Goal: Entertainment & Leisure: Browse casually

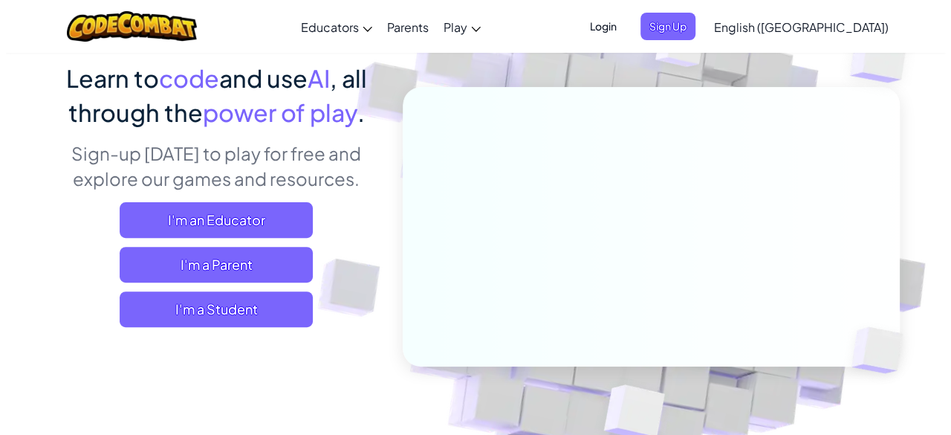
scroll to position [83, 0]
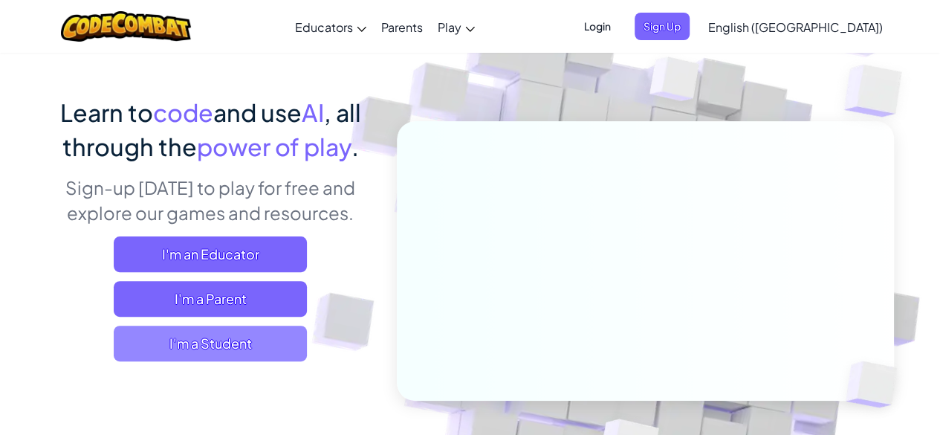
click at [217, 328] on span "I'm a Student" at bounding box center [210, 343] width 193 height 36
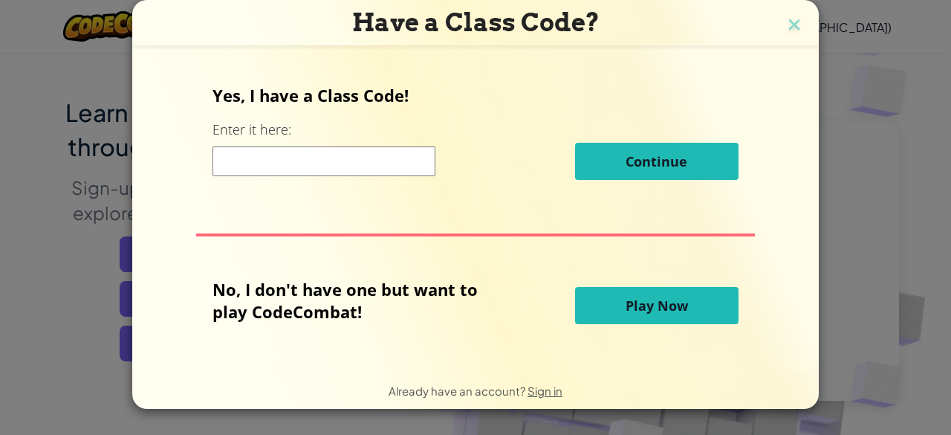
click at [637, 305] on span "Play Now" at bounding box center [657, 305] width 62 height 18
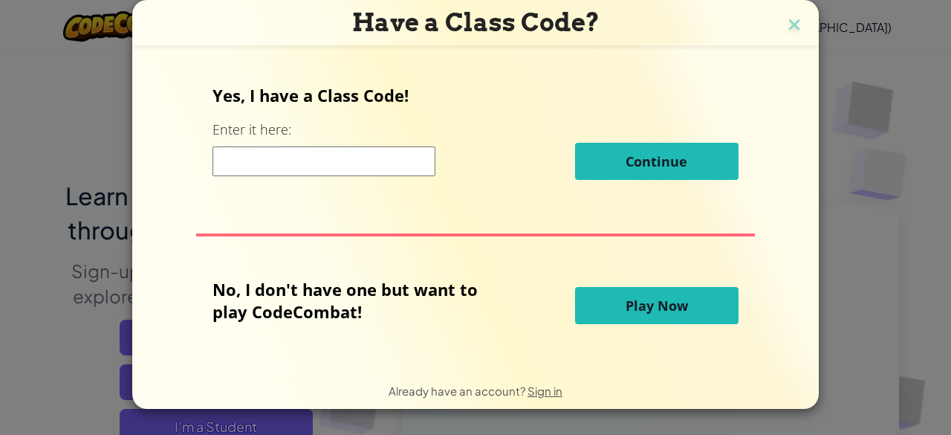
click at [620, 299] on button "Play Now" at bounding box center [656, 305] width 163 height 37
click at [663, 301] on span "Play Now" at bounding box center [657, 305] width 62 height 18
click at [664, 302] on span "Play Now" at bounding box center [657, 305] width 62 height 18
click at [408, 155] on input at bounding box center [323, 161] width 223 height 30
click at [592, 309] on button "Play Now" at bounding box center [656, 305] width 163 height 37
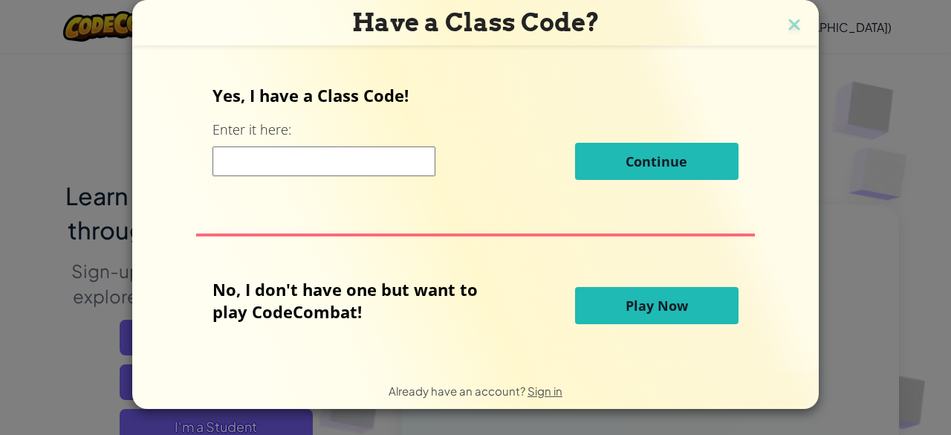
click at [626, 310] on span "Play Now" at bounding box center [657, 305] width 62 height 18
click at [650, 316] on button "Play Now" at bounding box center [656, 305] width 163 height 37
click at [636, 147] on button "Continue" at bounding box center [656, 161] width 163 height 37
click at [642, 157] on span "Continue" at bounding box center [657, 161] width 62 height 18
click at [642, 156] on span "Continue" at bounding box center [657, 161] width 62 height 18
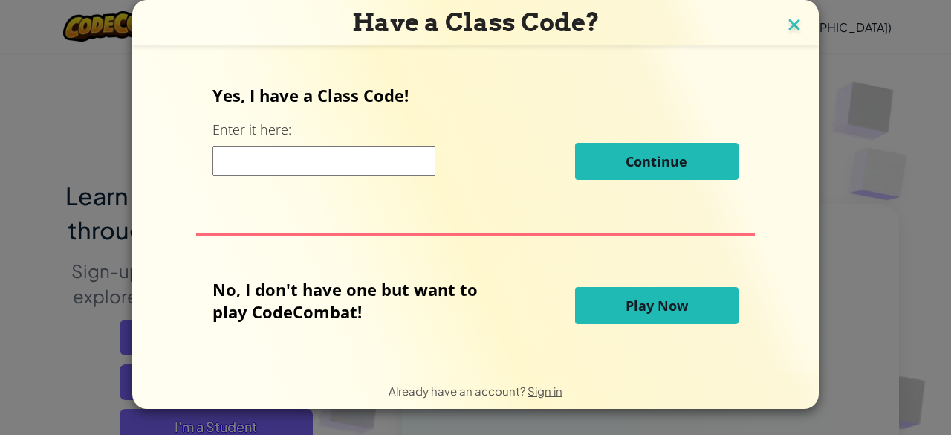
click at [796, 25] on img at bounding box center [794, 26] width 19 height 22
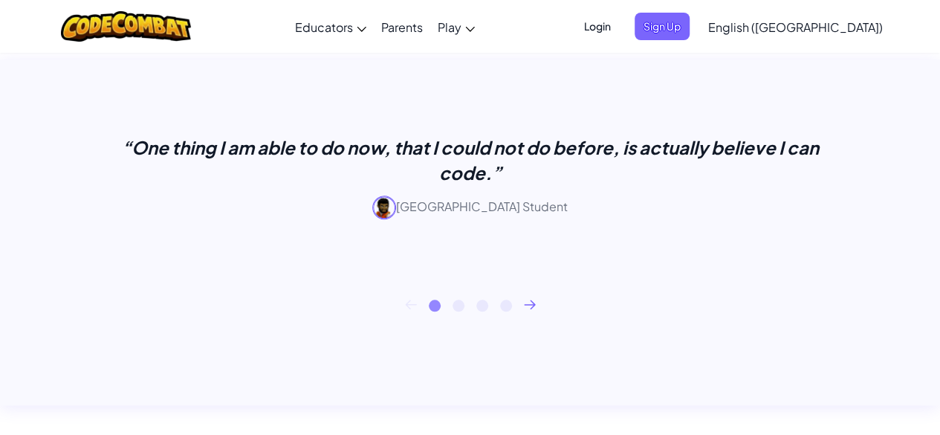
scroll to position [817, 0]
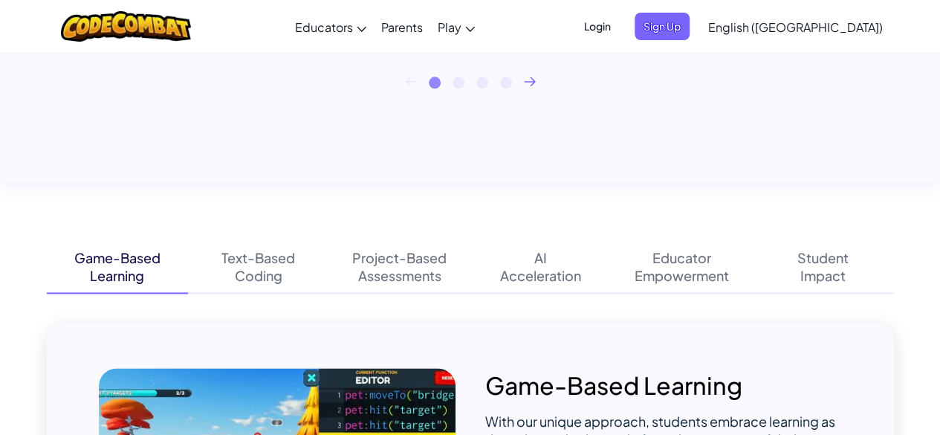
drag, startPoint x: 582, startPoint y: 127, endPoint x: 507, endPoint y: 125, distance: 75.1
click at [507, 125] on div "“One thing I am able to do now, that I could not do before, is actually believe…" at bounding box center [470, 9] width 940 height 345
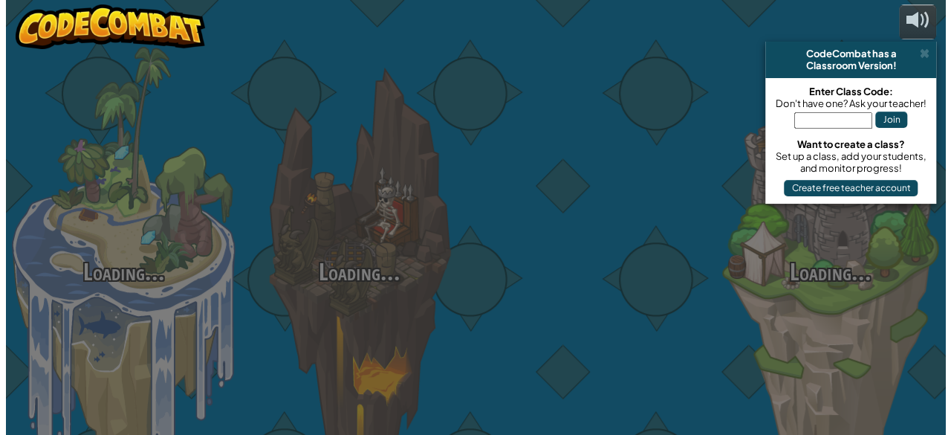
scroll to position [0, 0]
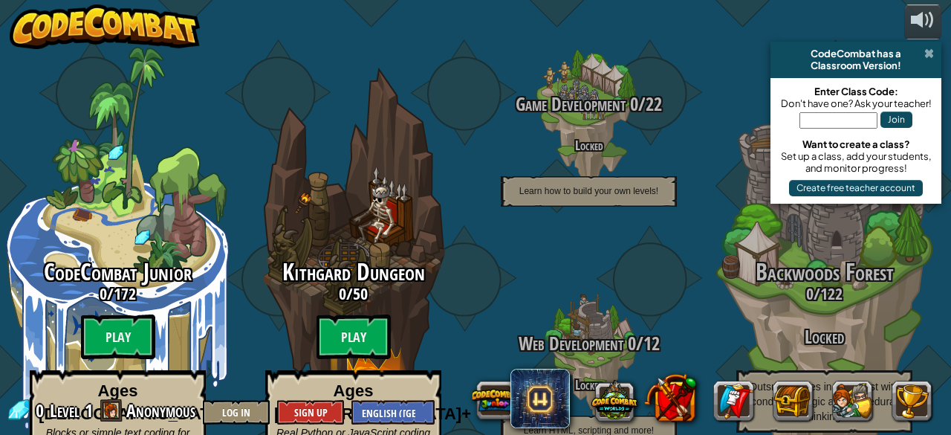
click at [929, 51] on span at bounding box center [929, 54] width 10 height 12
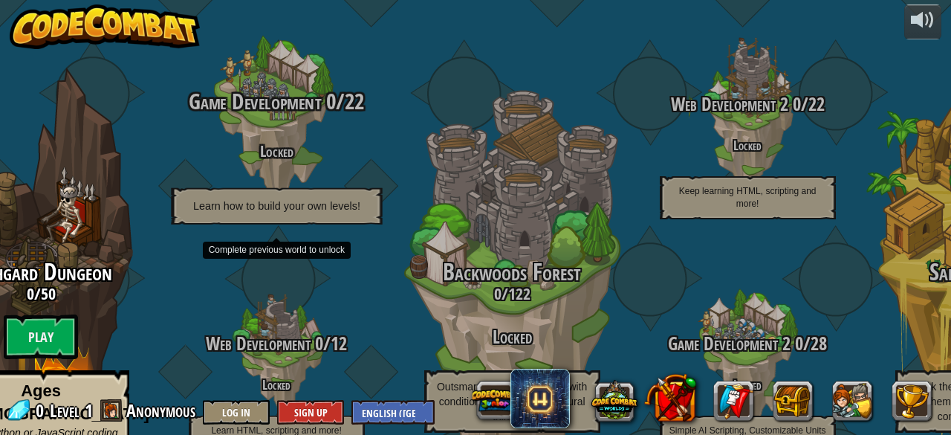
drag, startPoint x: 212, startPoint y: 103, endPoint x: 275, endPoint y: 115, distance: 64.3
click at [212, 142] on h4 "Locked" at bounding box center [276, 150] width 282 height 17
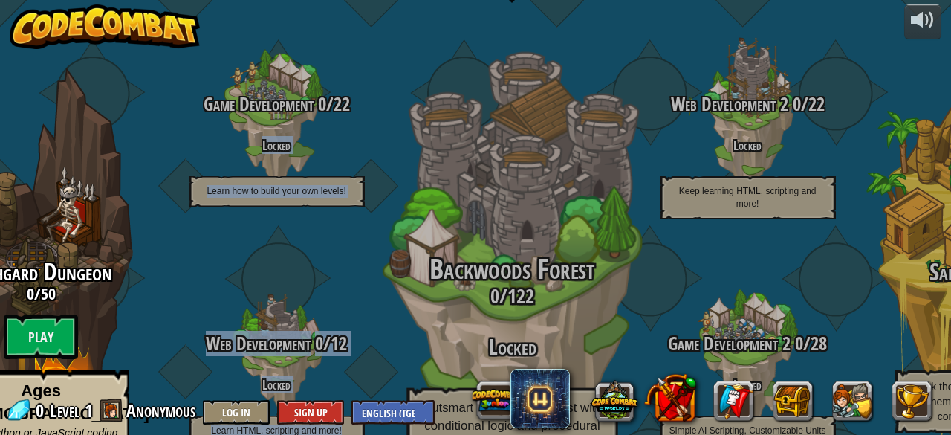
drag, startPoint x: 275, startPoint y: 115, endPoint x: 585, endPoint y: 91, distance: 311.5
click at [571, 95] on div "CodeCombat Junior 0 / 172 Play Ages [DEMOGRAPHIC_DATA] Blocks or simple text co…" at bounding box center [319, 217] width 1263 height 435
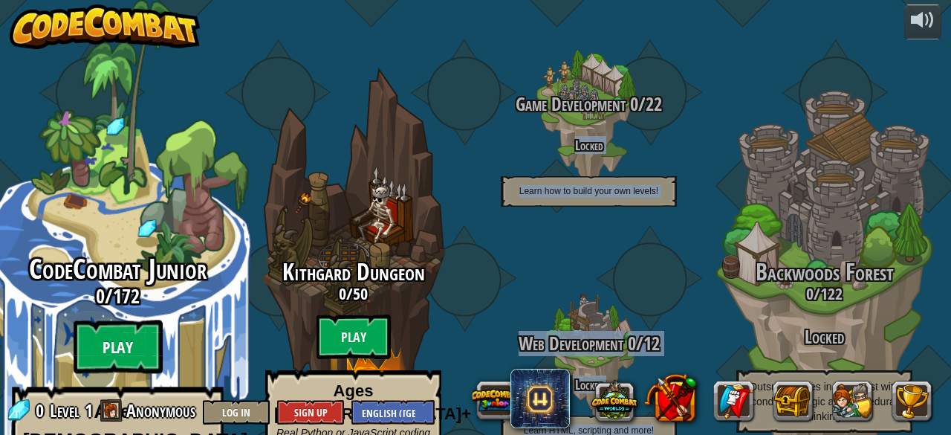
click at [132, 320] on btn "Play" at bounding box center [118, 346] width 89 height 53
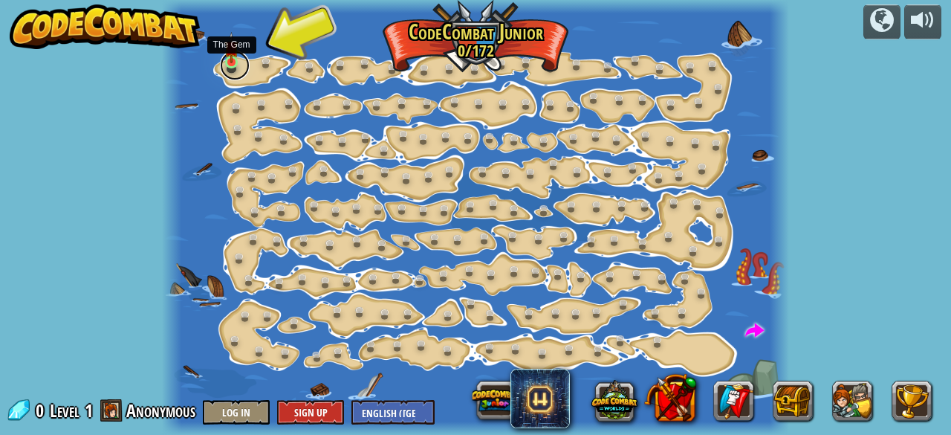
click at [244, 60] on link at bounding box center [235, 66] width 30 height 30
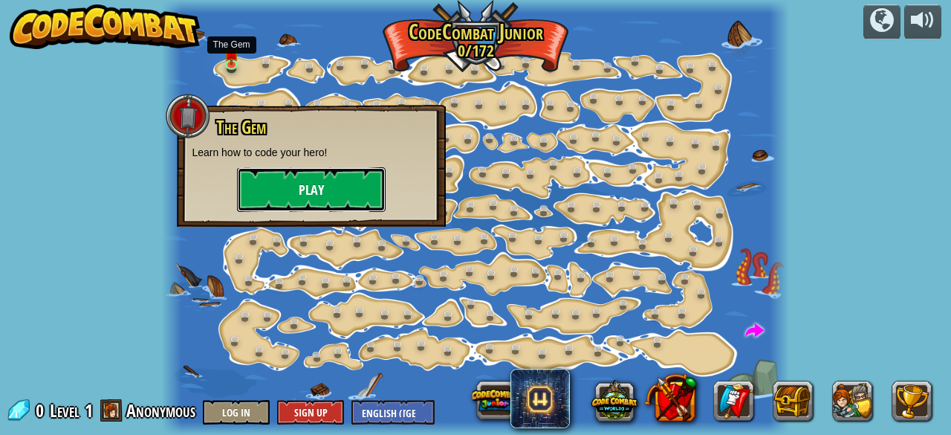
click at [284, 194] on button "Play" at bounding box center [311, 189] width 149 height 45
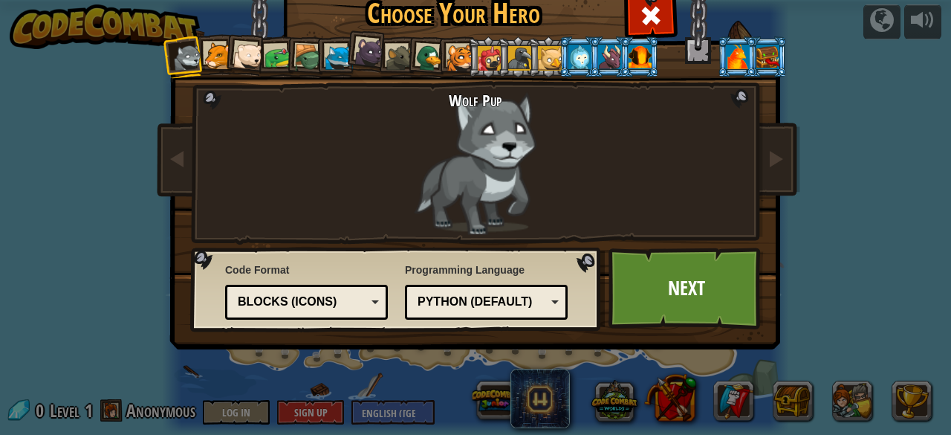
click at [382, 300] on div "Code Format Text code Blocks and code Blocks Blocks (Icons) Blocks (Icons) Bloc…" at bounding box center [396, 289] width 402 height 76
click at [379, 299] on div "Text code Blocks and code Blocks Blocks (Icons) Blocks (Icons)" at bounding box center [306, 302] width 163 height 35
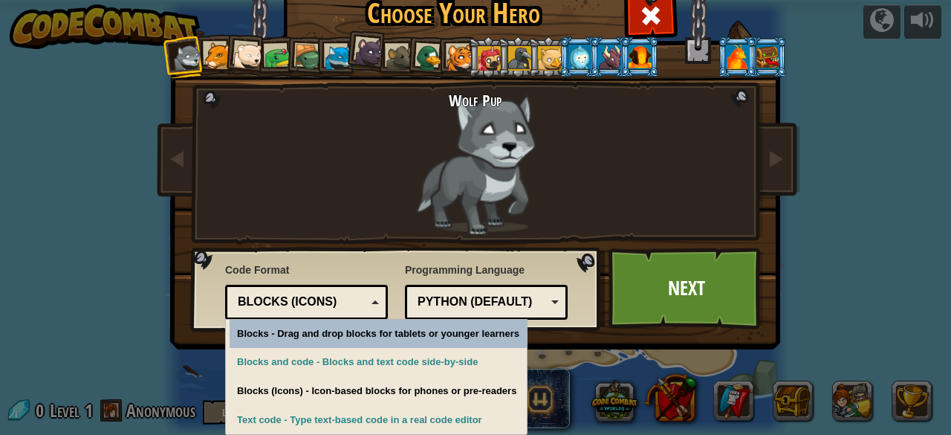
click at [550, 298] on div "Python (Default) JavaScript Lua C++ Java (Experimental) Python (Default)" at bounding box center [486, 302] width 163 height 35
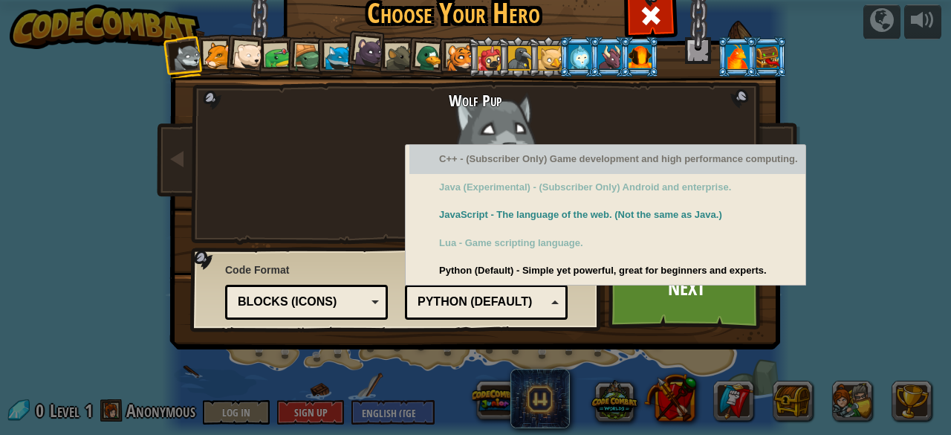
click at [495, 170] on div "C++ - (Subscriber Only) Game development and high performance computing." at bounding box center [607, 159] width 396 height 29
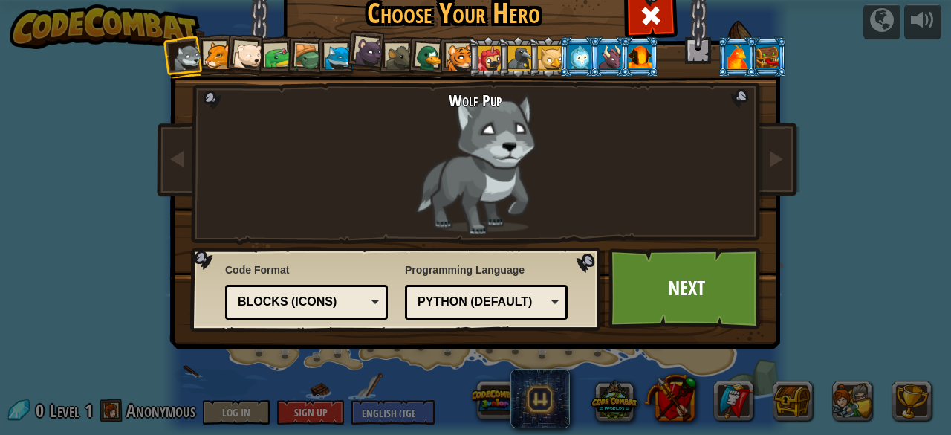
click at [489, 274] on div "Programming Language Python (Default) JavaScript Lua C++ Java (Experimental) Py…" at bounding box center [486, 291] width 163 height 65
click at [360, 310] on div "Blocks (Icons)" at bounding box center [302, 301] width 129 height 17
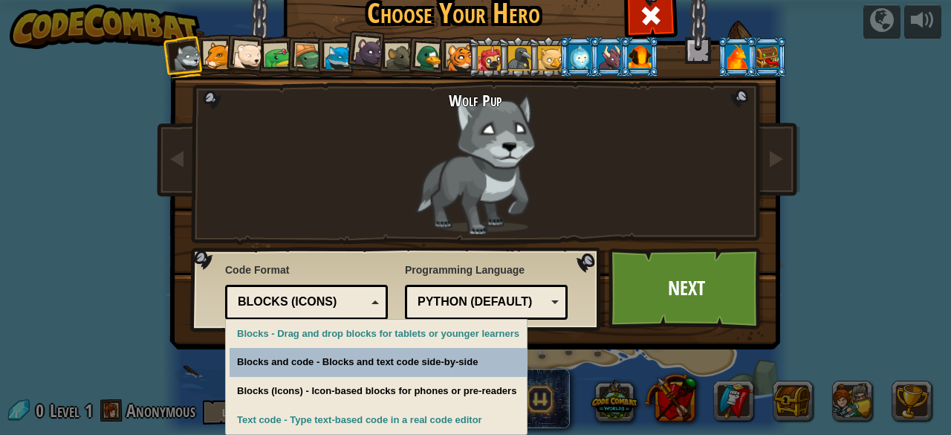
scroll to position [55, 0]
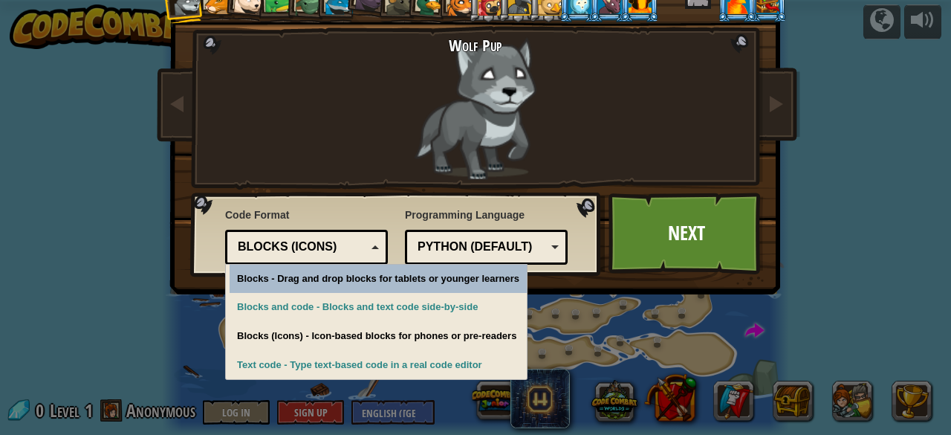
click at [364, 242] on div "Blocks (Icons)" at bounding box center [306, 247] width 143 height 23
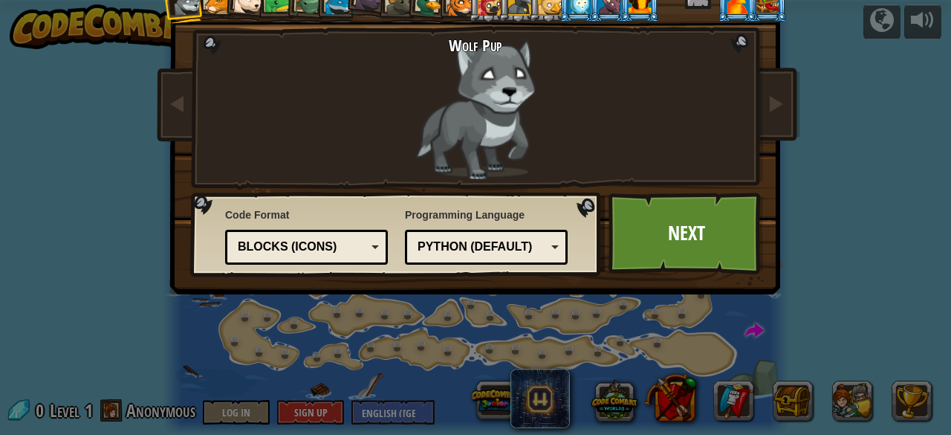
click at [357, 247] on div "Blocks (Icons)" at bounding box center [302, 247] width 129 height 17
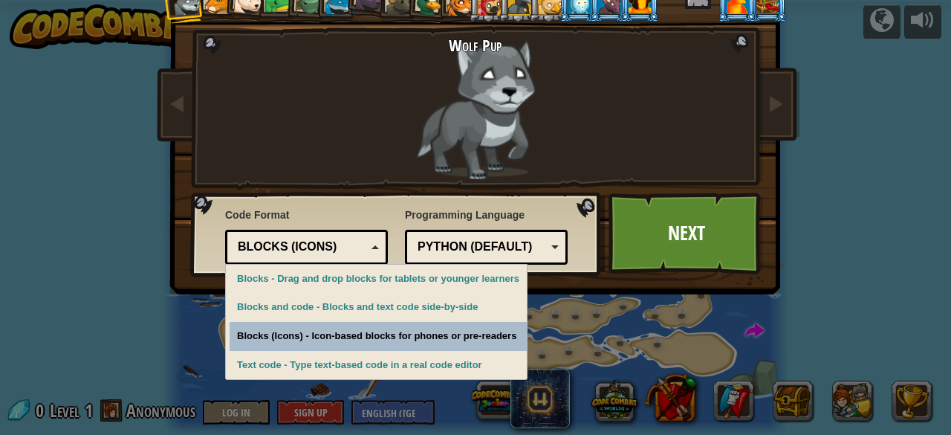
click at [357, 252] on div "Blocks (Icons)" at bounding box center [302, 247] width 129 height 17
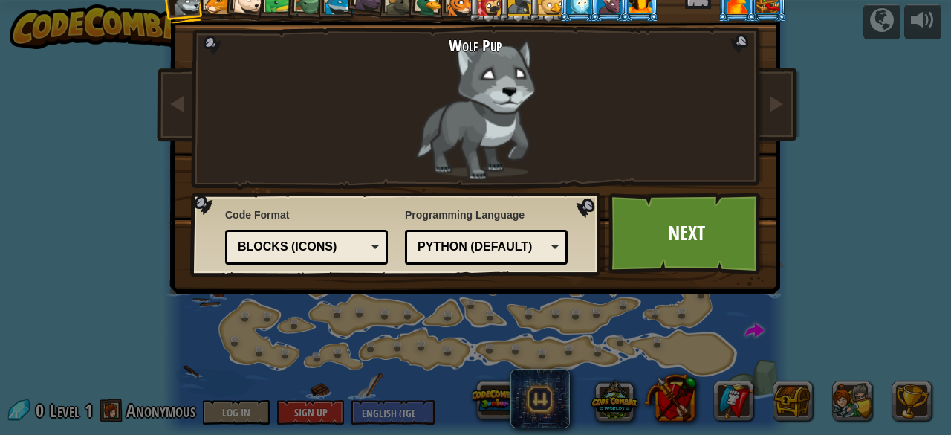
click at [364, 242] on div "Blocks (Icons)" at bounding box center [306, 247] width 143 height 23
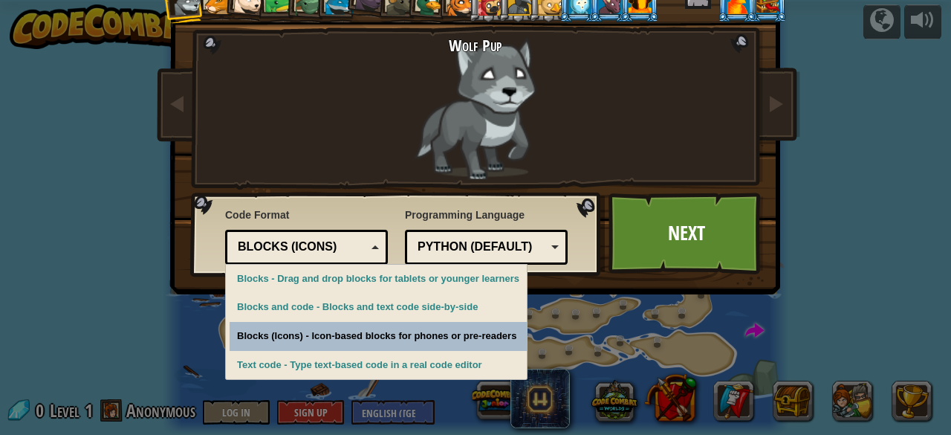
click at [363, 241] on div "Blocks (Icons)" at bounding box center [306, 247] width 143 height 23
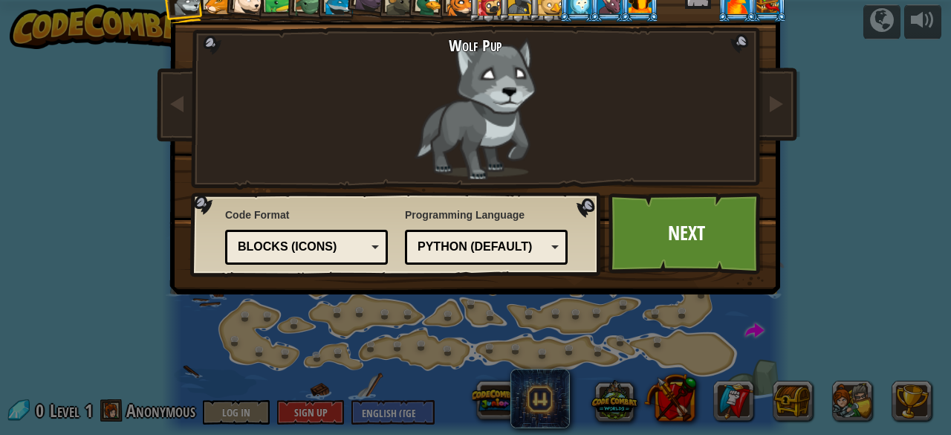
click at [348, 231] on div "Text code Blocks and code Blocks Blocks (Icons) Blocks (Icons)" at bounding box center [306, 247] width 163 height 35
drag, startPoint x: 231, startPoint y: 331, endPoint x: 248, endPoint y: 317, distance: 21.7
drag, startPoint x: 248, startPoint y: 317, endPoint x: 186, endPoint y: 261, distance: 84.2
click at [190, 261] on img at bounding box center [397, 234] width 415 height 85
click at [357, 248] on div "Blocks (Icons)" at bounding box center [302, 247] width 129 height 17
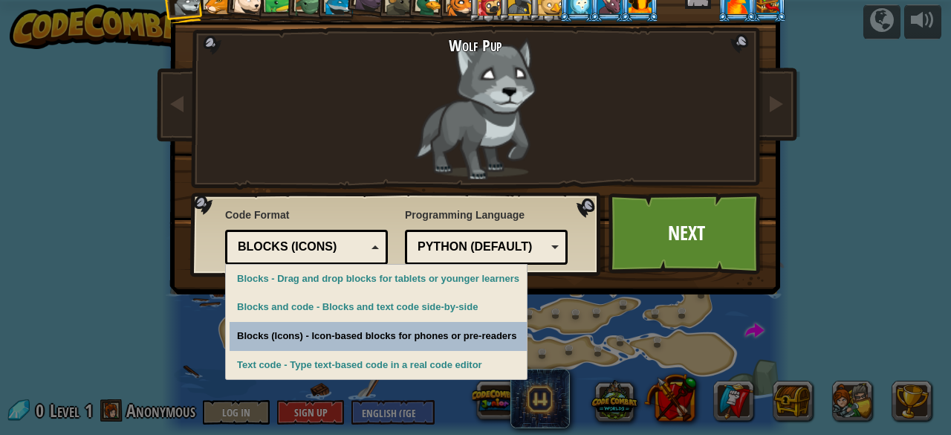
click at [236, 333] on div "Choose Your Hero 0 Wolf Pup Cougar Polar Bear Cub Frog Turtle Blue Fox Panther …" at bounding box center [475, 167] width 609 height 489
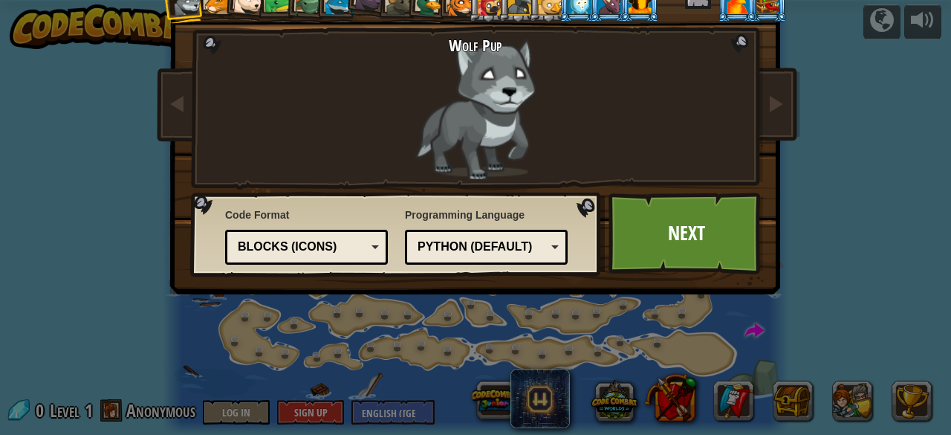
drag, startPoint x: 236, startPoint y: 333, endPoint x: 250, endPoint y: 334, distance: 14.9
click at [250, 334] on div "Choose Your Hero 0 Wolf Pup Cougar Polar Bear Cub Frog Turtle Blue Fox Panther …" at bounding box center [475, 167] width 609 height 489
click at [264, 334] on div "Choose Your Hero 0 Wolf Pup Cougar Polar Bear Cub Frog Turtle Blue Fox Panther …" at bounding box center [475, 167] width 609 height 489
click at [265, 334] on div "Choose Your Hero 0 Wolf Pup Cougar Polar Bear Cub Frog Turtle Blue Fox Panther …" at bounding box center [475, 167] width 609 height 489
drag, startPoint x: 270, startPoint y: 332, endPoint x: 281, endPoint y: 314, distance: 21.7
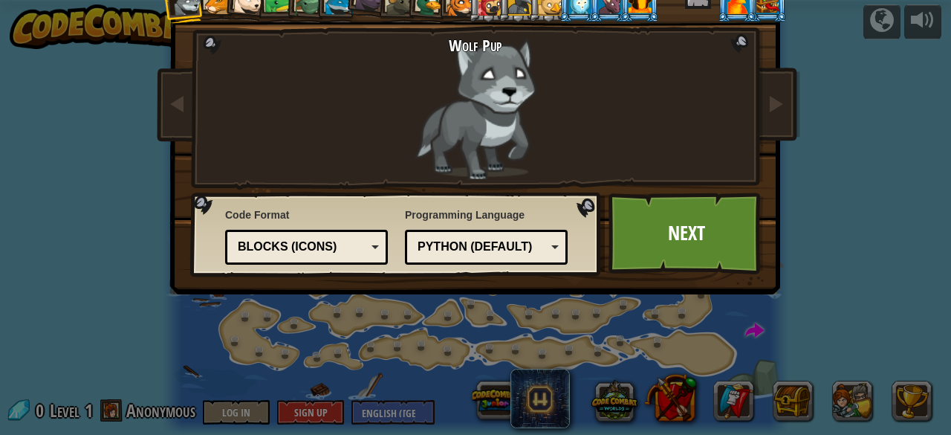
click at [270, 331] on div "Choose Your Hero 0 Wolf Pup Cougar Polar Bear Cub Frog Turtle Blue Fox Panther …" at bounding box center [475, 167] width 609 height 489
click at [342, 237] on div "Blocks (Icons)" at bounding box center [306, 247] width 143 height 23
click at [238, 302] on div "Choose Your Hero 0 Wolf Pup Cougar Polar Bear Cub Frog Turtle Blue Fox Panther …" at bounding box center [475, 167] width 609 height 489
click at [357, 240] on div "Blocks and code" at bounding box center [302, 247] width 129 height 17
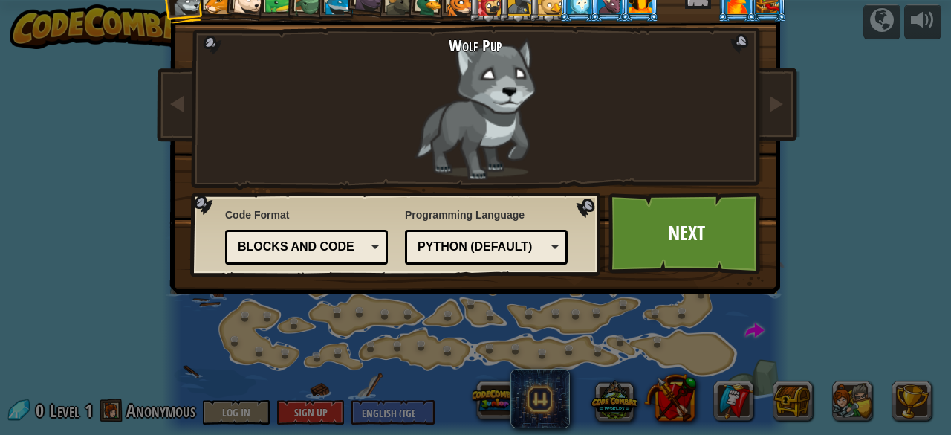
click at [355, 255] on div "Blocks and code" at bounding box center [302, 247] width 129 height 17
click at [372, 248] on div "Blocks and code" at bounding box center [306, 247] width 143 height 23
click at [354, 246] on div "Blocks (Icons)" at bounding box center [302, 247] width 129 height 17
click at [653, 228] on link "Next" at bounding box center [686, 233] width 155 height 82
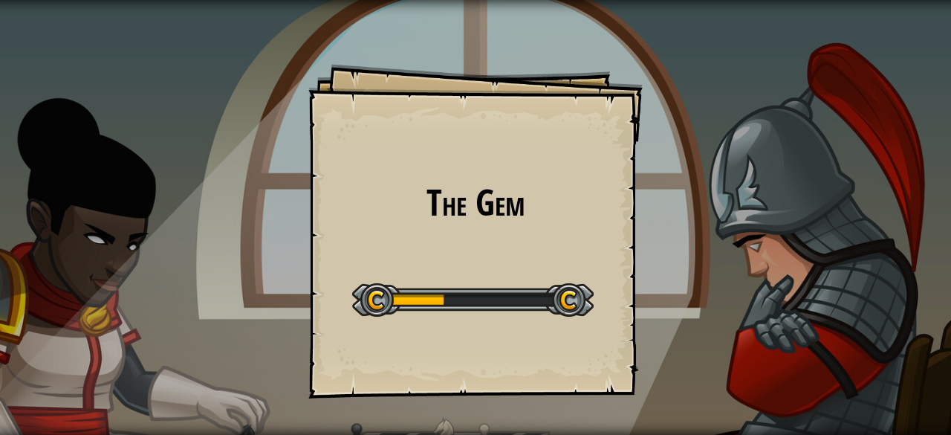
click at [582, 103] on div "The Gem Goals Start Level Error loading from server. Try refreshing the page. Y…" at bounding box center [475, 231] width 334 height 334
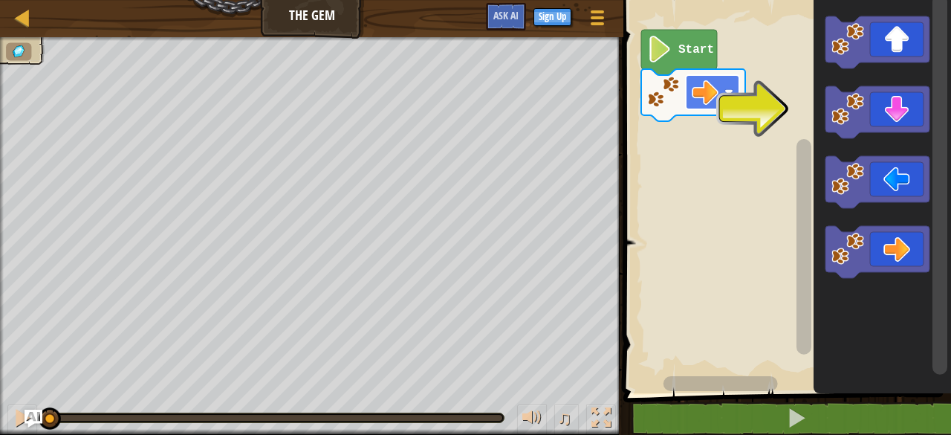
click at [718, 85] on image "Blockly Workspace" at bounding box center [705, 92] width 27 height 27
click at [725, 91] on image "Blockly Workspace" at bounding box center [728, 92] width 9 height 9
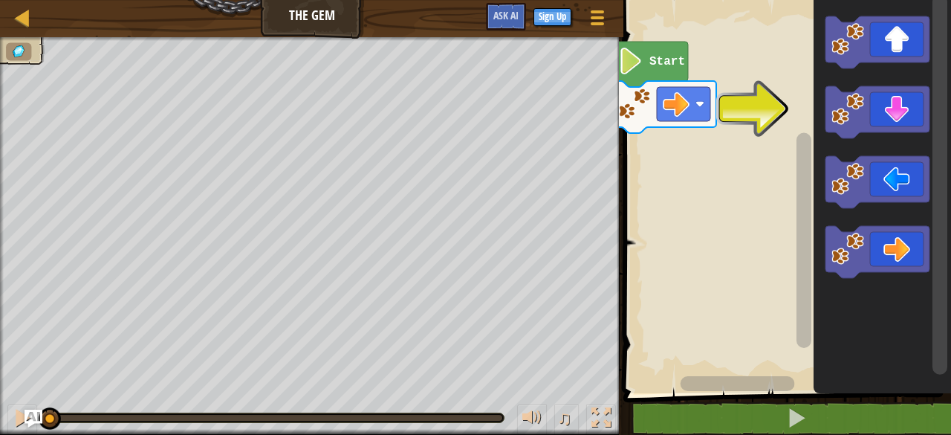
click at [712, 192] on rect "Blockly Workspace" at bounding box center [785, 193] width 332 height 400
click at [652, 140] on rect "Blockly Workspace" at bounding box center [785, 193] width 332 height 400
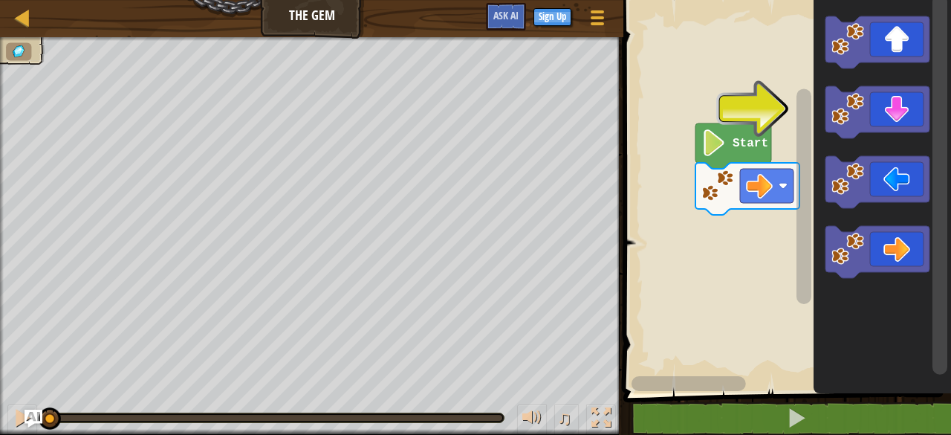
click at [713, 220] on rect "Blockly Workspace" at bounding box center [785, 193] width 332 height 400
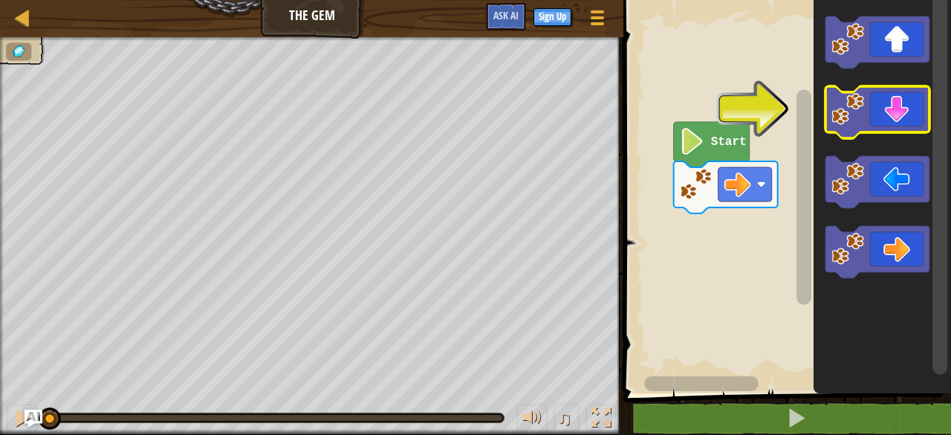
click at [878, 110] on icon "Blockly Workspace" at bounding box center [877, 112] width 104 height 52
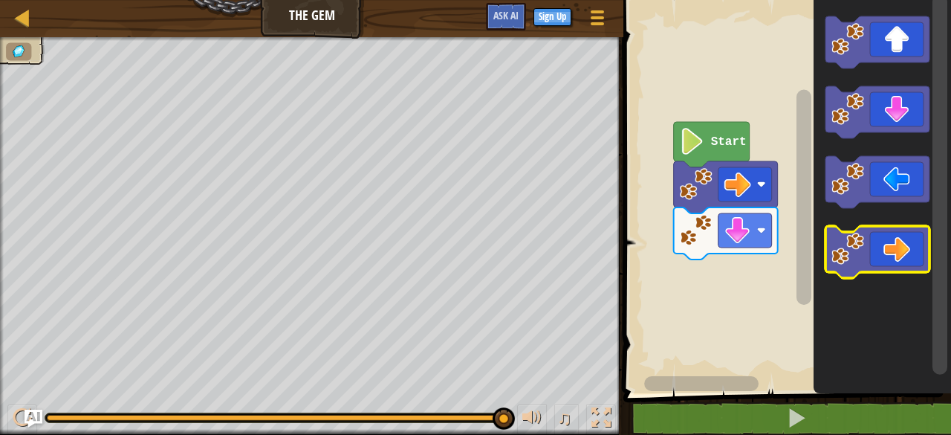
click at [894, 241] on icon "Blockly Workspace" at bounding box center [877, 252] width 104 height 52
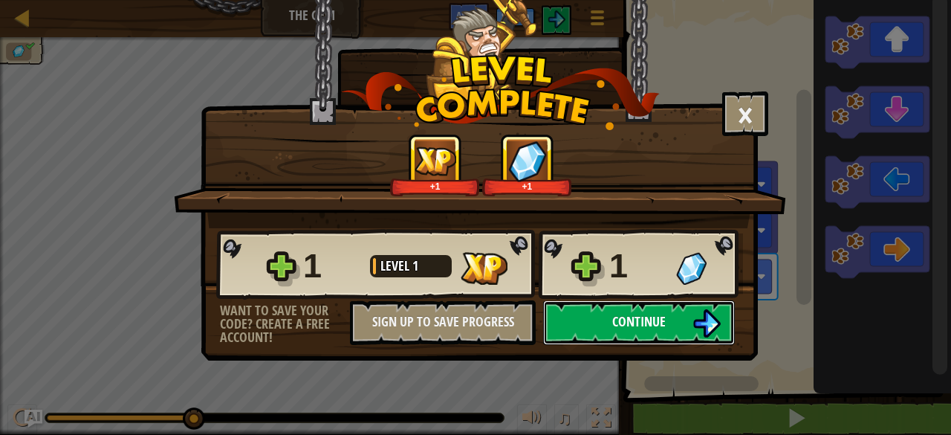
click at [643, 322] on span "Continue" at bounding box center [638, 321] width 53 height 19
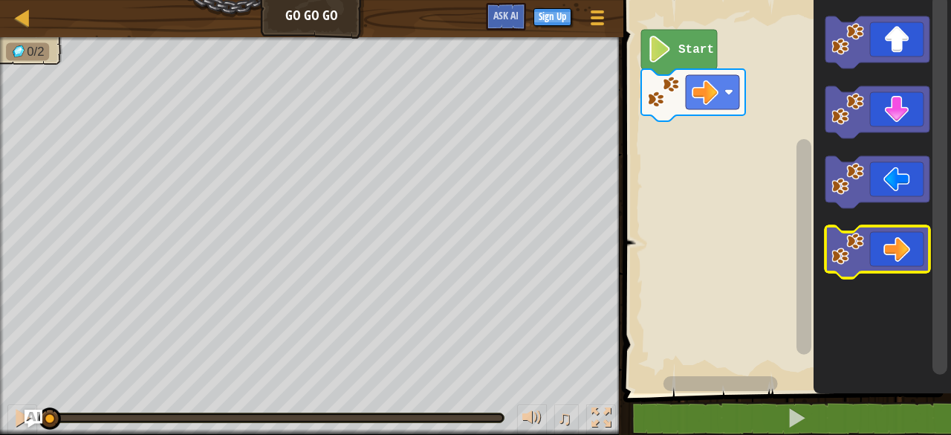
click at [895, 237] on icon "Blockly Workspace" at bounding box center [877, 252] width 104 height 52
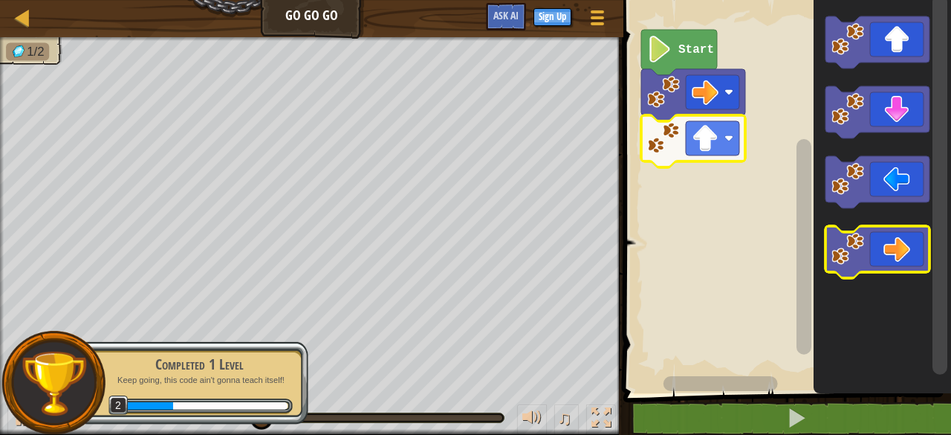
click at [883, 248] on icon "Blockly Workspace" at bounding box center [877, 252] width 104 height 52
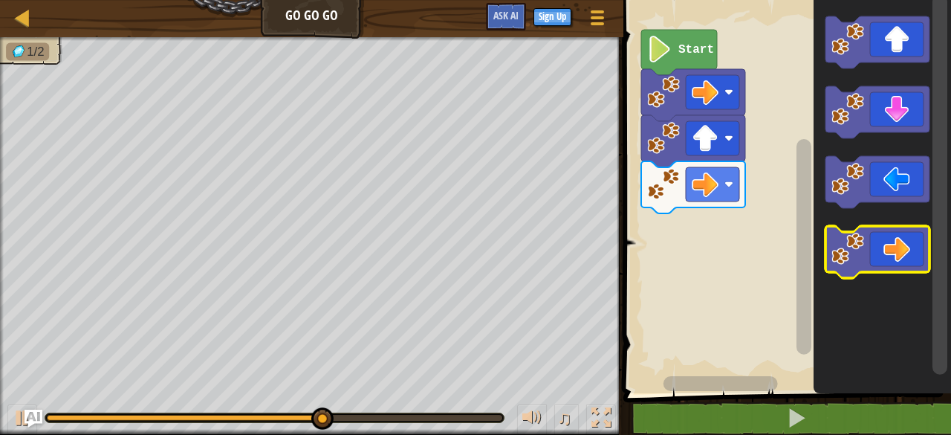
click at [878, 240] on icon "Blockly Workspace" at bounding box center [877, 252] width 104 height 52
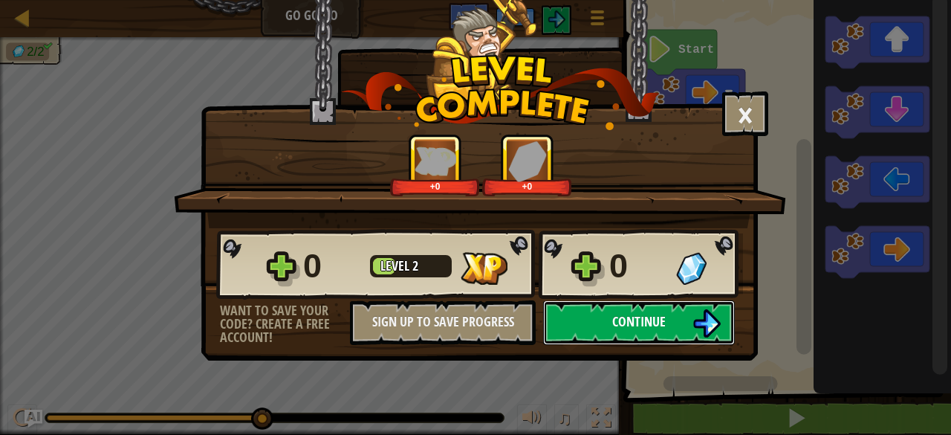
click at [622, 318] on span "Continue" at bounding box center [638, 321] width 53 height 19
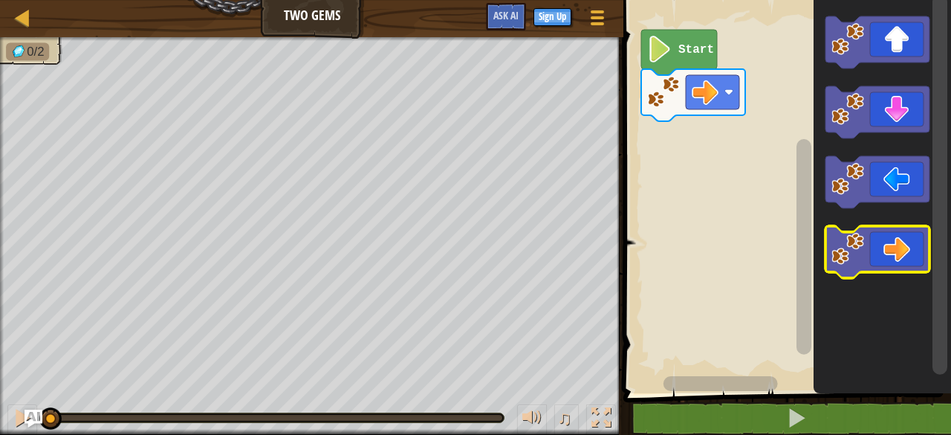
click at [893, 245] on icon "Blockly Workspace" at bounding box center [877, 252] width 104 height 52
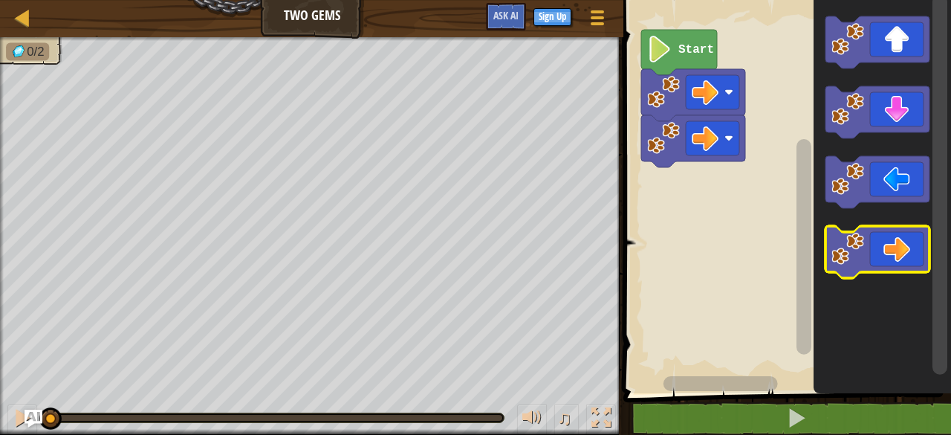
click at [893, 245] on icon "Blockly Workspace" at bounding box center [877, 252] width 104 height 52
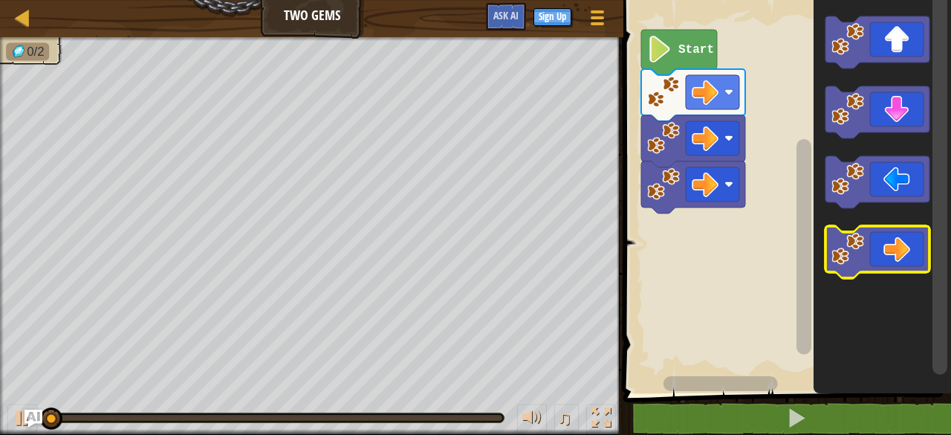
click at [893, 245] on icon "Blockly Workspace" at bounding box center [877, 252] width 104 height 52
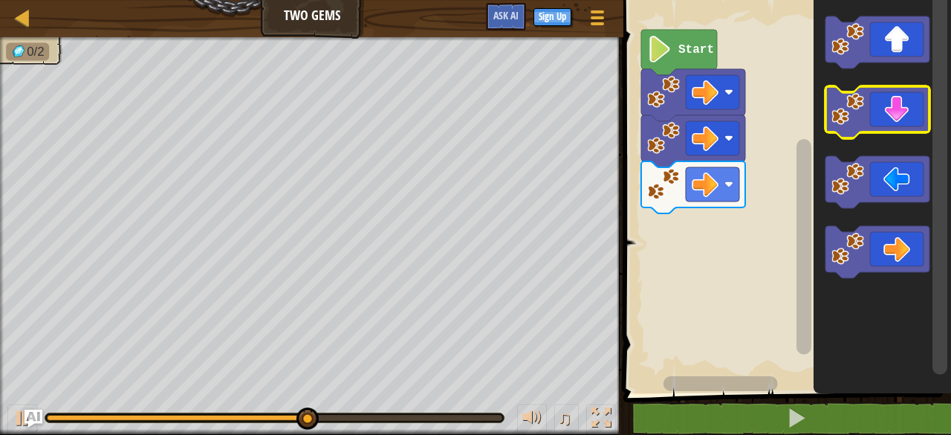
click at [884, 116] on icon "Blockly Workspace" at bounding box center [877, 112] width 104 height 52
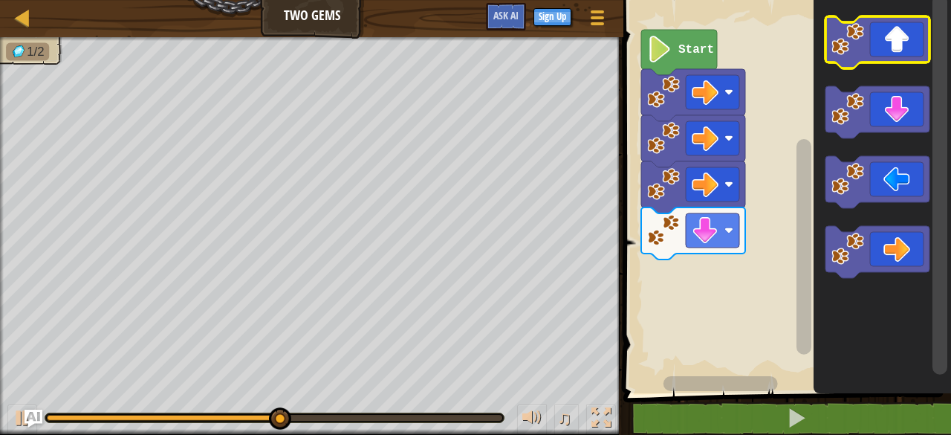
click at [883, 36] on icon "Blockly Workspace" at bounding box center [877, 42] width 104 height 52
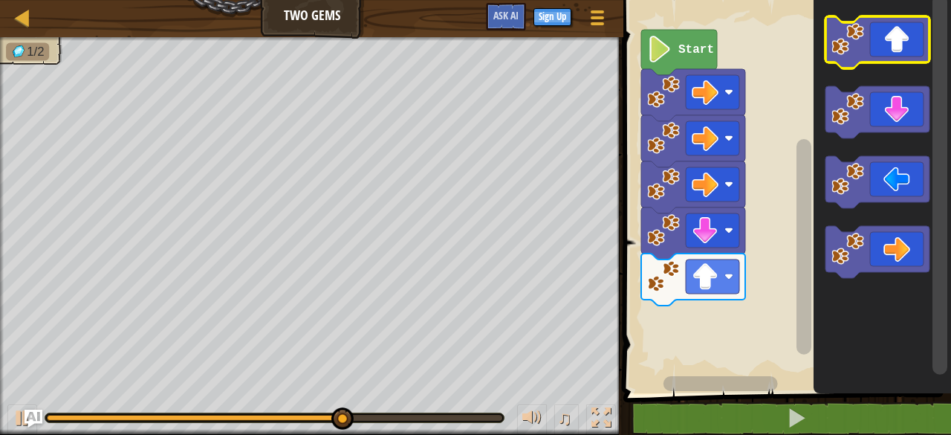
click at [884, 48] on icon "Blockly Workspace" at bounding box center [877, 42] width 104 height 52
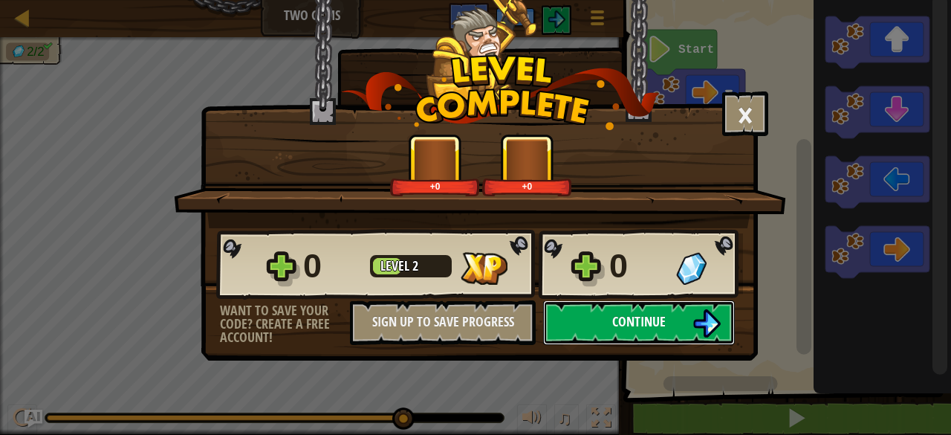
click at [588, 329] on button "Continue" at bounding box center [639, 322] width 192 height 45
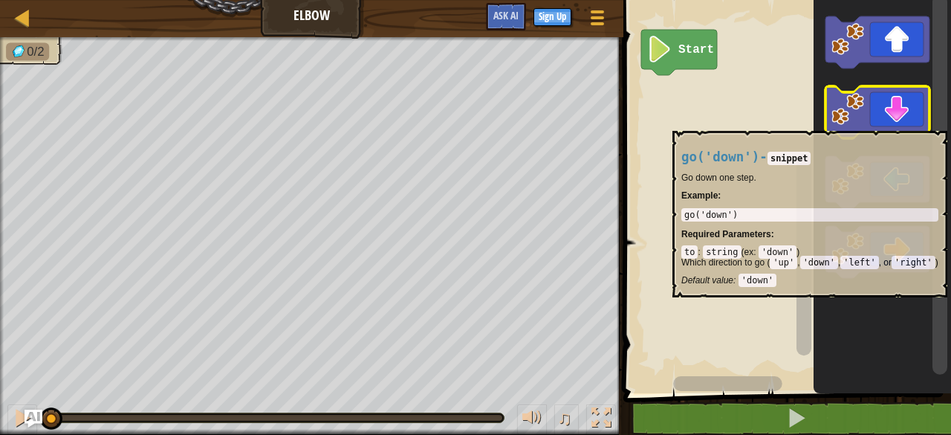
click at [889, 123] on icon "Blockly Workspace" at bounding box center [877, 112] width 104 height 52
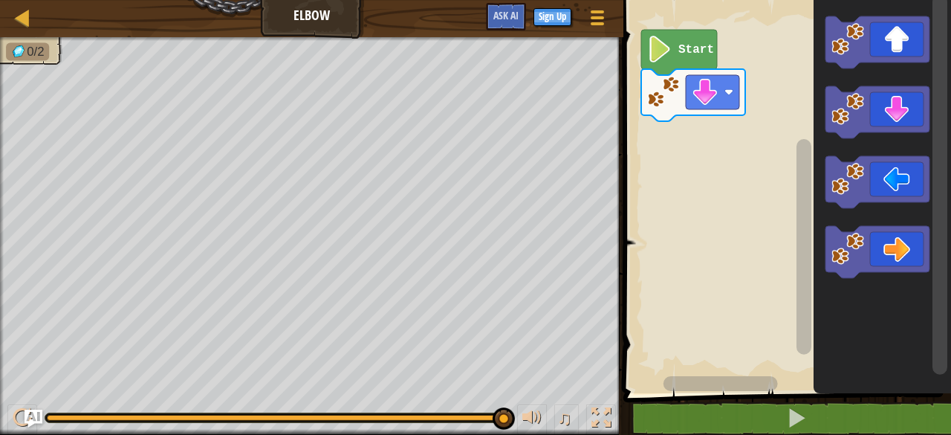
click at [716, 267] on rect "Blockly Workspace" at bounding box center [785, 193] width 332 height 400
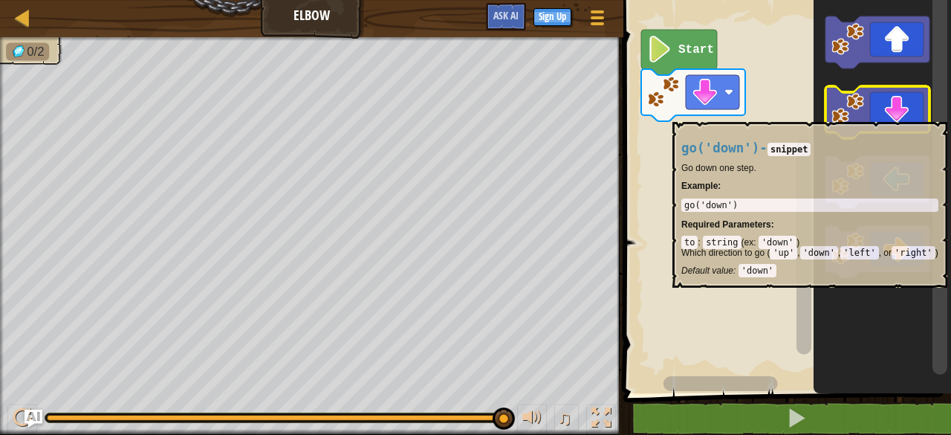
click at [899, 111] on icon "Blockly Workspace" at bounding box center [877, 112] width 104 height 52
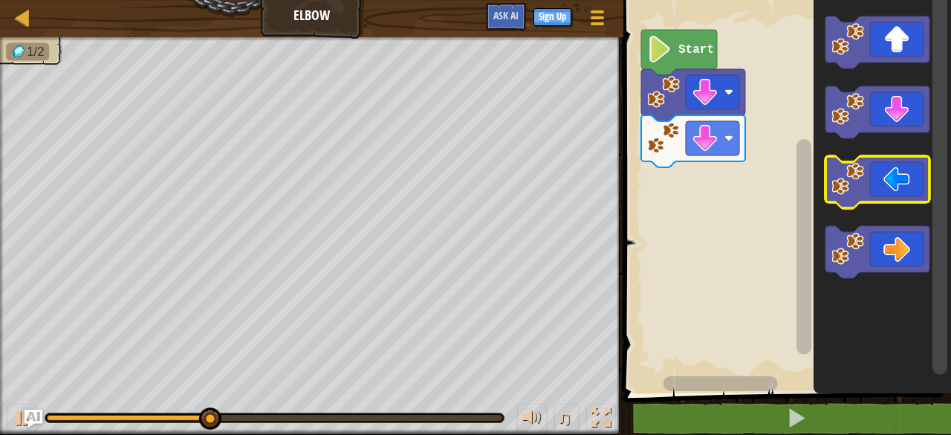
click at [875, 186] on icon "Blockly Workspace" at bounding box center [877, 182] width 104 height 52
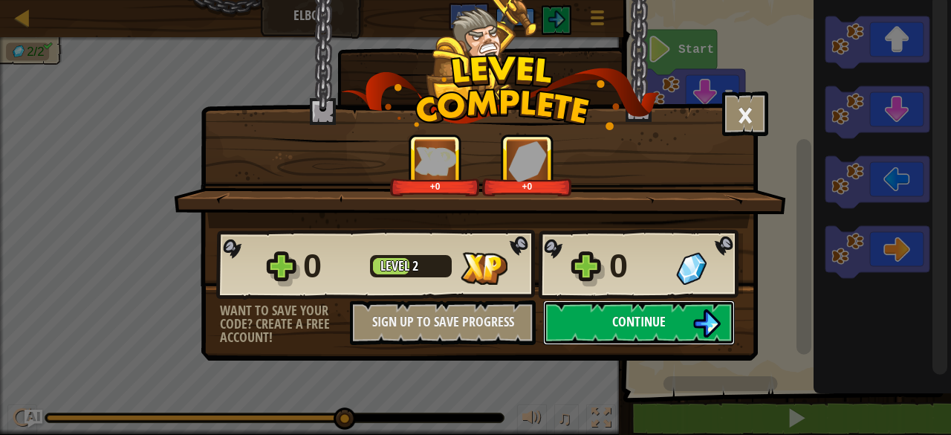
click at [580, 330] on button "Continue" at bounding box center [639, 322] width 192 height 45
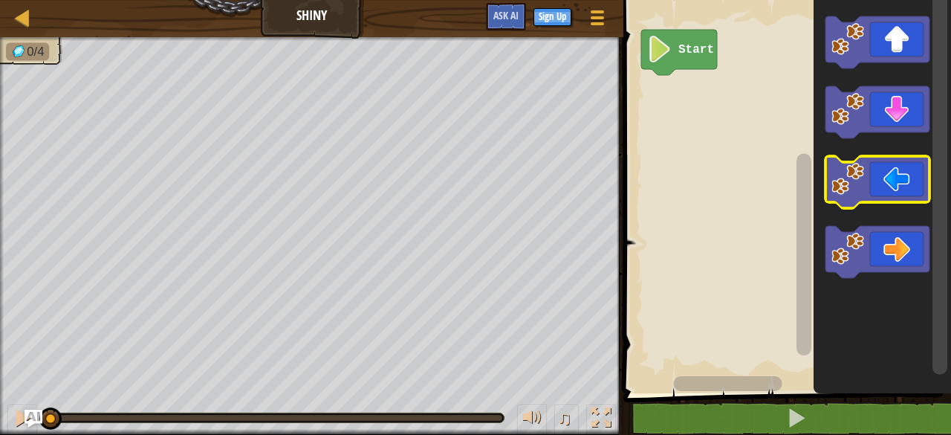
click at [918, 178] on icon "Blockly Workspace" at bounding box center [877, 182] width 104 height 52
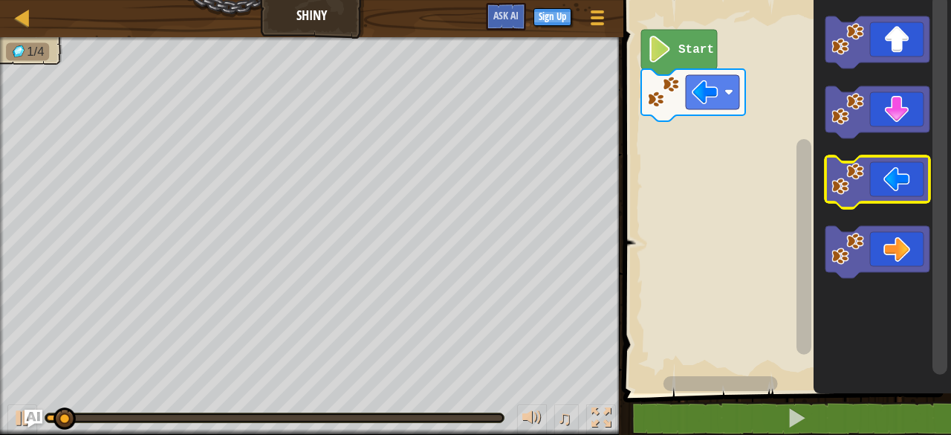
click at [915, 176] on icon "Blockly Workspace" at bounding box center [877, 182] width 104 height 52
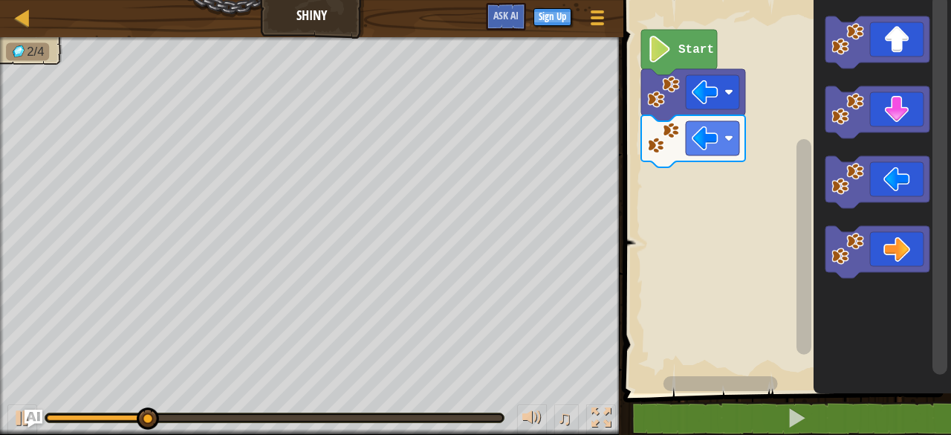
click at [862, 76] on icon "Blockly Workspace" at bounding box center [882, 193] width 137 height 400
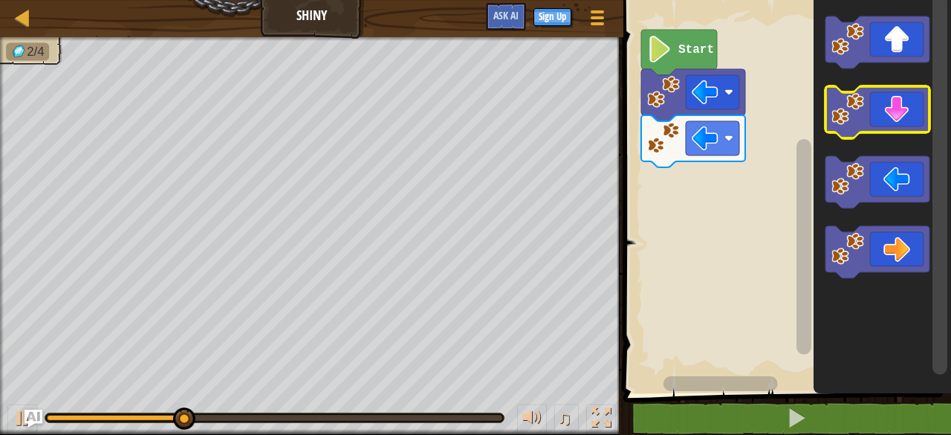
click at [884, 99] on icon "Blockly Workspace" at bounding box center [877, 112] width 104 height 52
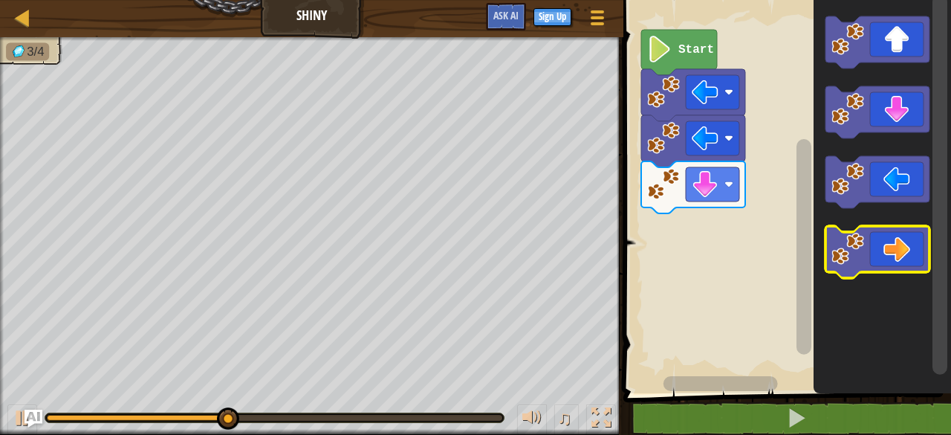
click at [899, 230] on icon "Blockly Workspace" at bounding box center [877, 252] width 104 height 52
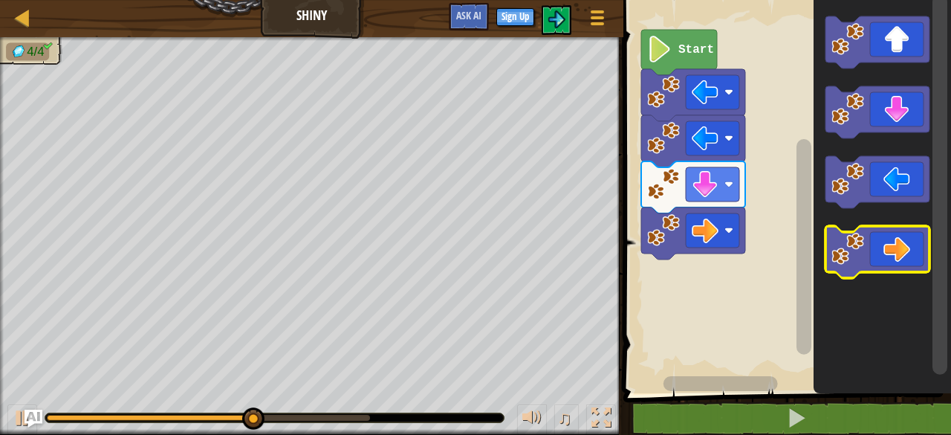
click at [904, 250] on icon "Blockly Workspace" at bounding box center [877, 252] width 104 height 52
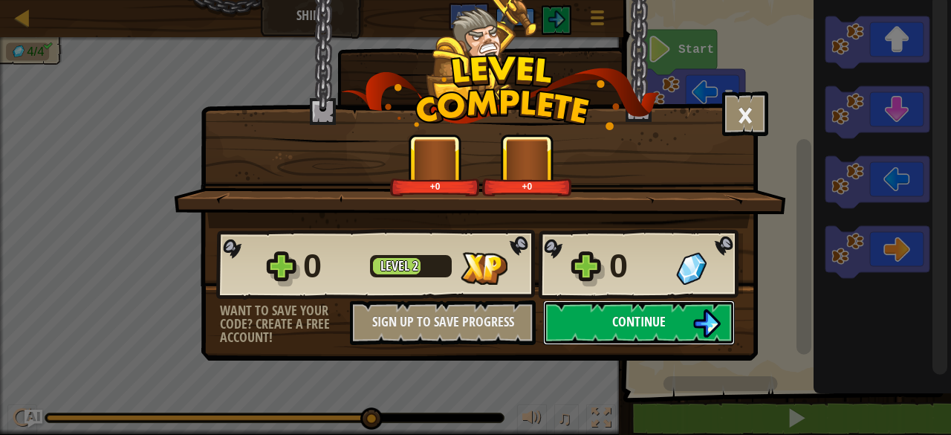
click at [610, 321] on button "Continue" at bounding box center [639, 322] width 192 height 45
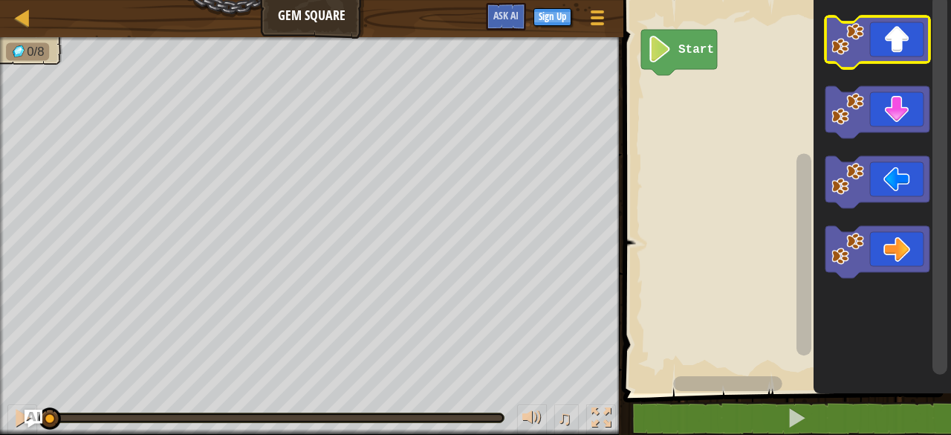
click at [918, 45] on icon "Blockly Workspace" at bounding box center [877, 42] width 104 height 52
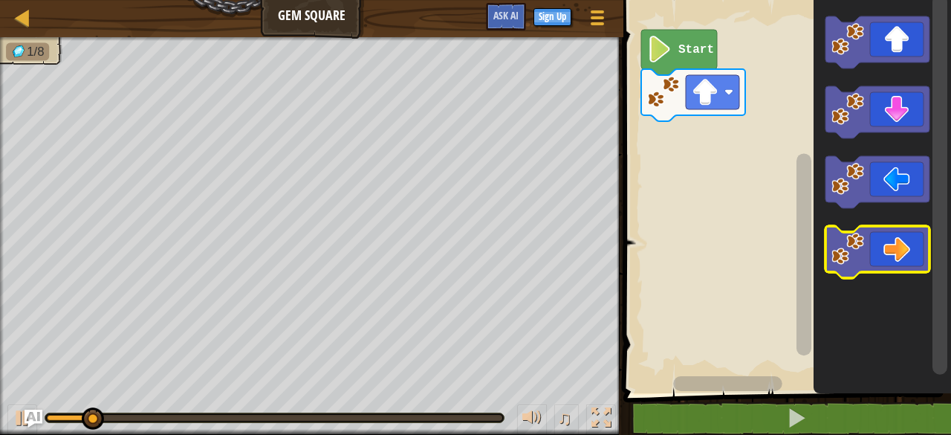
click at [908, 270] on icon "Blockly Workspace" at bounding box center [877, 252] width 104 height 52
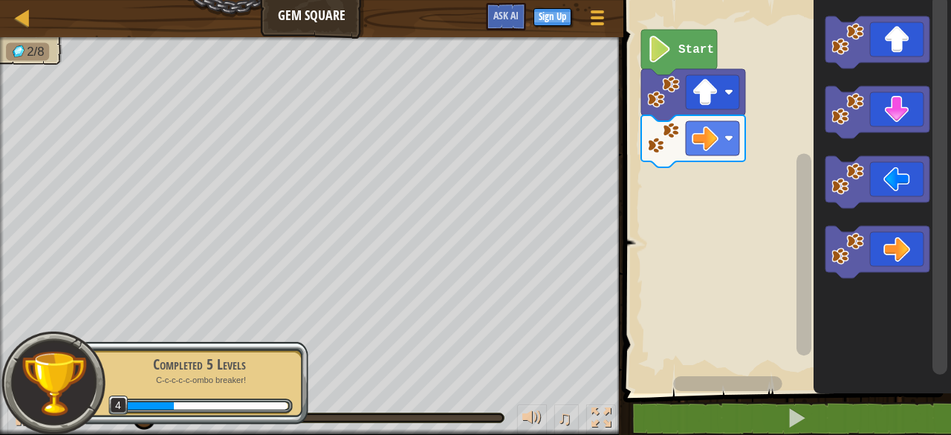
click at [886, 143] on icon "Blockly Workspace" at bounding box center [882, 193] width 137 height 400
click at [886, 120] on icon "Blockly Workspace" at bounding box center [877, 112] width 104 height 52
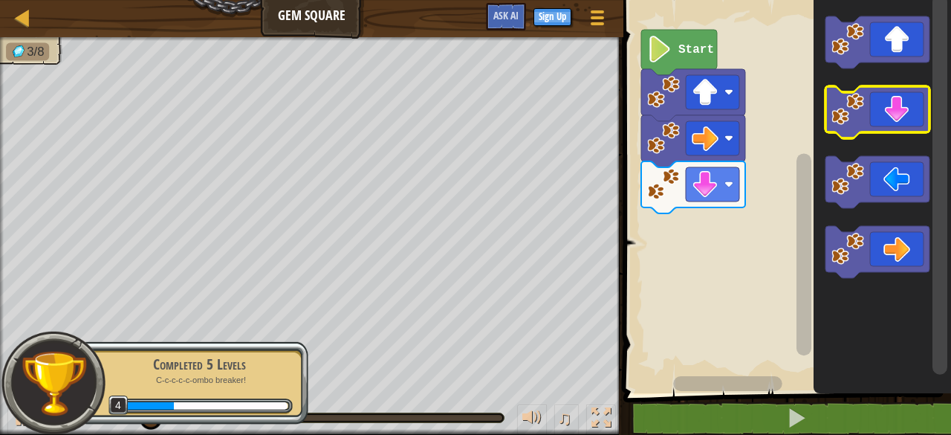
click at [883, 115] on icon "Blockly Workspace" at bounding box center [877, 112] width 104 height 52
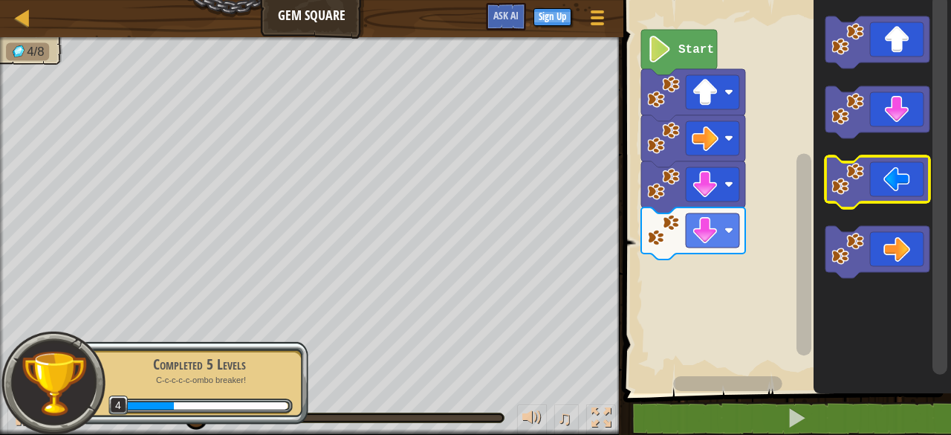
click at [896, 176] on icon "Blockly Workspace" at bounding box center [877, 182] width 104 height 52
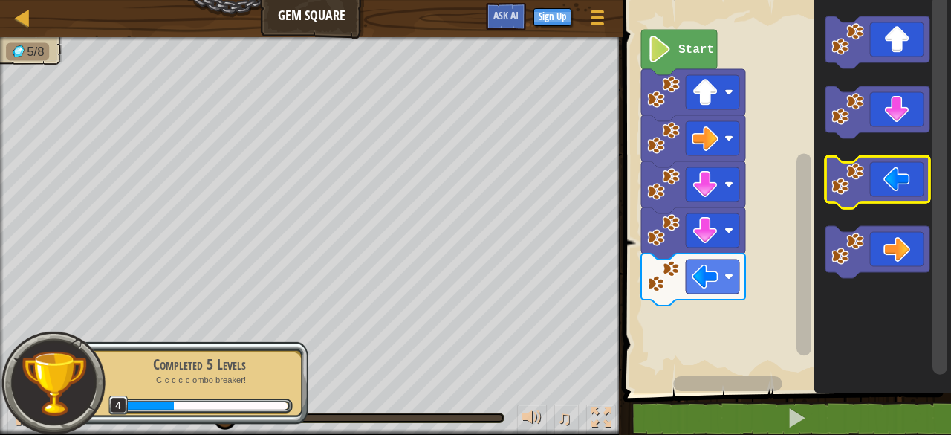
click at [895, 176] on icon "Blockly Workspace" at bounding box center [877, 182] width 104 height 52
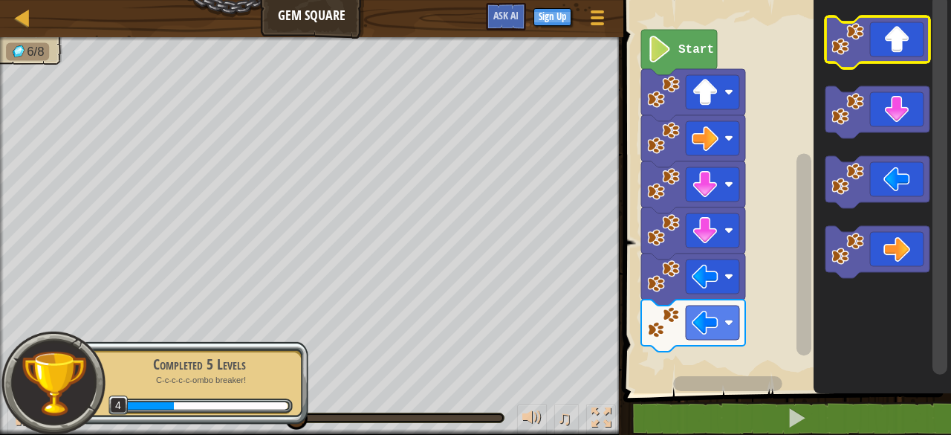
click at [897, 50] on icon "Blockly Workspace" at bounding box center [877, 42] width 104 height 52
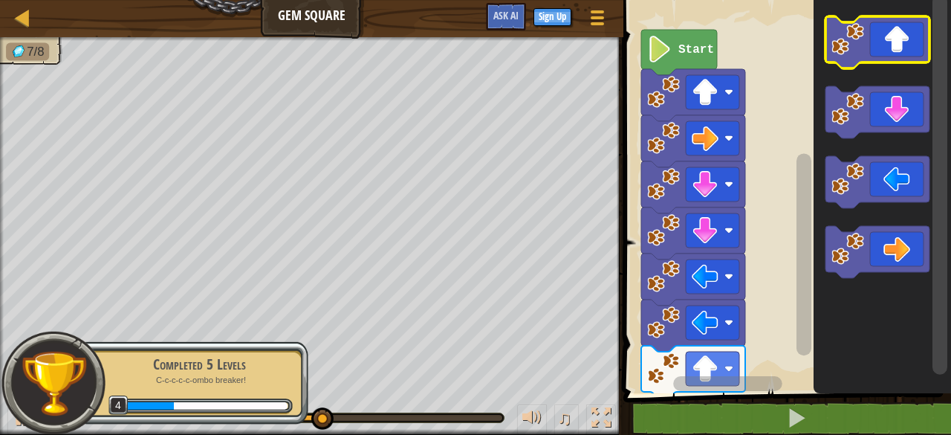
click at [897, 50] on icon "Blockly Workspace" at bounding box center [877, 42] width 104 height 52
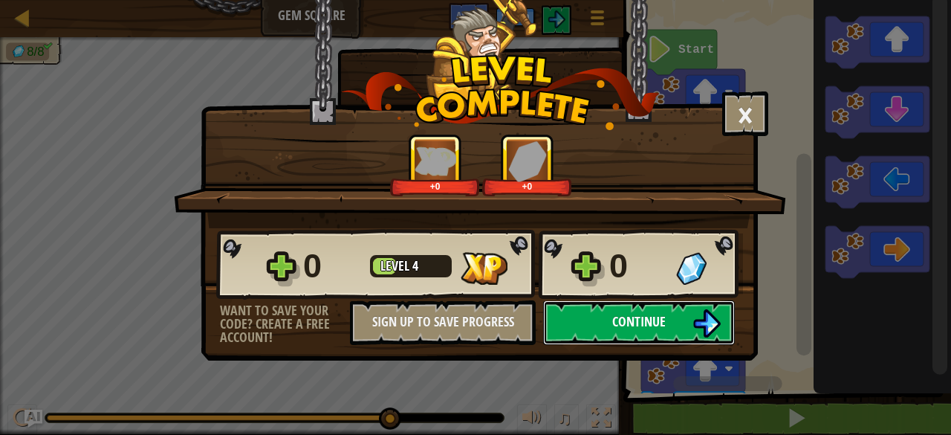
click at [648, 325] on span "Continue" at bounding box center [638, 321] width 53 height 19
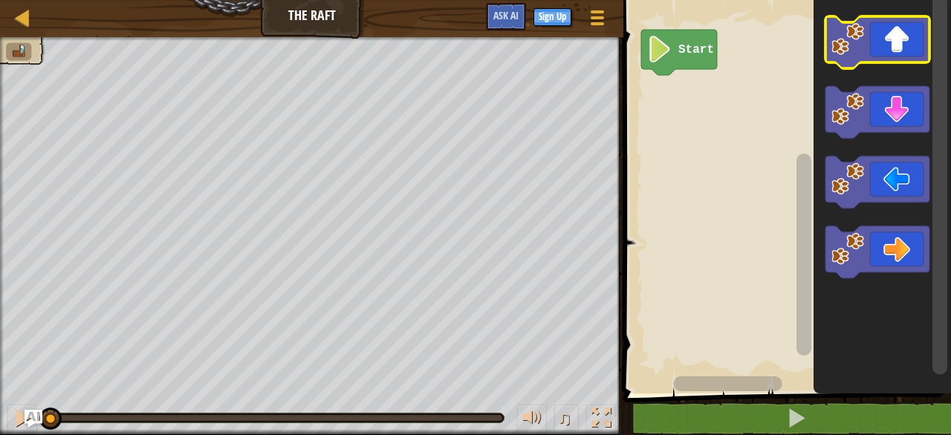
click at [902, 56] on icon "Blockly Workspace" at bounding box center [877, 42] width 104 height 52
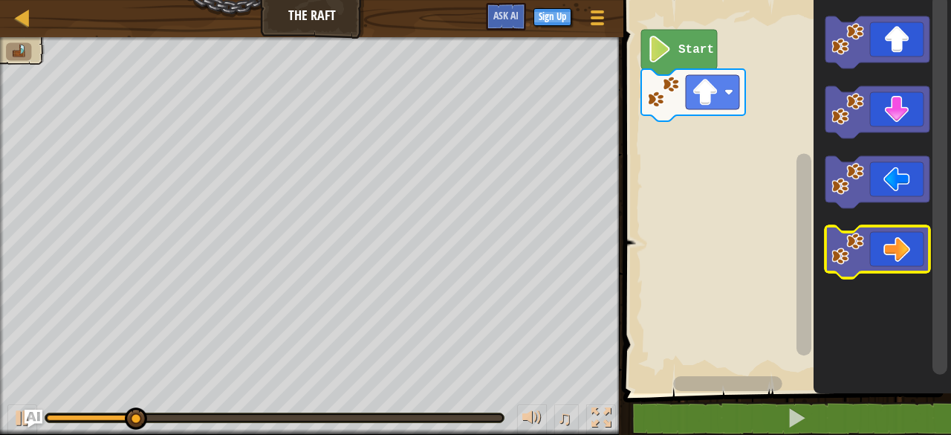
click at [886, 233] on icon "Blockly Workspace" at bounding box center [877, 252] width 104 height 52
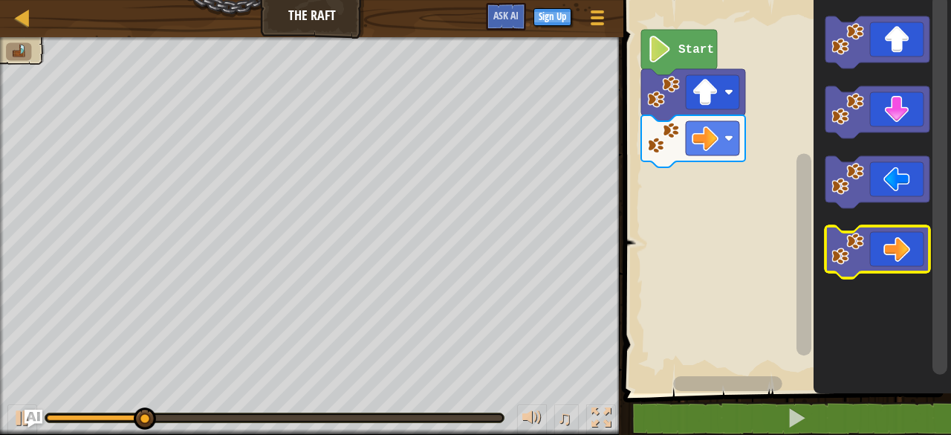
click at [886, 233] on icon "Blockly Workspace" at bounding box center [877, 252] width 104 height 52
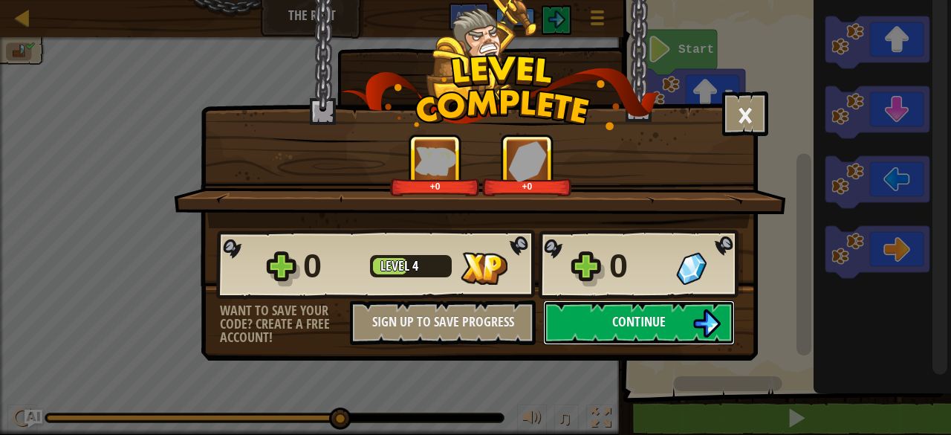
click at [585, 326] on button "Continue" at bounding box center [639, 322] width 192 height 45
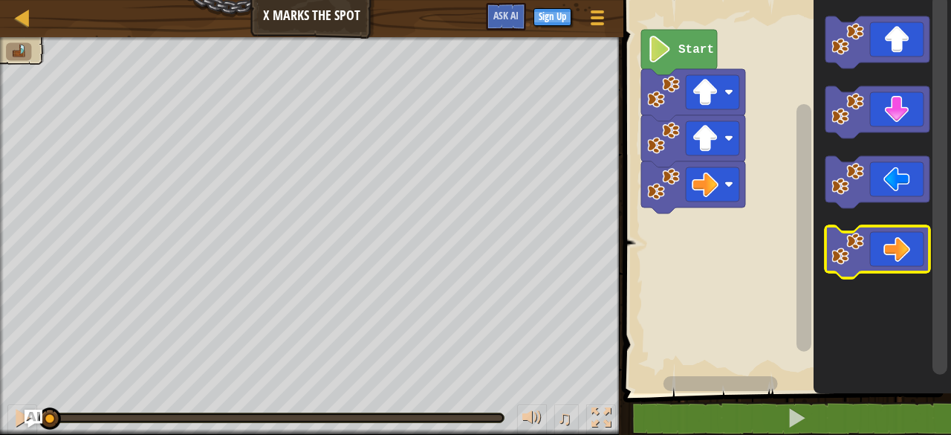
click at [893, 262] on icon "Blockly Workspace" at bounding box center [877, 252] width 104 height 52
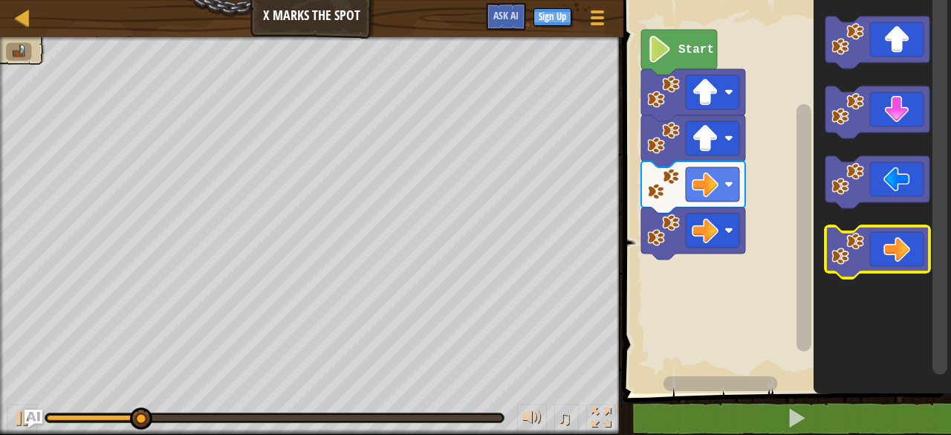
click at [892, 255] on icon "Blockly Workspace" at bounding box center [877, 252] width 104 height 52
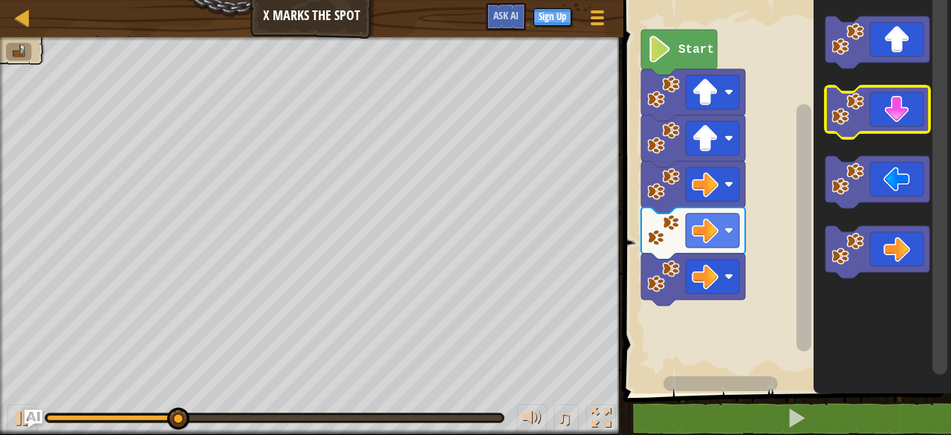
click at [886, 132] on icon "Blockly Workspace" at bounding box center [877, 112] width 104 height 52
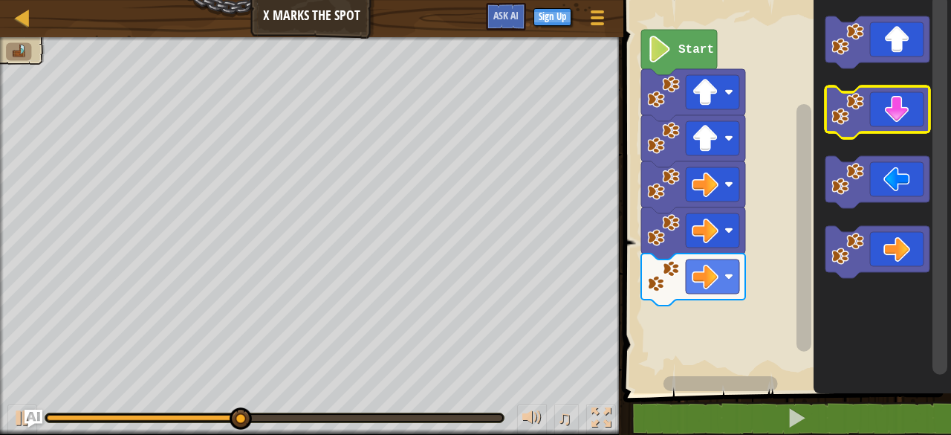
click at [884, 124] on icon "Blockly Workspace" at bounding box center [877, 112] width 104 height 52
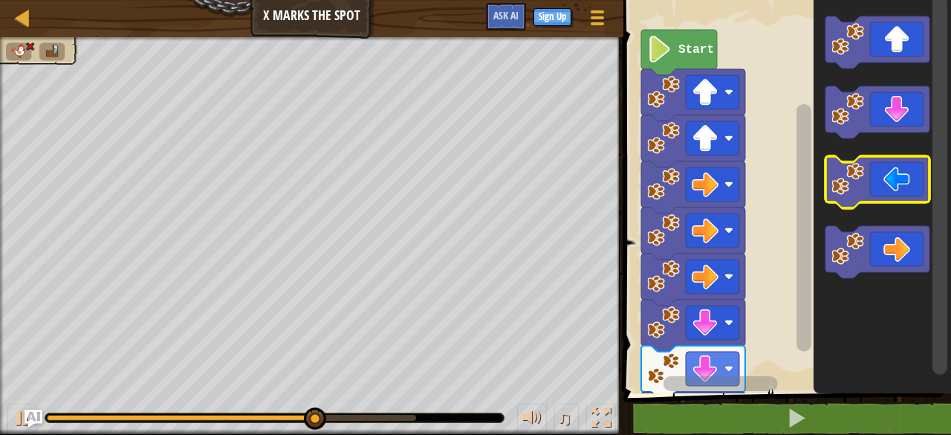
click at [877, 187] on icon "Blockly Workspace" at bounding box center [877, 182] width 104 height 52
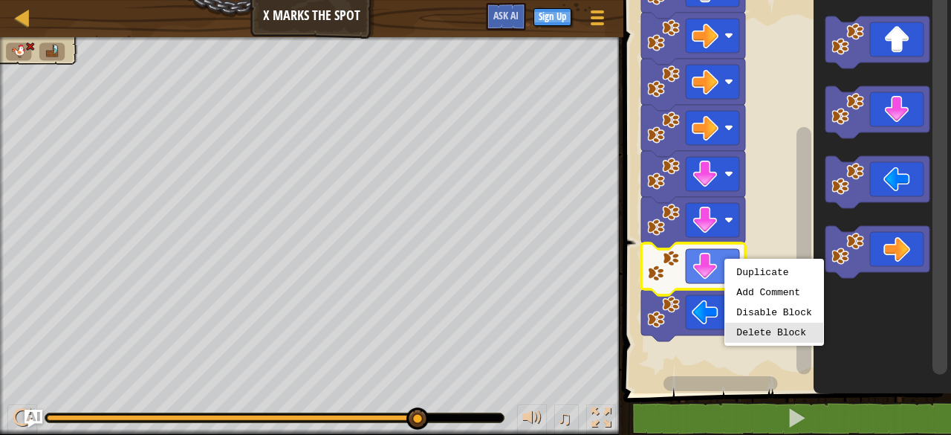
click at [747, 328] on rect "Blockly Workspace" at bounding box center [785, 193] width 332 height 400
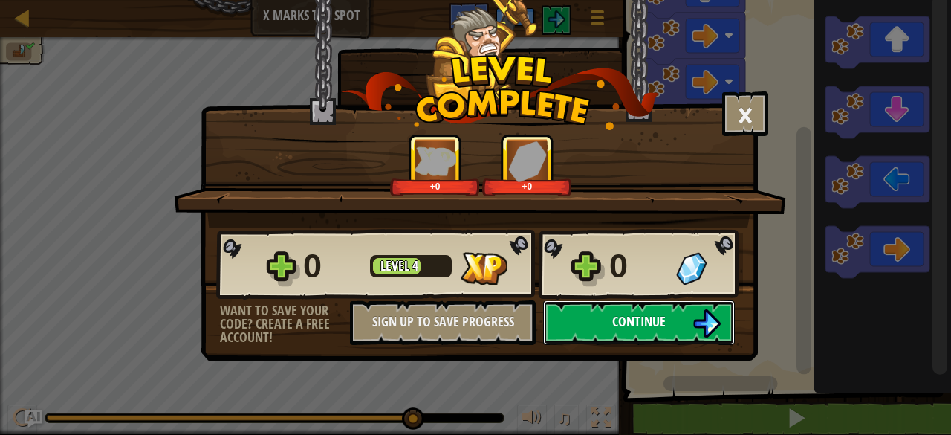
click at [632, 329] on span "Continue" at bounding box center [638, 321] width 53 height 19
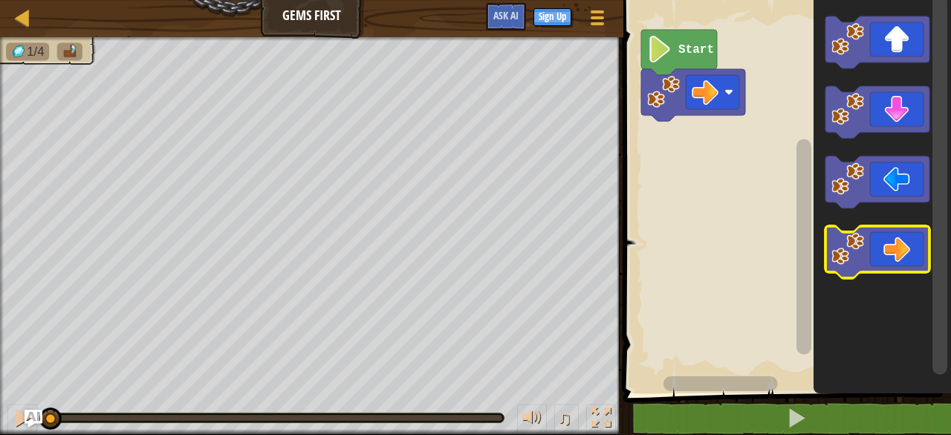
click at [892, 247] on icon "Blockly Workspace" at bounding box center [877, 252] width 104 height 52
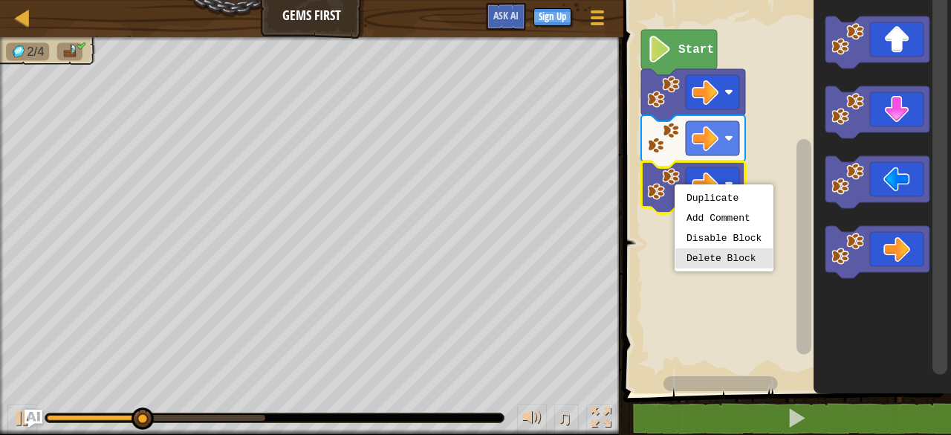
drag, startPoint x: 727, startPoint y: 267, endPoint x: 725, endPoint y: 260, distance: 7.6
click at [726, 267] on rect "Blockly Workspace" at bounding box center [785, 193] width 332 height 400
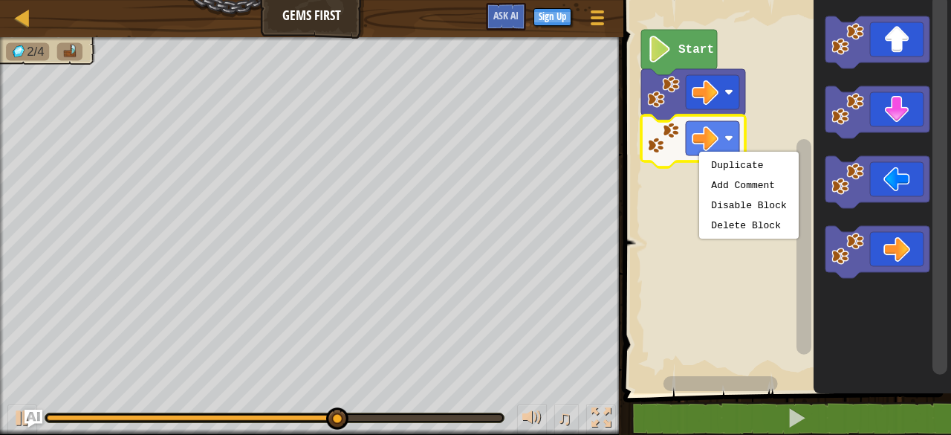
click at [807, 104] on g "Blockly Workspace" at bounding box center [804, 183] width 19 height 381
click at [807, 139] on rect "Blockly Workspace" at bounding box center [803, 246] width 15 height 215
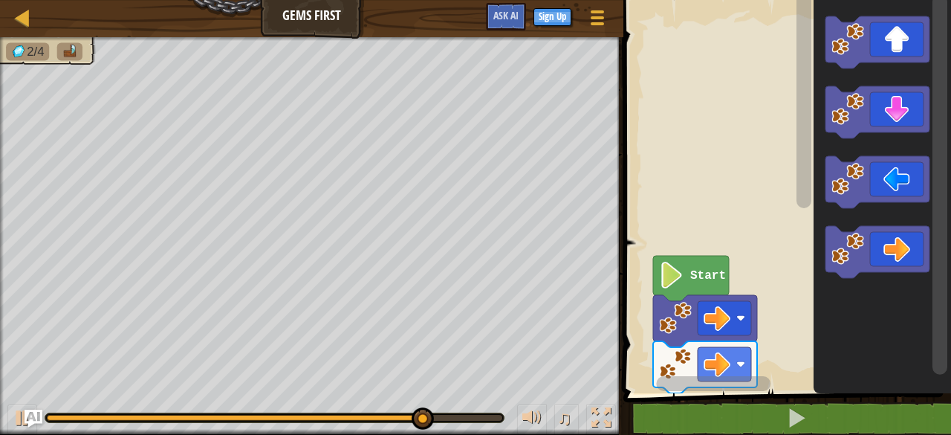
click at [789, 252] on rect "Blockly Workspace" at bounding box center [785, 193] width 332 height 400
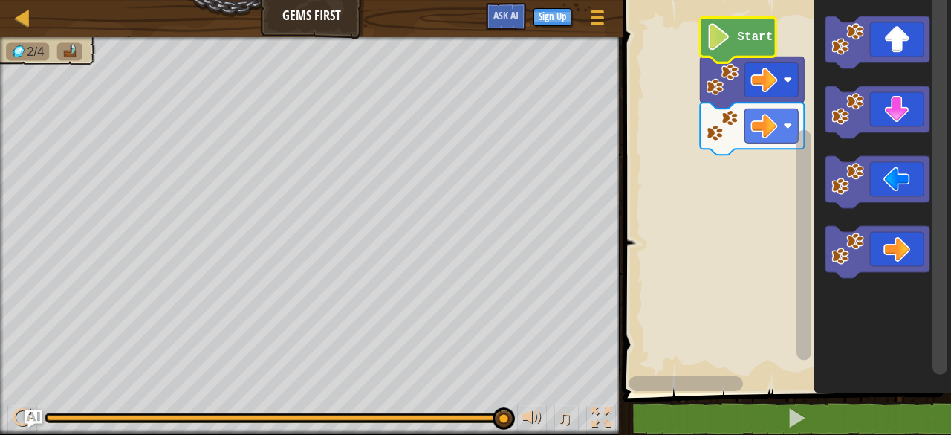
click at [685, 378] on rect "Blockly Workspace" at bounding box center [686, 383] width 114 height 15
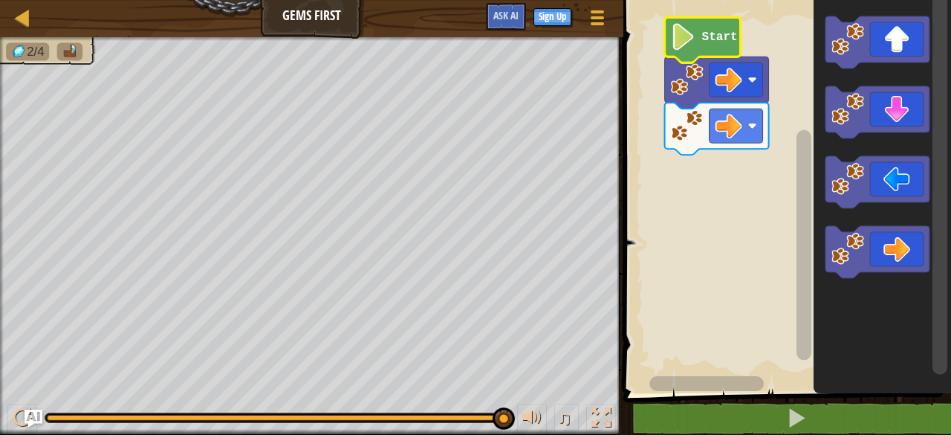
click at [736, 378] on rect "Blockly Workspace" at bounding box center [707, 383] width 114 height 15
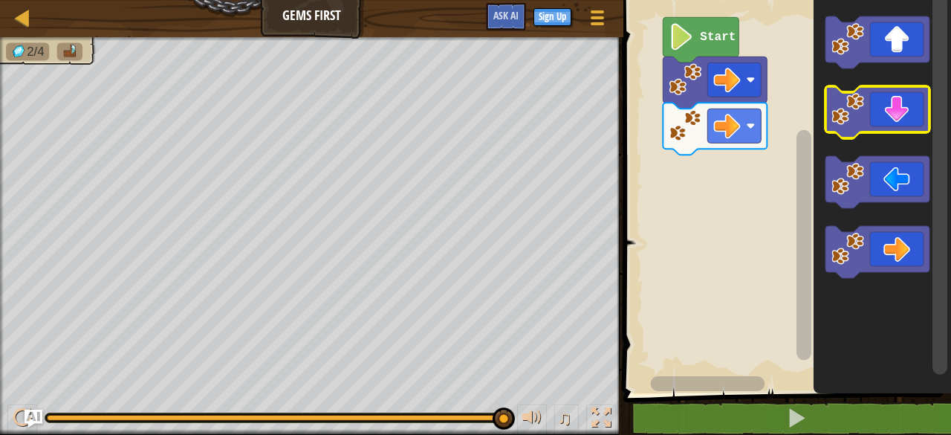
click at [886, 114] on icon "Blockly Workspace" at bounding box center [877, 112] width 104 height 52
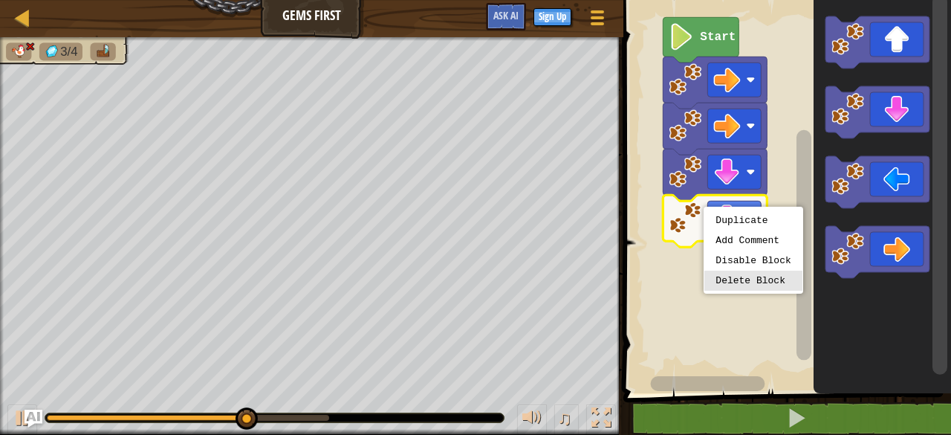
click at [730, 285] on rect "Blockly Workspace" at bounding box center [785, 193] width 332 height 400
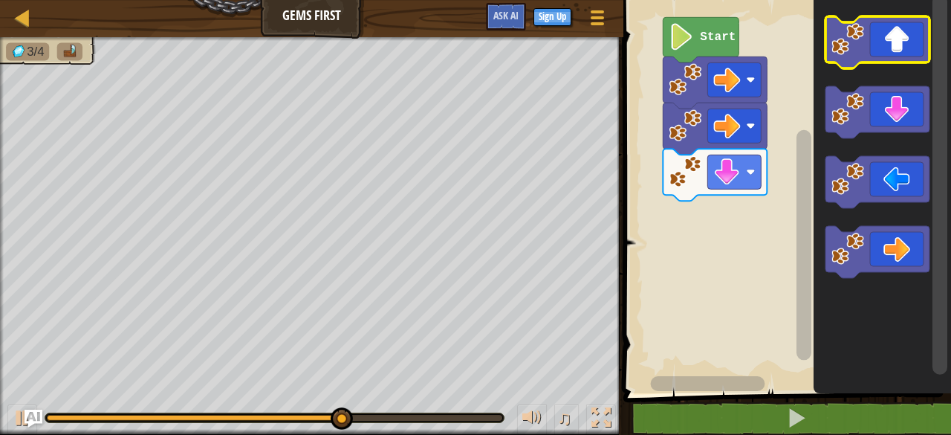
click at [894, 65] on rect "Blockly Workspace" at bounding box center [877, 42] width 104 height 52
click at [889, 55] on icon "Blockly Workspace" at bounding box center [877, 42] width 104 height 52
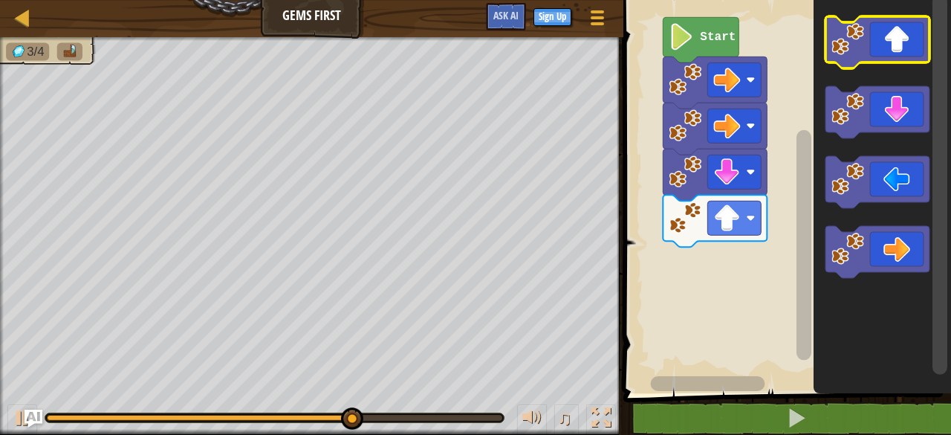
click at [920, 27] on icon "Blockly Workspace" at bounding box center [877, 42] width 104 height 52
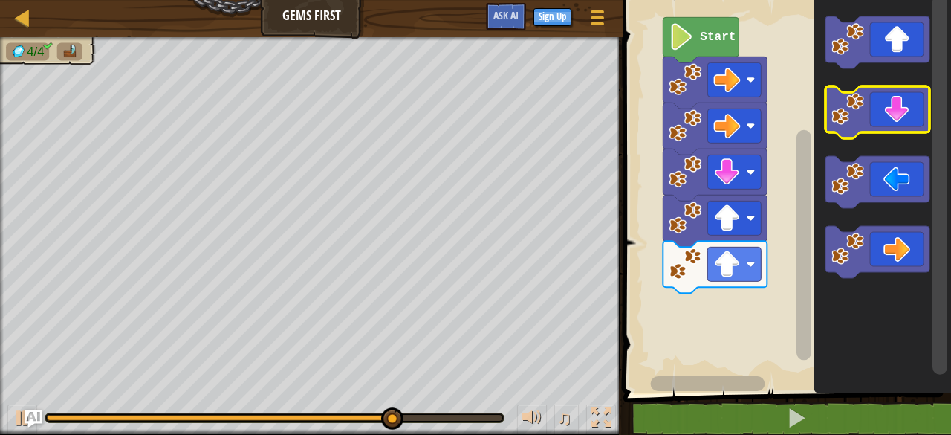
click at [892, 100] on icon "Blockly Workspace" at bounding box center [877, 112] width 104 height 52
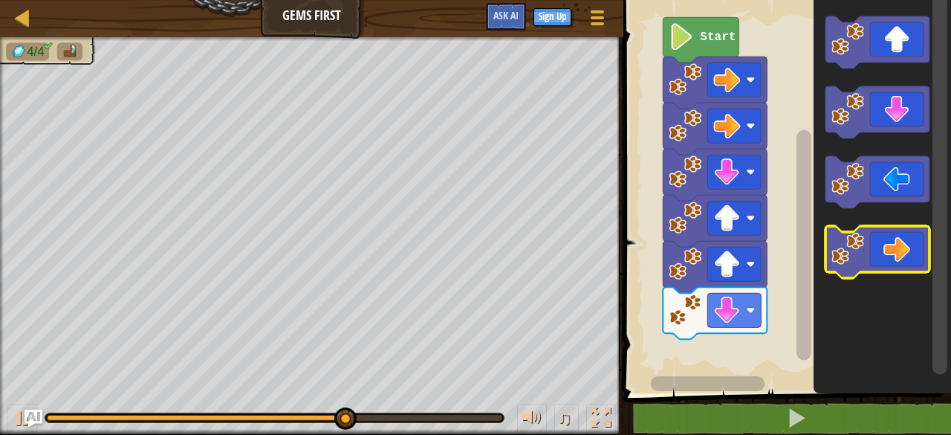
click at [895, 264] on icon "Blockly Workspace" at bounding box center [877, 252] width 104 height 52
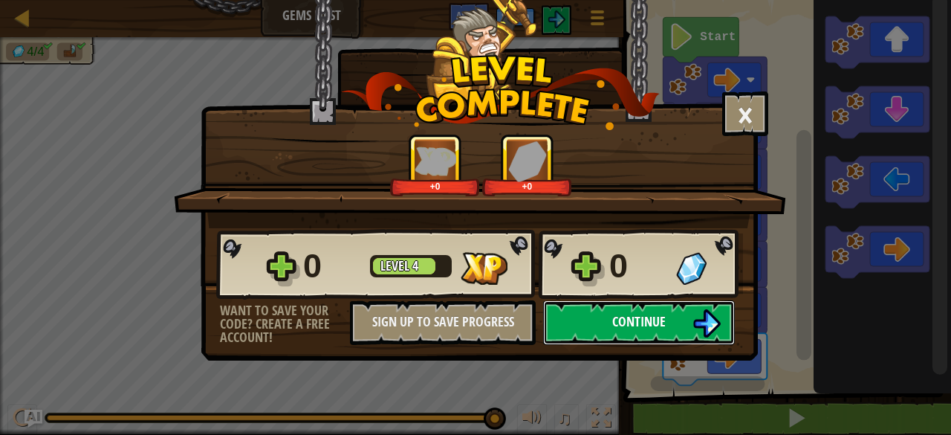
click at [621, 331] on button "Continue" at bounding box center [639, 322] width 192 height 45
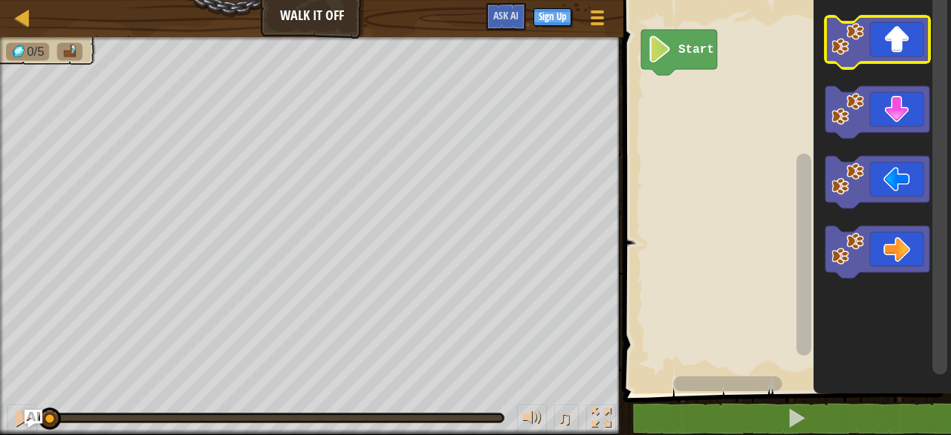
click at [902, 50] on icon "Blockly Workspace" at bounding box center [877, 42] width 104 height 52
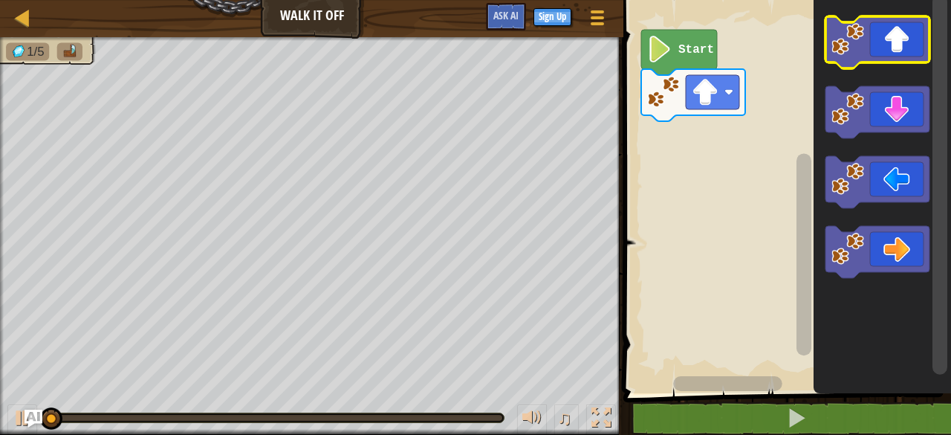
click at [902, 48] on icon "Blockly Workspace" at bounding box center [877, 42] width 104 height 52
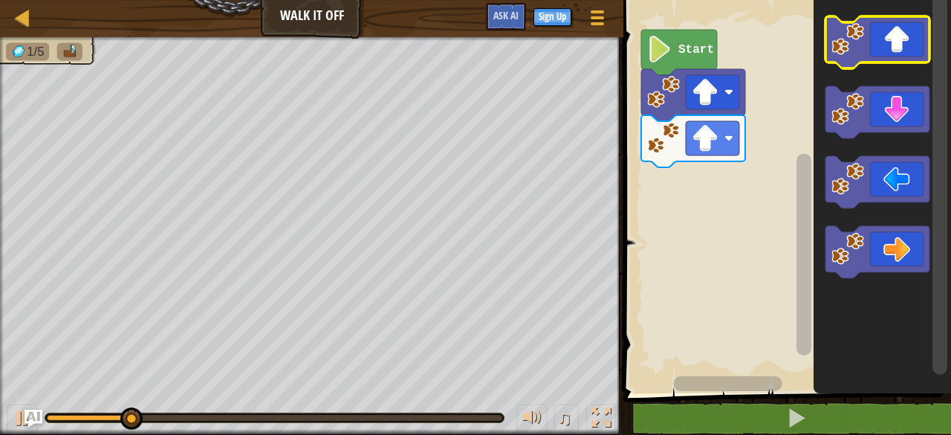
click at [888, 48] on icon "Blockly Workspace" at bounding box center [877, 42] width 104 height 52
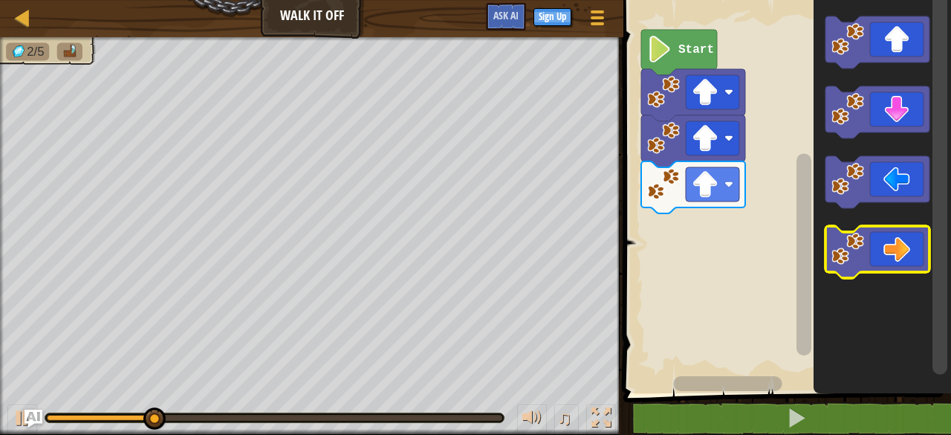
click at [902, 228] on icon "Blockly Workspace" at bounding box center [877, 252] width 104 height 52
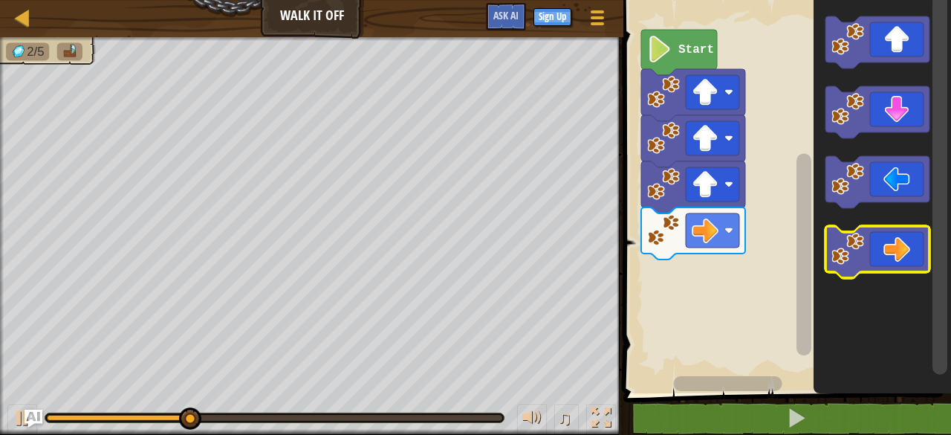
click at [899, 233] on icon "Blockly Workspace" at bounding box center [877, 252] width 104 height 52
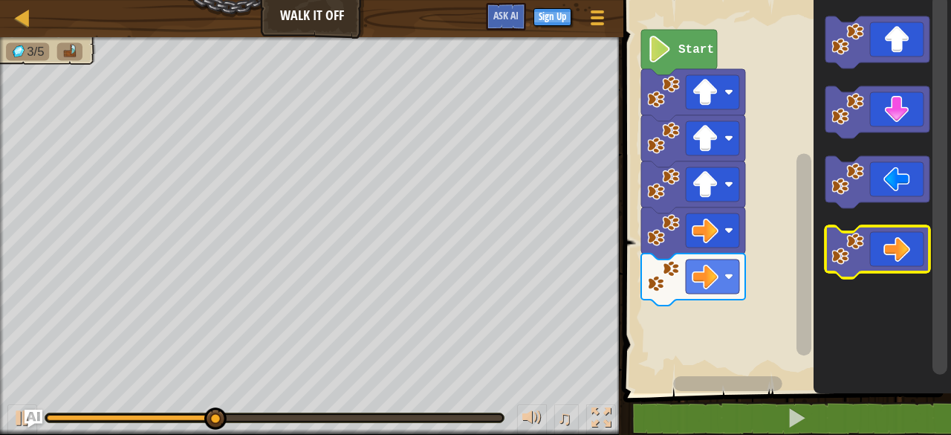
click at [899, 232] on icon "Blockly Workspace" at bounding box center [877, 252] width 104 height 52
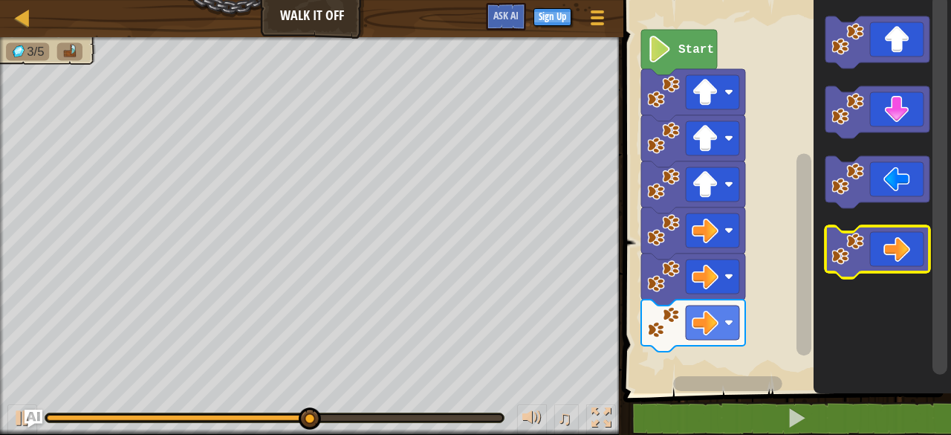
click at [899, 240] on icon "Blockly Workspace" at bounding box center [877, 252] width 104 height 52
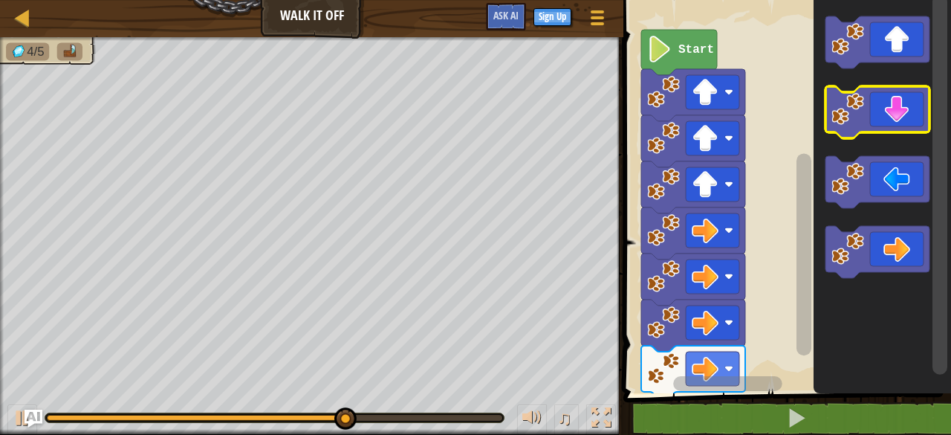
click at [894, 122] on icon "Blockly Workspace" at bounding box center [877, 112] width 104 height 52
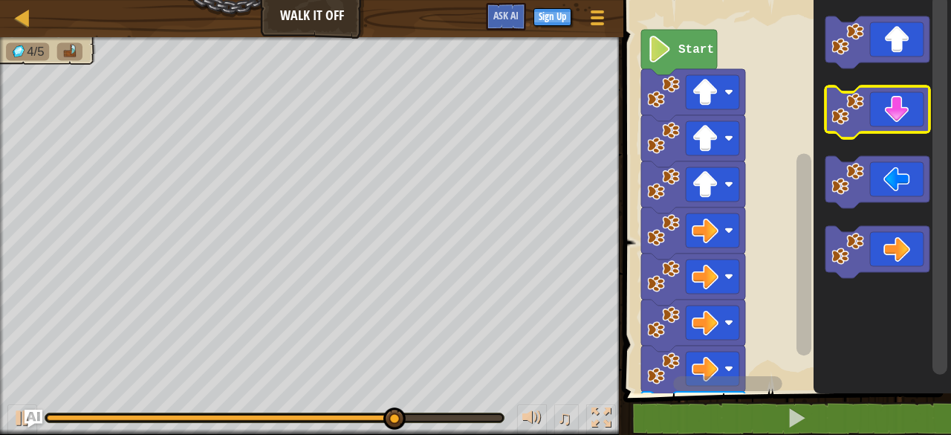
click at [893, 122] on icon "Blockly Workspace" at bounding box center [877, 112] width 104 height 52
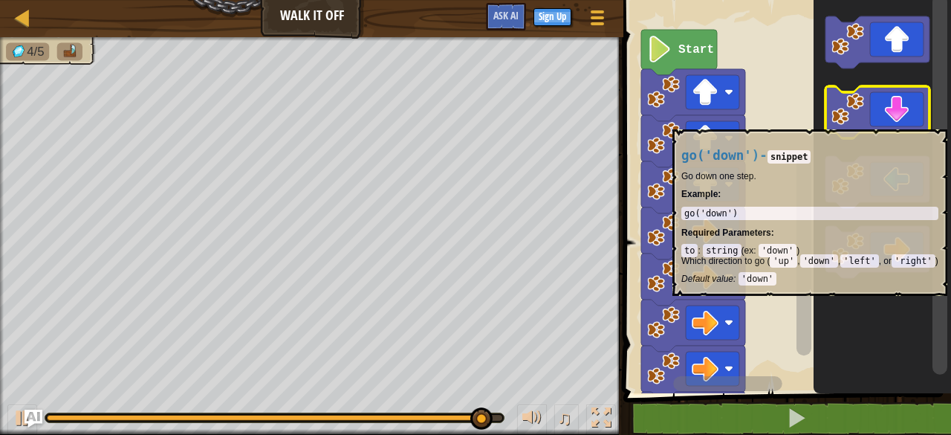
click at [892, 120] on icon "Blockly Workspace" at bounding box center [877, 112] width 104 height 52
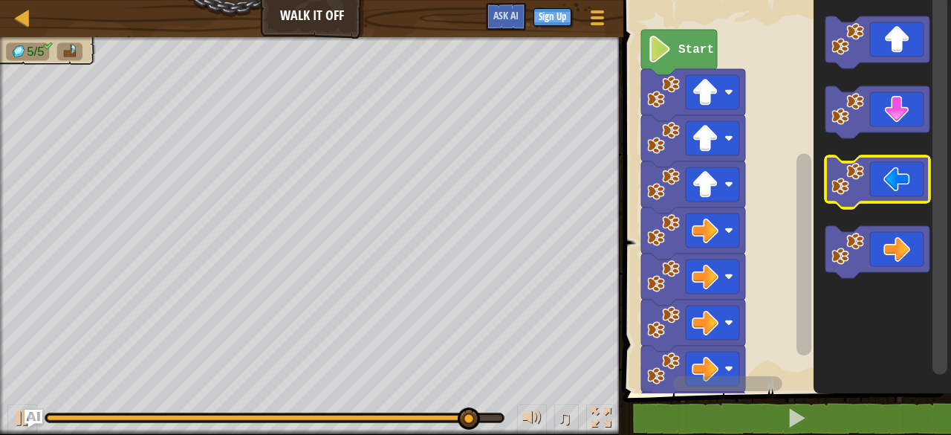
click at [865, 195] on icon "Blockly Workspace" at bounding box center [877, 182] width 104 height 52
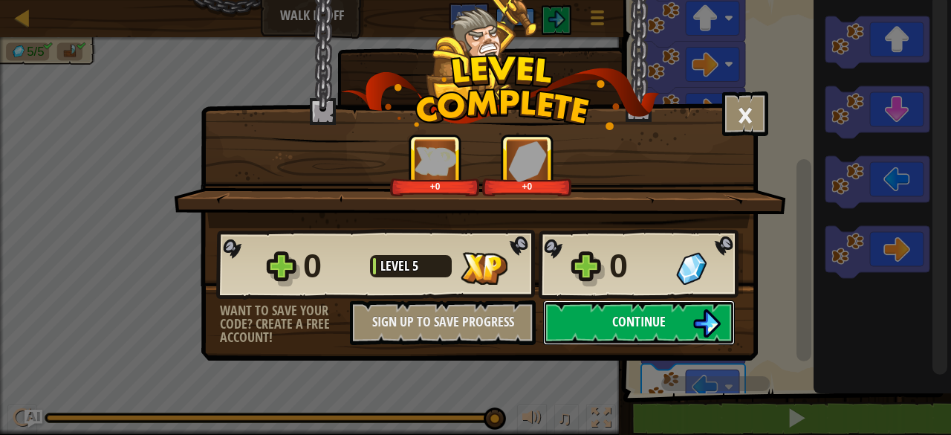
click at [581, 317] on button "Continue" at bounding box center [639, 322] width 192 height 45
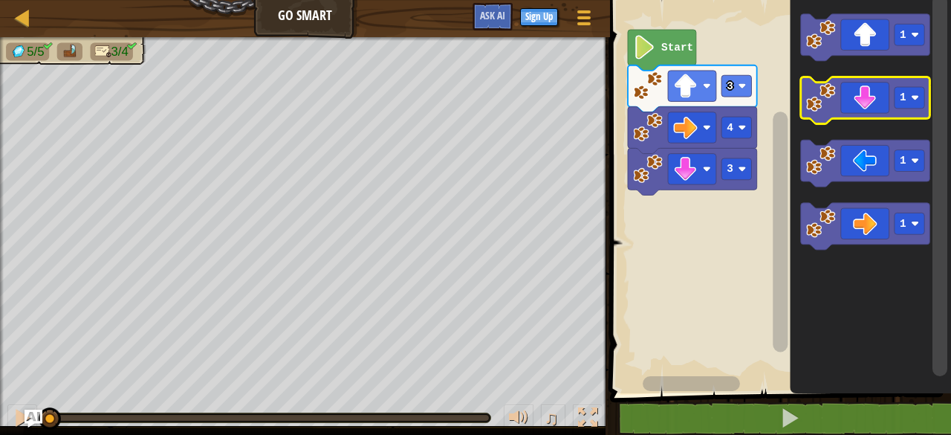
click at [869, 94] on icon "Blockly Workspace" at bounding box center [865, 100] width 129 height 47
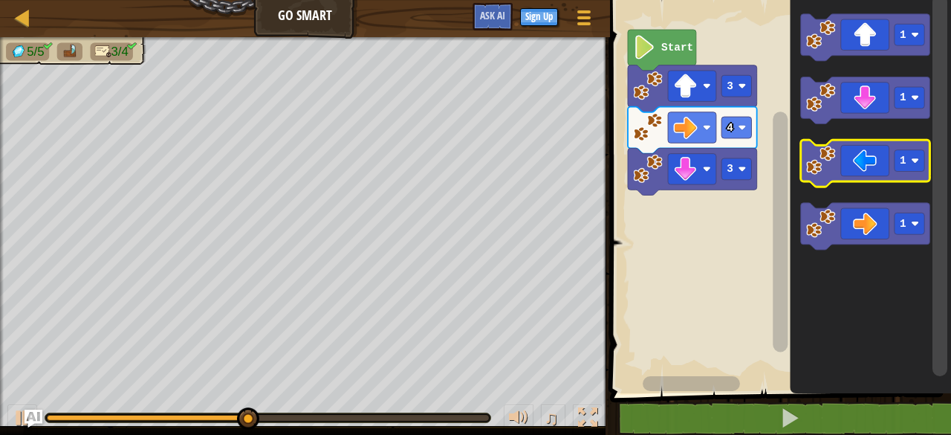
click at [880, 159] on icon "Blockly Workspace" at bounding box center [865, 163] width 129 height 47
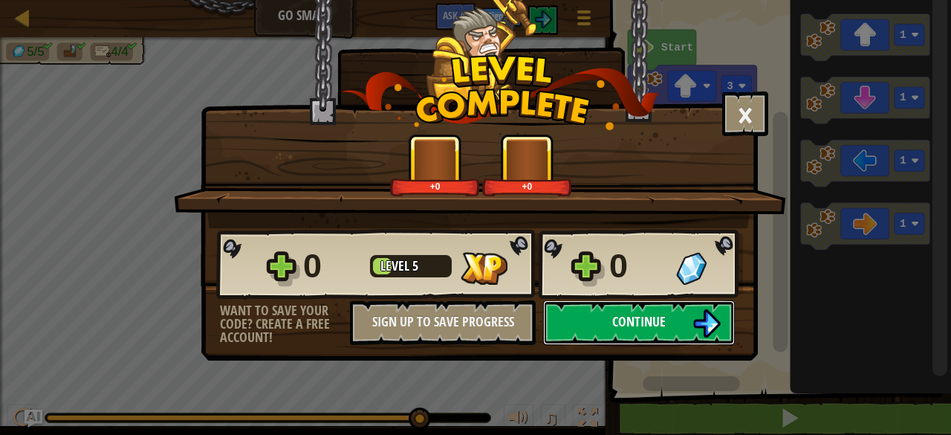
click at [605, 311] on button "Continue" at bounding box center [639, 322] width 192 height 45
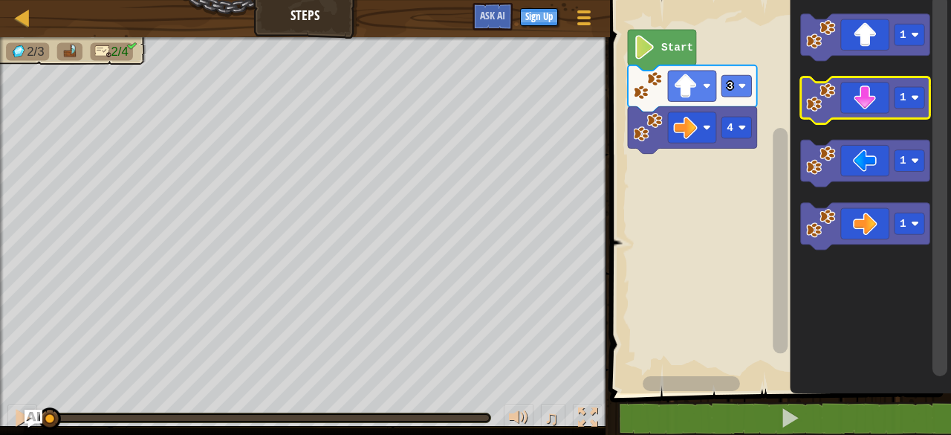
click at [888, 110] on icon "Blockly Workspace" at bounding box center [865, 100] width 129 height 47
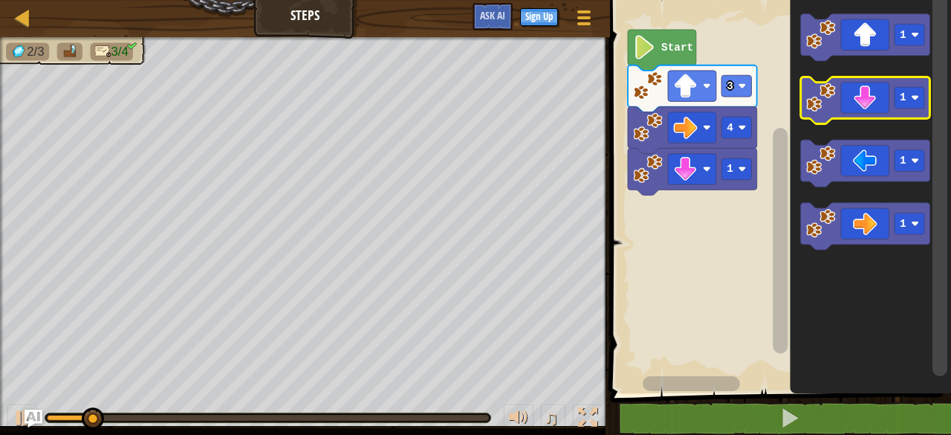
click at [868, 109] on icon "Blockly Workspace" at bounding box center [865, 100] width 129 height 47
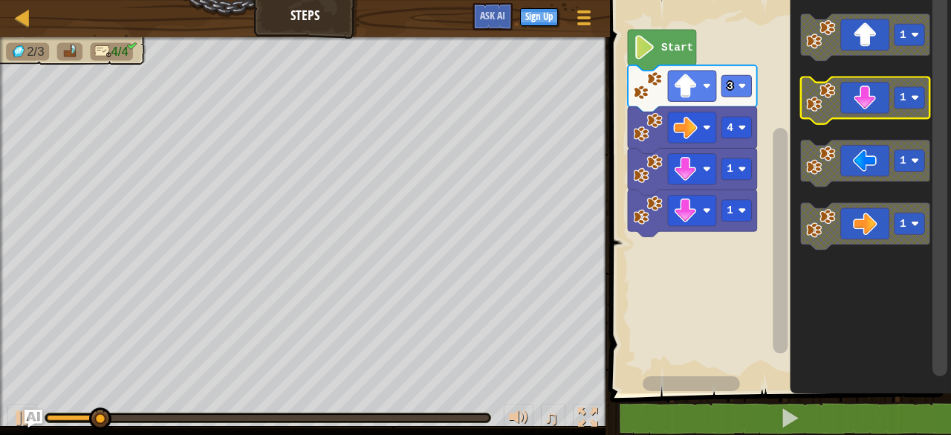
click at [866, 108] on icon "Blockly Workspace" at bounding box center [865, 100] width 129 height 47
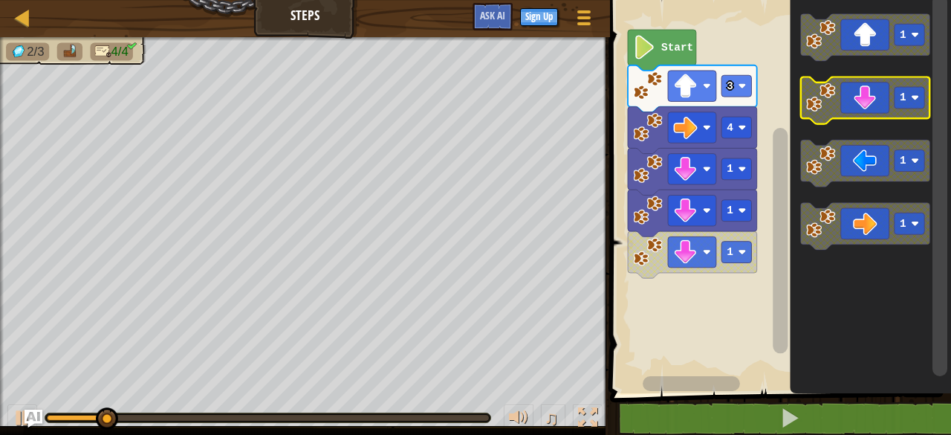
click at [867, 109] on icon "Blockly Workspace" at bounding box center [865, 100] width 129 height 47
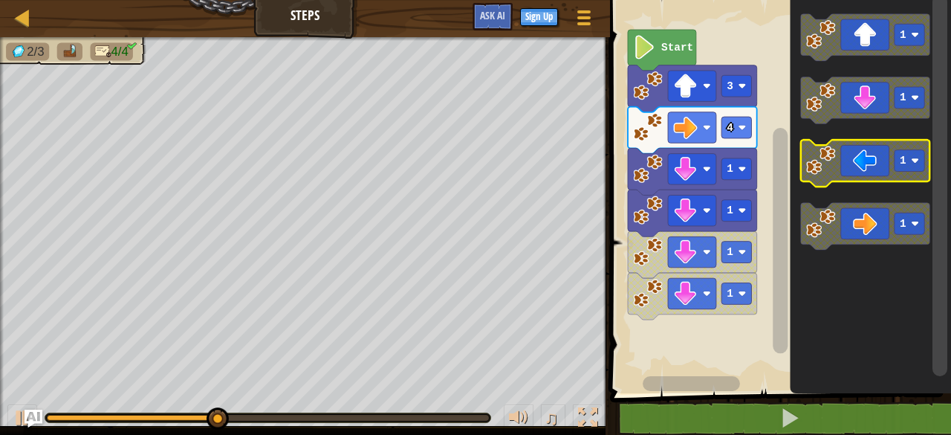
click at [849, 179] on icon "Blockly Workspace" at bounding box center [865, 163] width 129 height 47
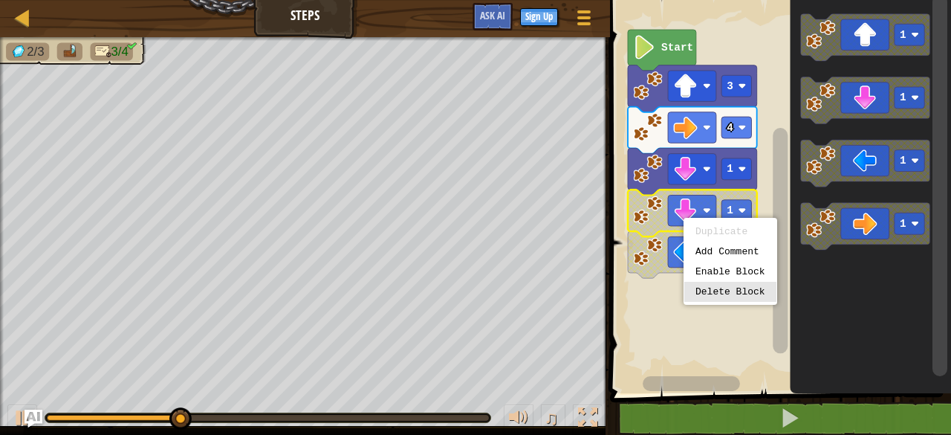
drag, startPoint x: 713, startPoint y: 295, endPoint x: 706, endPoint y: 277, distance: 19.3
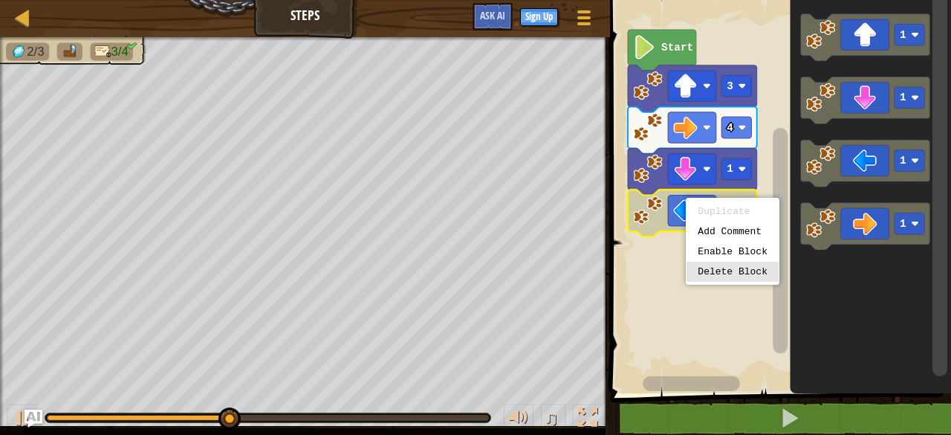
drag, startPoint x: 718, startPoint y: 270, endPoint x: 715, endPoint y: 242, distance: 27.7
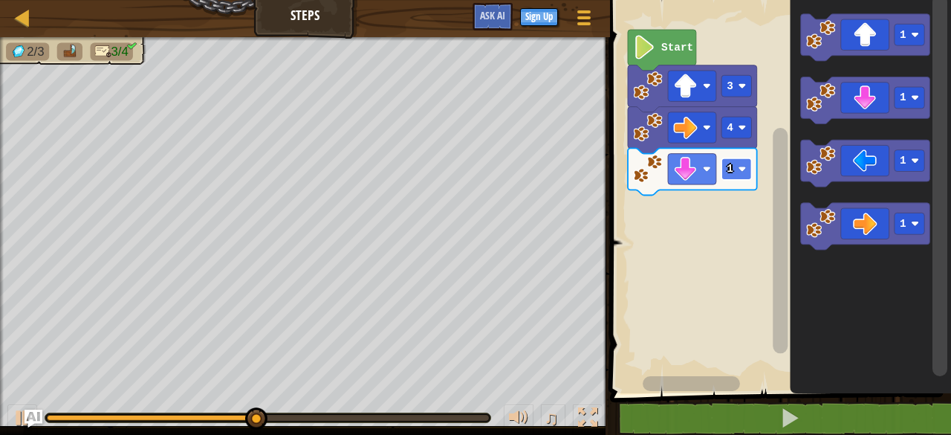
click at [728, 169] on text "1" at bounding box center [730, 169] width 7 height 12
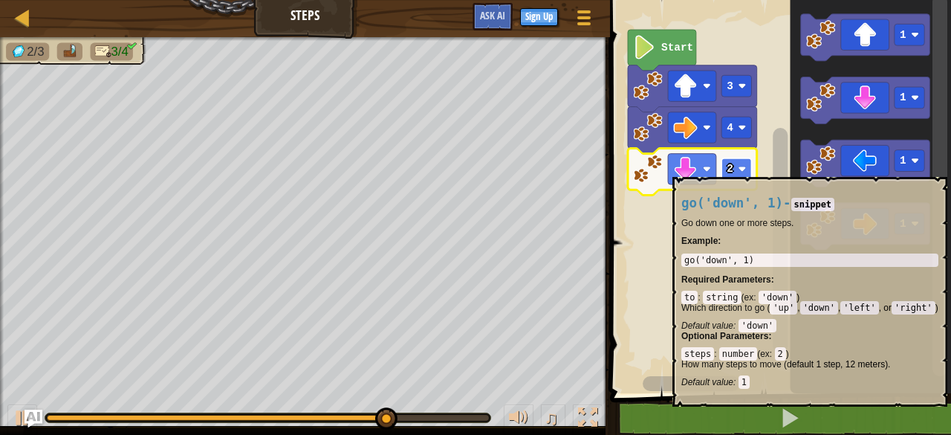
click at [733, 169] on text "2" at bounding box center [730, 169] width 7 height 12
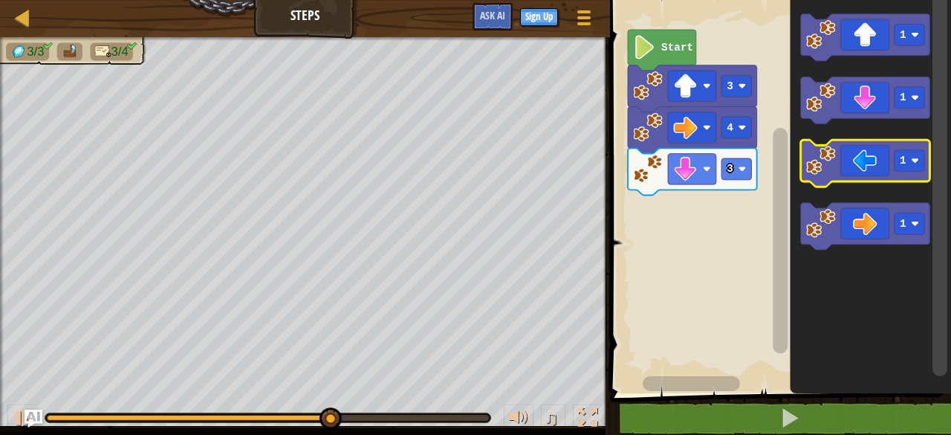
click at [869, 172] on icon "Blockly Workspace" at bounding box center [865, 163] width 129 height 47
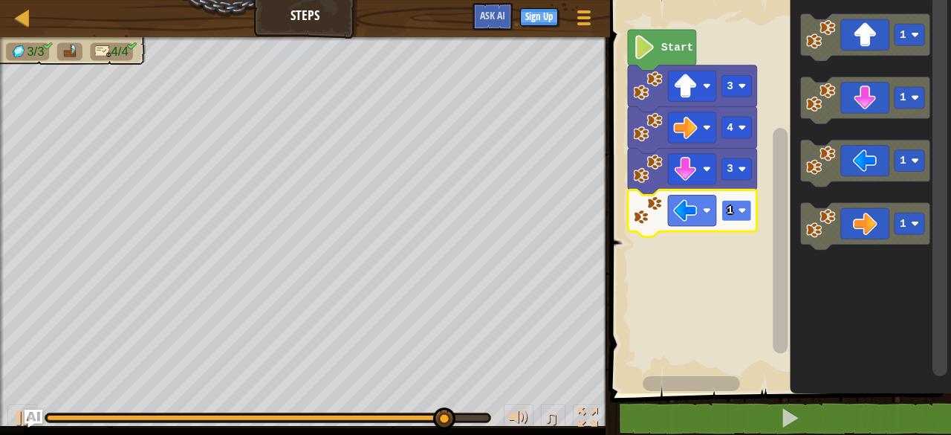
click at [737, 212] on g "1" at bounding box center [737, 211] width 30 height 22
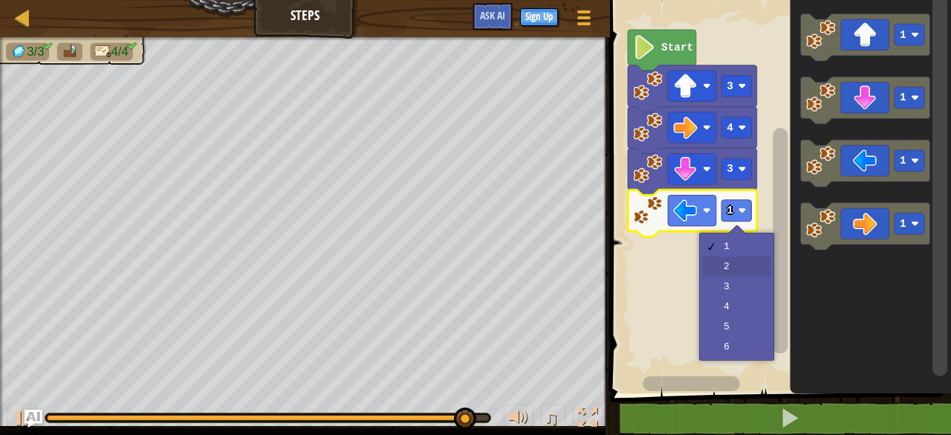
click at [740, 260] on rect "Blockly Workspace" at bounding box center [778, 193] width 345 height 400
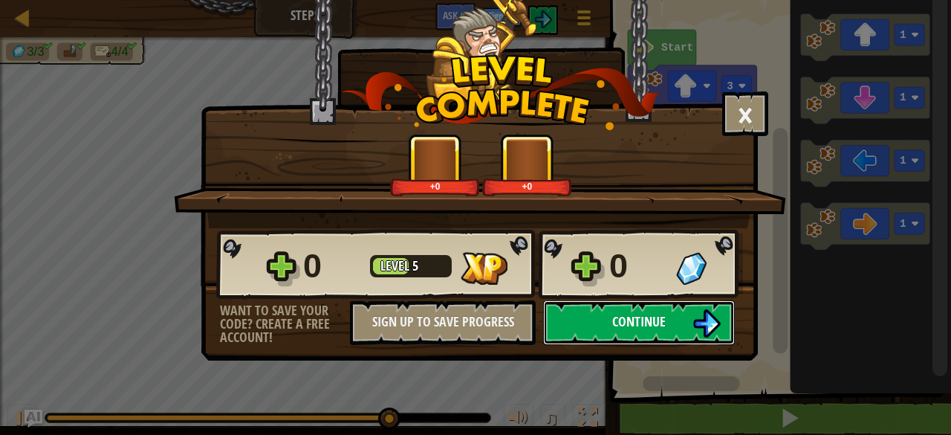
click at [608, 309] on button "Continue" at bounding box center [639, 322] width 192 height 45
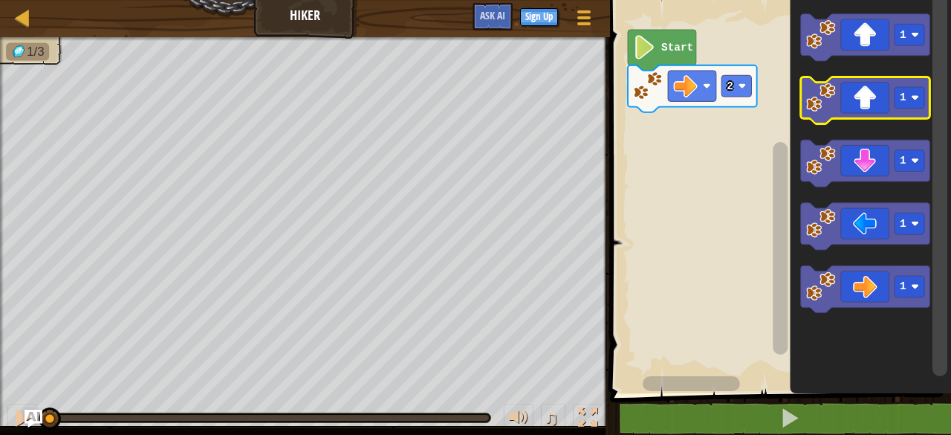
click at [876, 91] on icon "Blockly Workspace" at bounding box center [865, 100] width 129 height 47
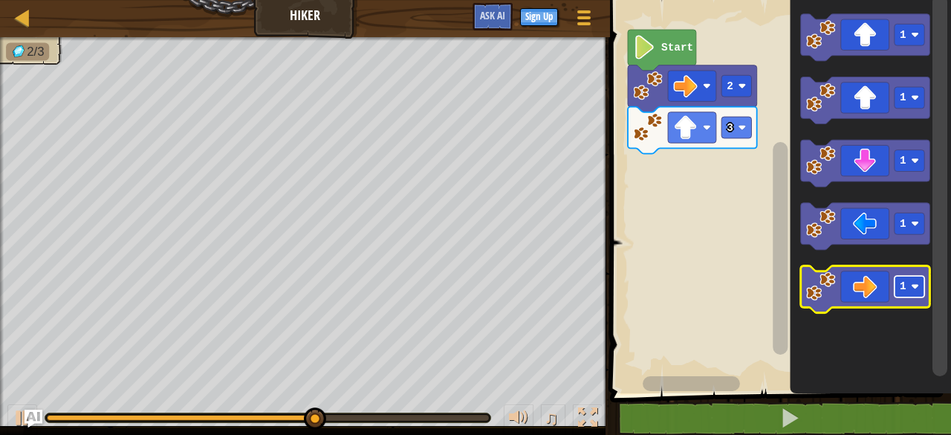
click at [902, 277] on rect "Blockly Workspace" at bounding box center [910, 287] width 30 height 22
click at [866, 279] on icon "Blockly Workspace" at bounding box center [865, 289] width 129 height 47
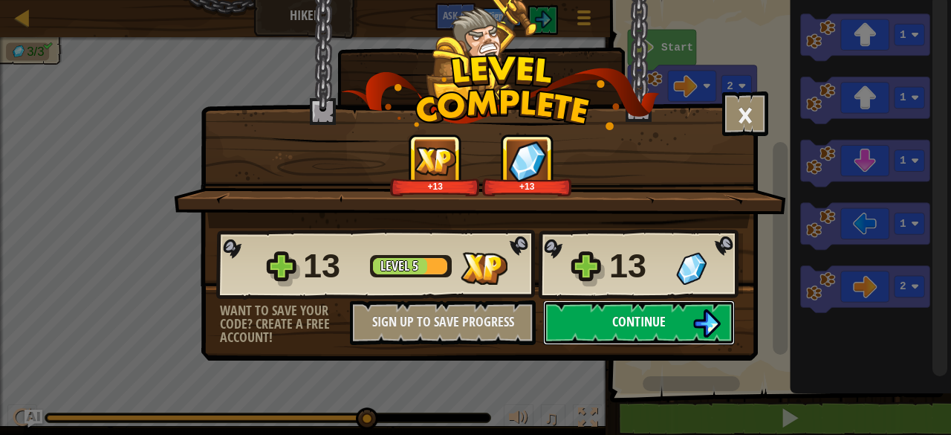
click at [603, 317] on button "Continue" at bounding box center [639, 322] width 192 height 45
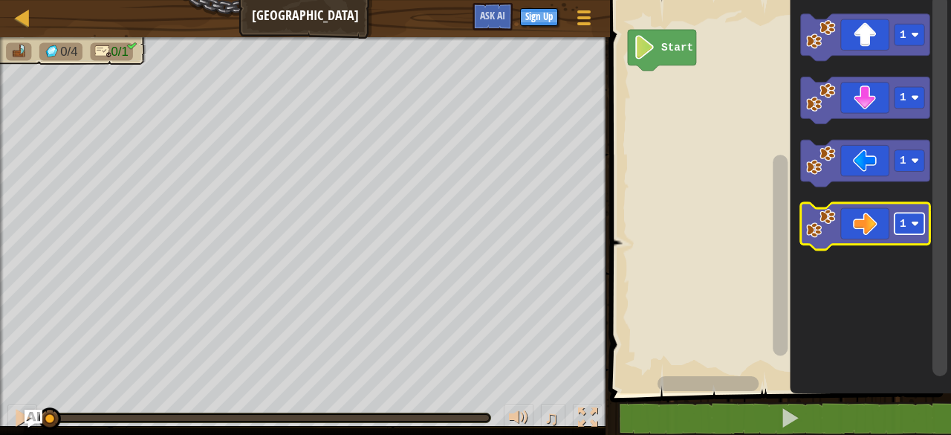
click at [908, 230] on rect "Blockly Workspace" at bounding box center [910, 223] width 30 height 22
click at [843, 227] on icon "Blockly Workspace" at bounding box center [865, 226] width 129 height 47
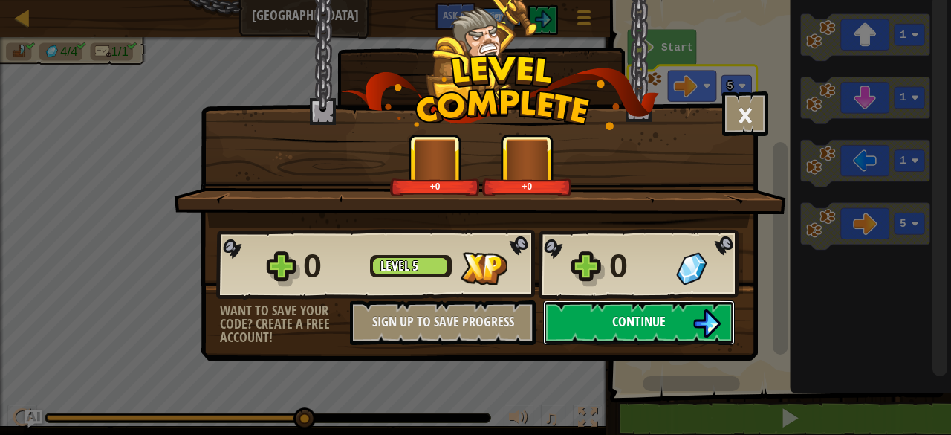
click at [605, 322] on button "Continue" at bounding box center [639, 322] width 192 height 45
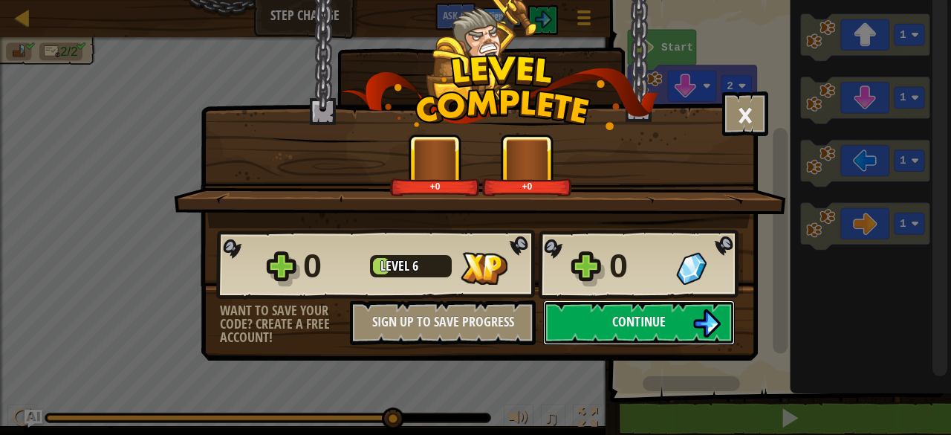
click at [612, 340] on button "Continue" at bounding box center [639, 322] width 192 height 45
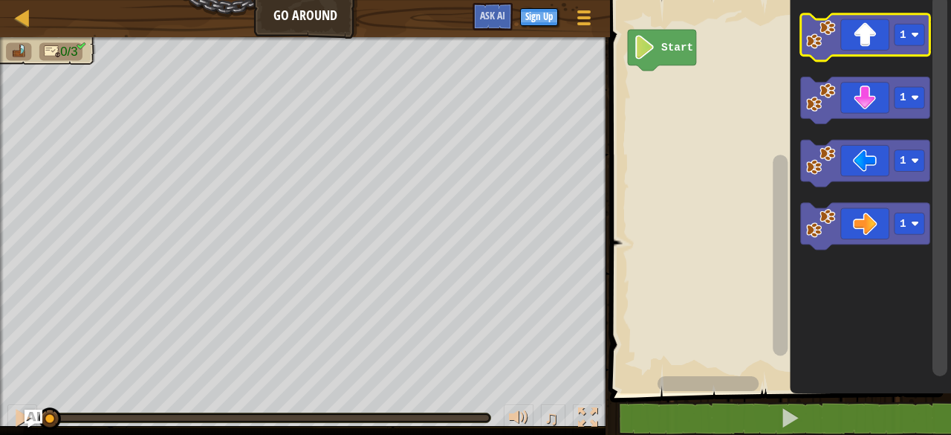
click at [909, 49] on icon "Blockly Workspace" at bounding box center [865, 37] width 129 height 47
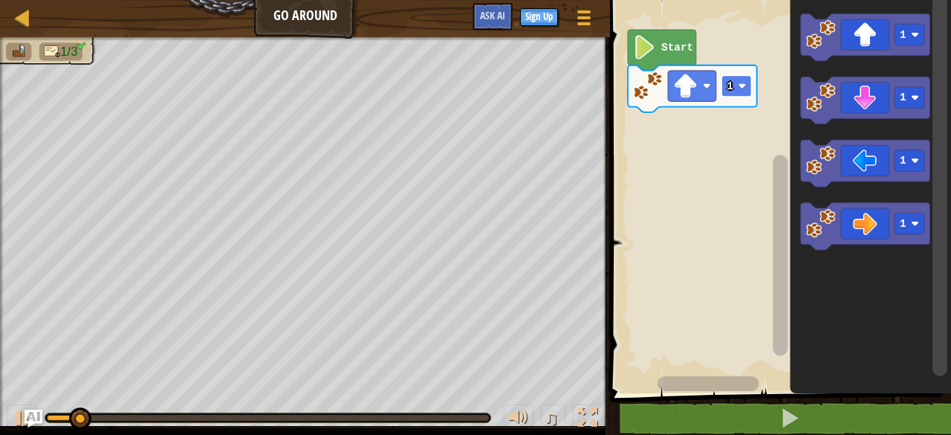
click at [731, 80] on text "1" at bounding box center [730, 86] width 7 height 12
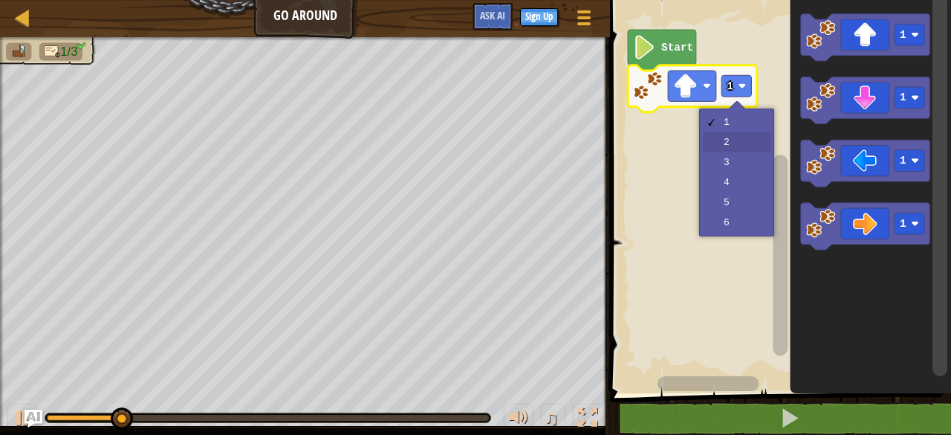
drag, startPoint x: 746, startPoint y: 140, endPoint x: 921, endPoint y: 136, distance: 175.4
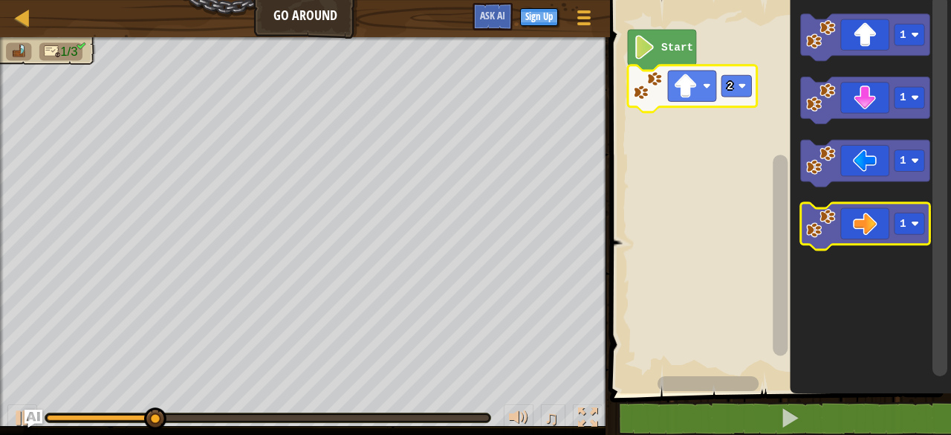
click at [900, 212] on icon "Blockly Workspace" at bounding box center [865, 226] width 129 height 47
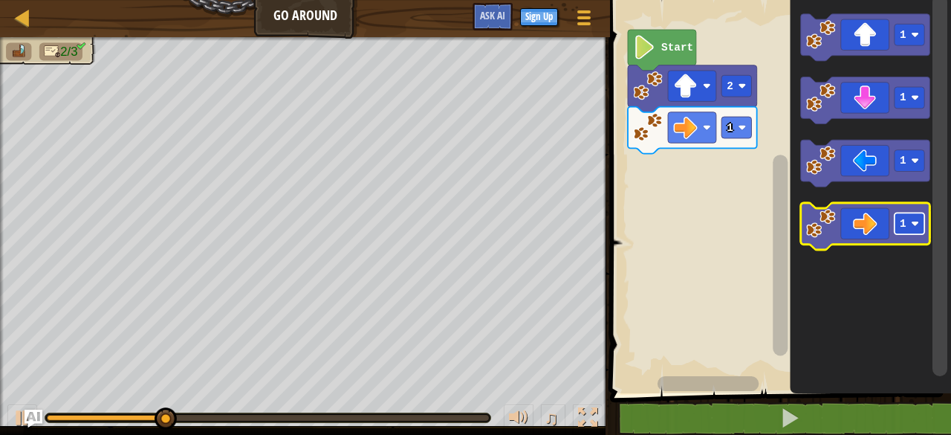
click at [911, 229] on rect "Blockly Workspace" at bounding box center [910, 223] width 30 height 22
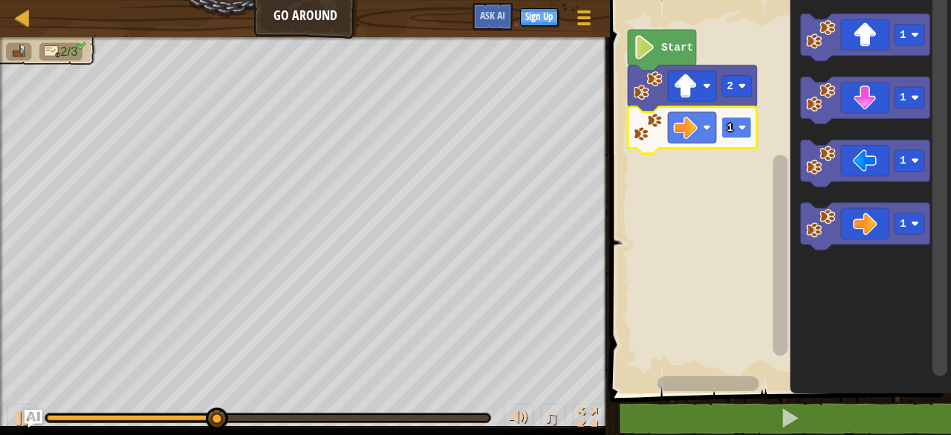
click at [726, 126] on rect "Blockly Workspace" at bounding box center [737, 128] width 30 height 22
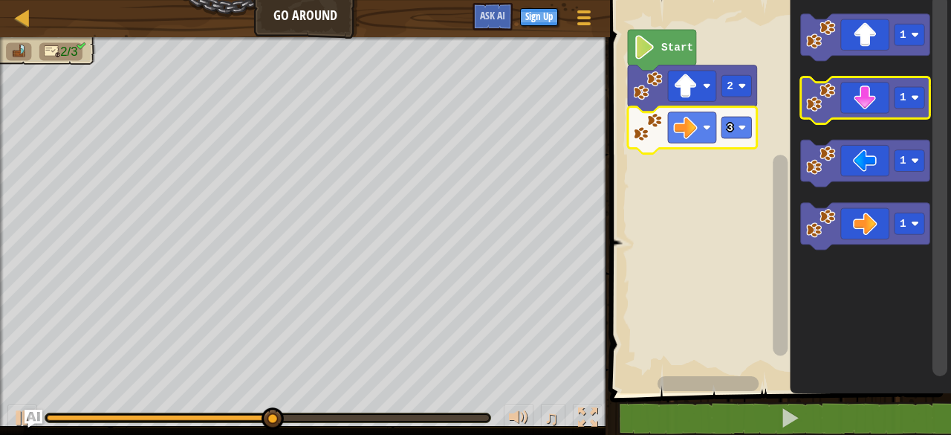
click at [872, 98] on icon "Blockly Workspace" at bounding box center [865, 100] width 129 height 47
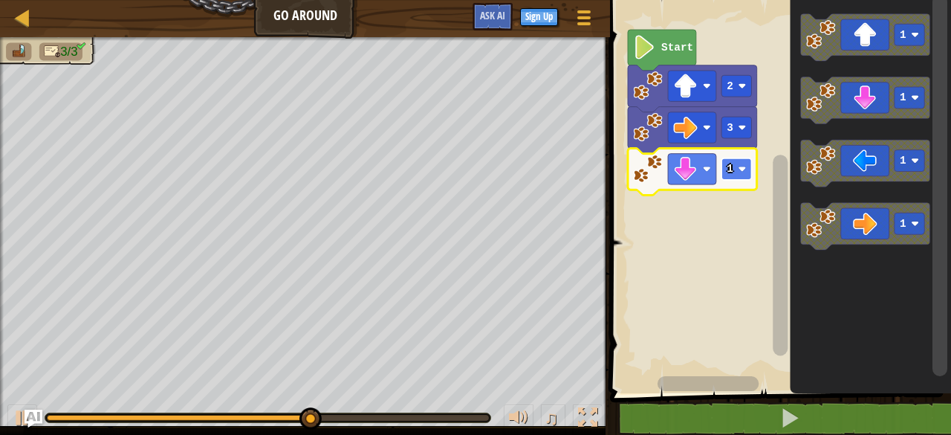
click at [741, 172] on image "Blockly Workspace" at bounding box center [743, 169] width 8 height 8
click at [737, 219] on rect "Blockly Workspace" at bounding box center [778, 193] width 345 height 400
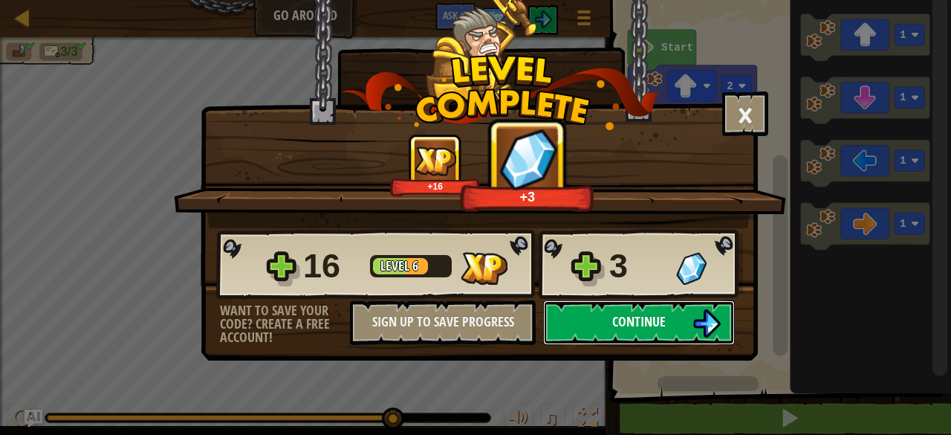
click at [626, 322] on span "Continue" at bounding box center [638, 321] width 53 height 19
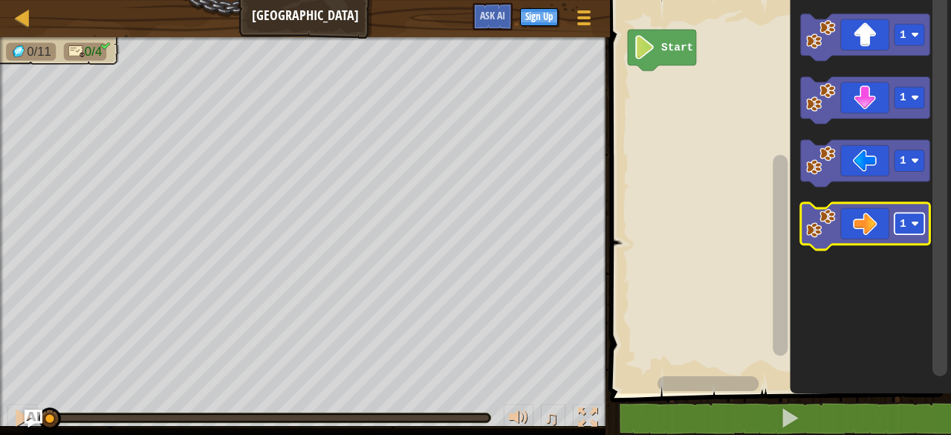
click at [905, 227] on g "1" at bounding box center [910, 223] width 30 height 22
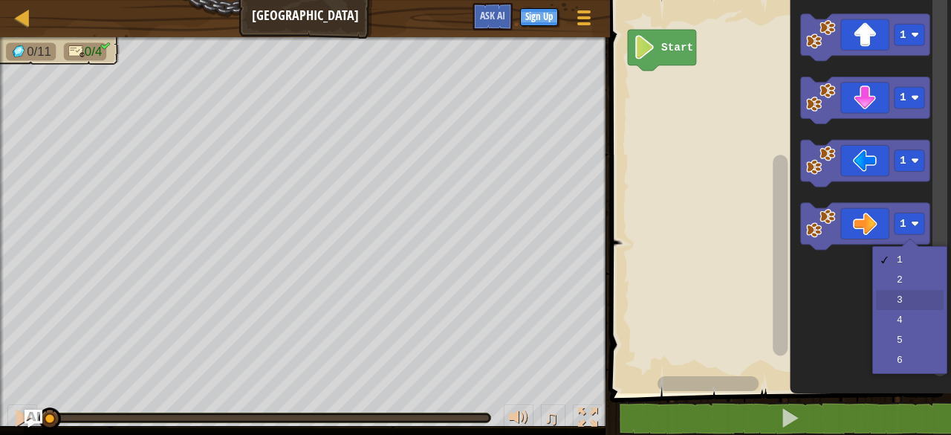
drag, startPoint x: 886, startPoint y: 298, endPoint x: 875, endPoint y: 288, distance: 15.2
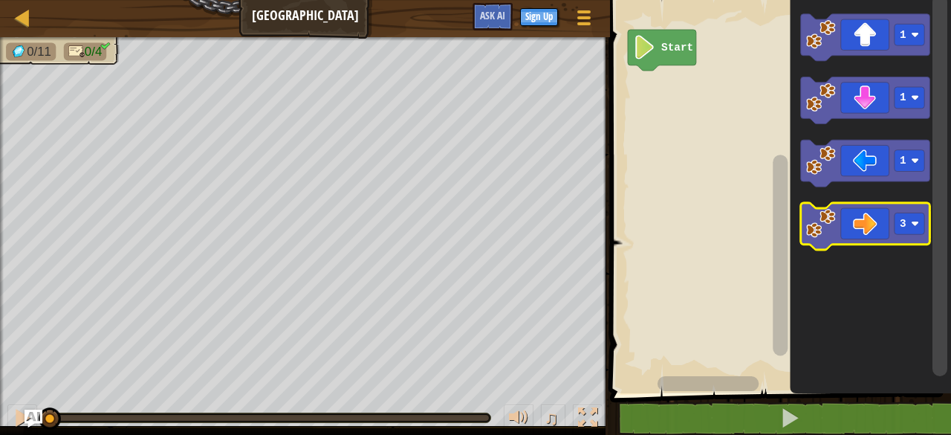
click at [860, 214] on icon "Blockly Workspace" at bounding box center [865, 226] width 129 height 47
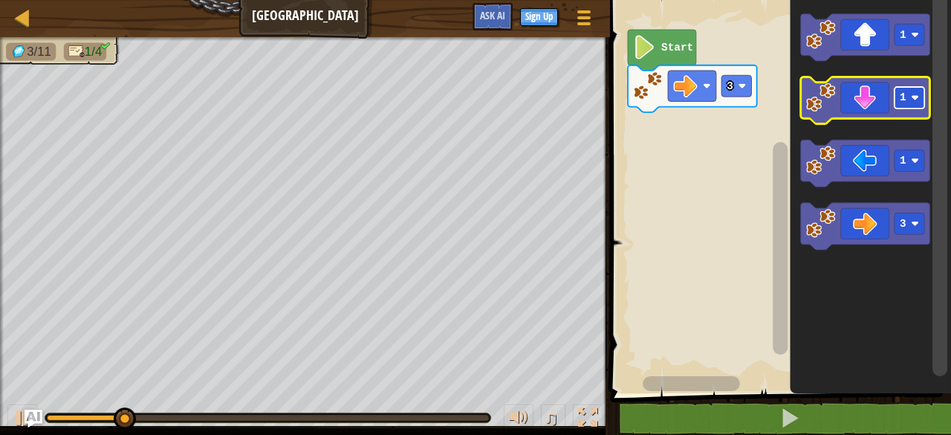
click at [915, 98] on image "Blockly Workspace" at bounding box center [916, 98] width 8 height 8
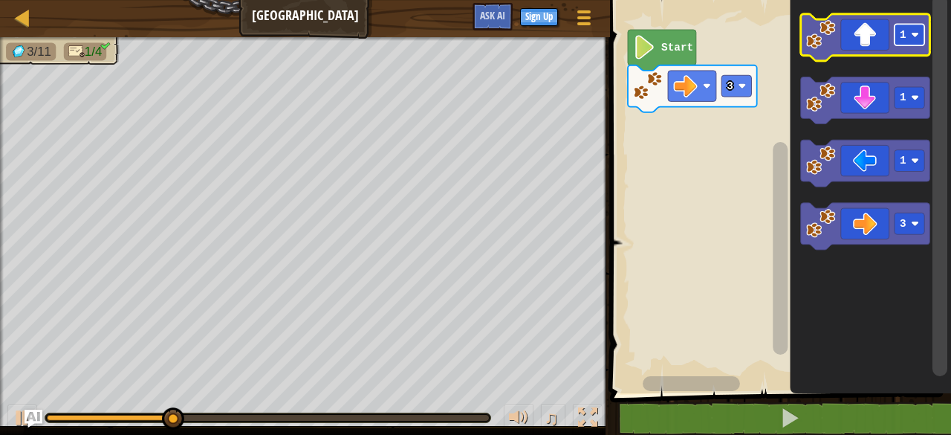
click at [915, 30] on rect "Blockly Workspace" at bounding box center [910, 35] width 30 height 22
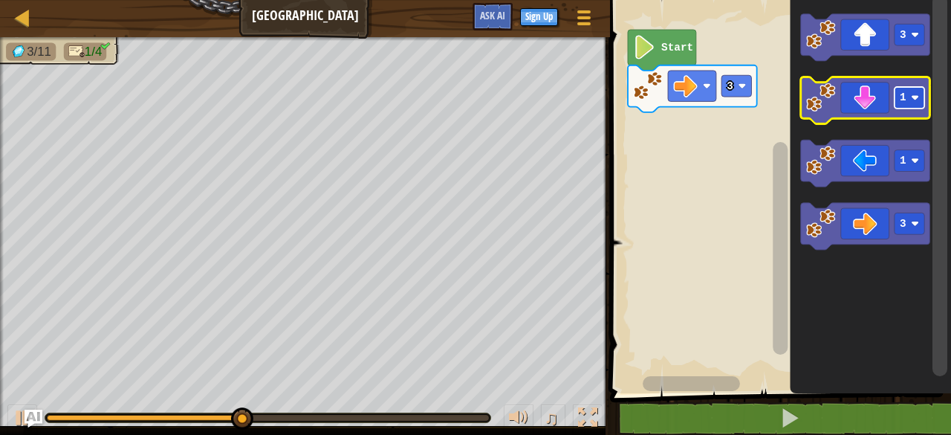
click at [909, 97] on g "1" at bounding box center [910, 98] width 30 height 22
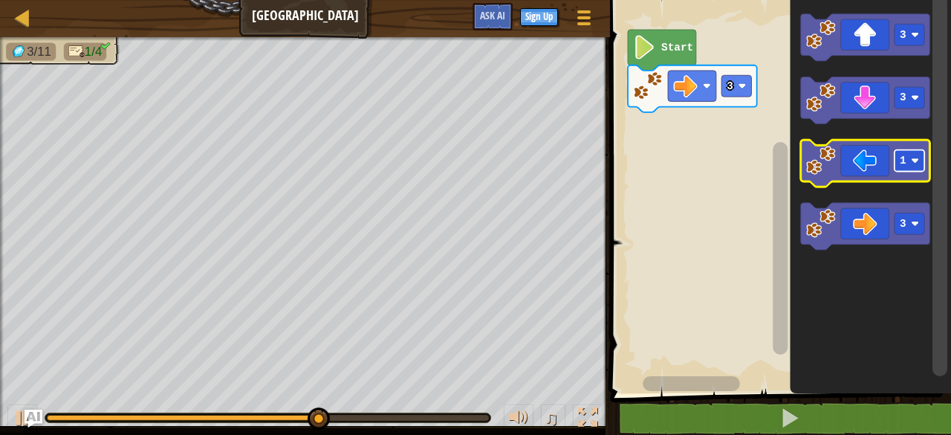
click at [903, 163] on text "1" at bounding box center [904, 161] width 7 height 12
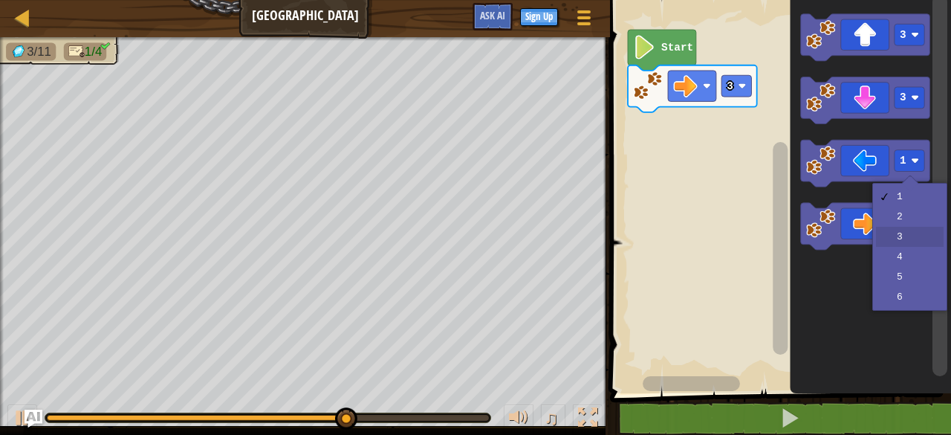
drag, startPoint x: 902, startPoint y: 230, endPoint x: 898, endPoint y: 219, distance: 11.0
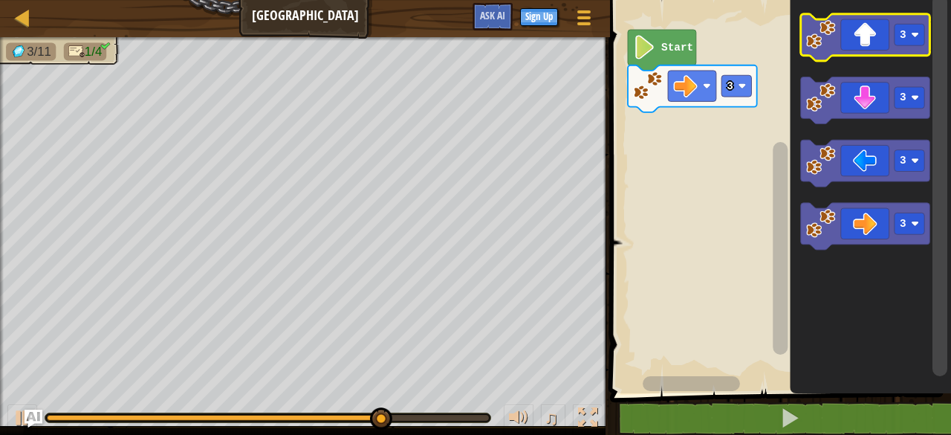
click at [863, 53] on icon "Blockly Workspace" at bounding box center [865, 37] width 129 height 47
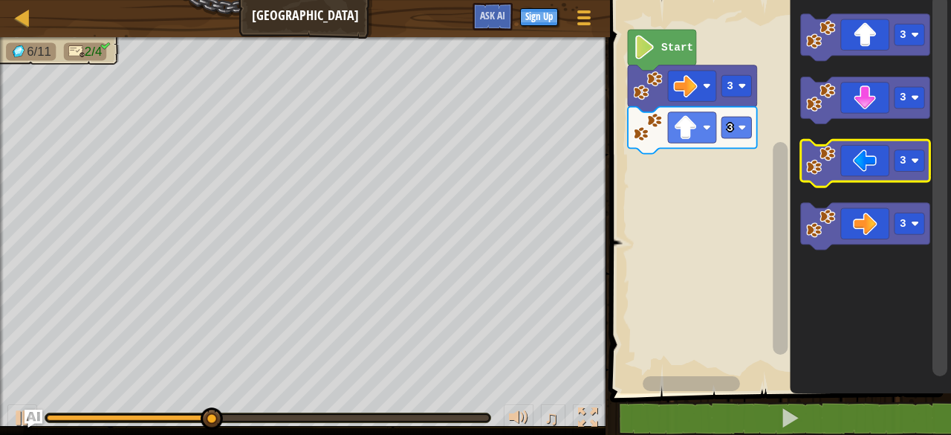
click at [860, 159] on icon "Blockly Workspace" at bounding box center [865, 163] width 129 height 47
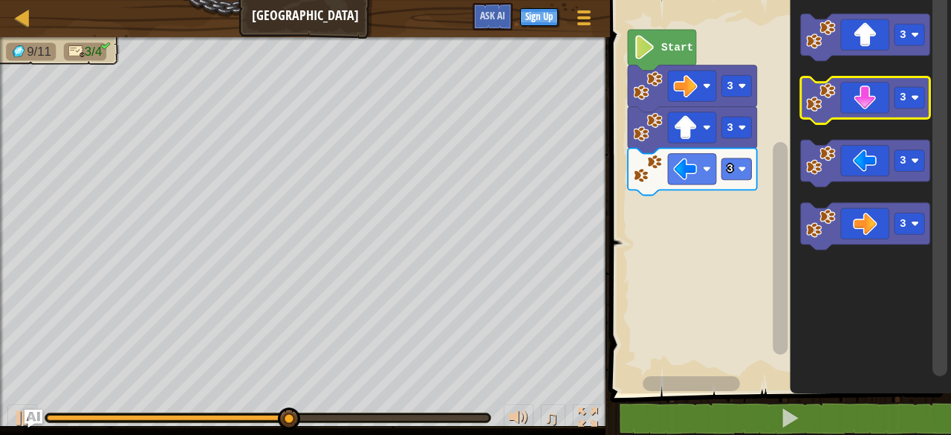
click at [882, 105] on icon "Blockly Workspace" at bounding box center [865, 100] width 129 height 47
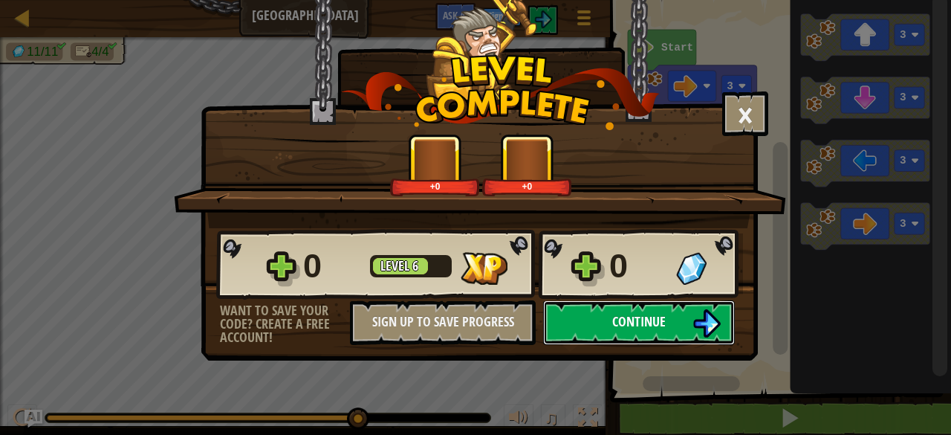
click at [642, 315] on span "Continue" at bounding box center [638, 321] width 53 height 19
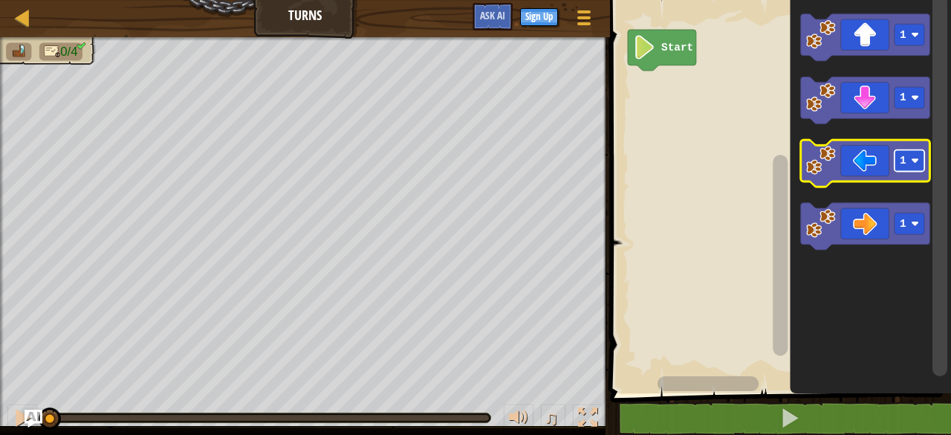
click at [912, 166] on rect "Blockly Workspace" at bounding box center [910, 161] width 30 height 22
click at [875, 179] on icon "Blockly Workspace" at bounding box center [865, 163] width 129 height 47
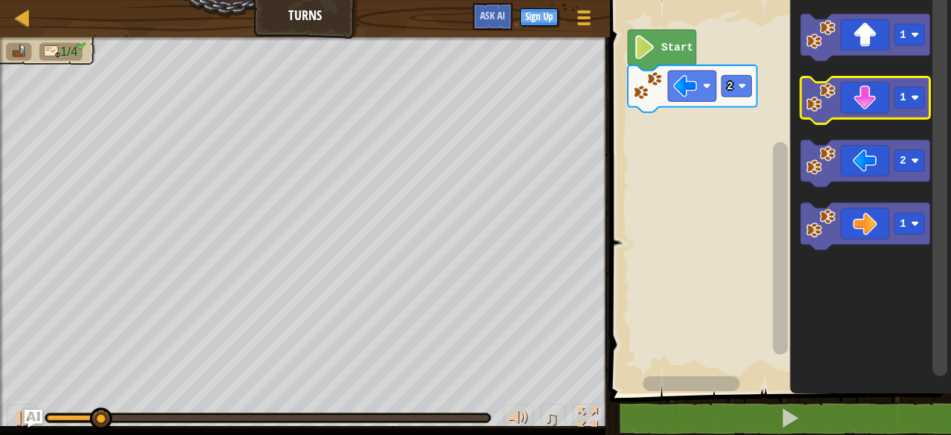
click at [894, 102] on icon "Blockly Workspace" at bounding box center [865, 100] width 129 height 47
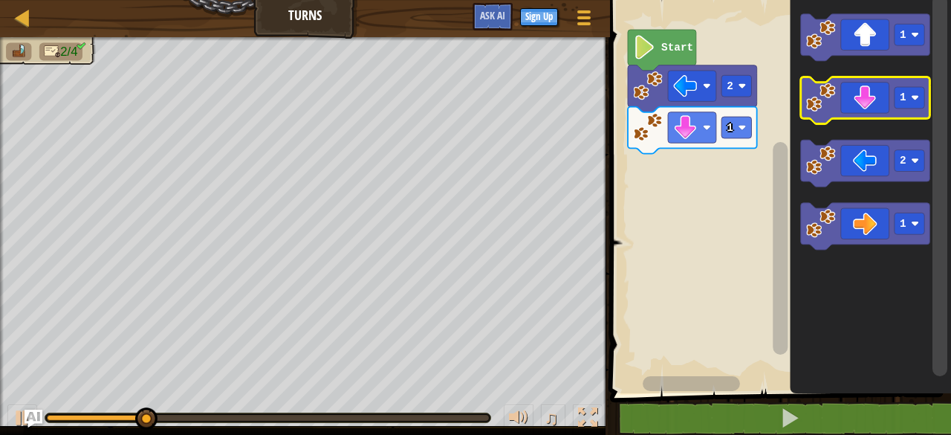
click at [851, 111] on icon "Blockly Workspace" at bounding box center [865, 100] width 129 height 47
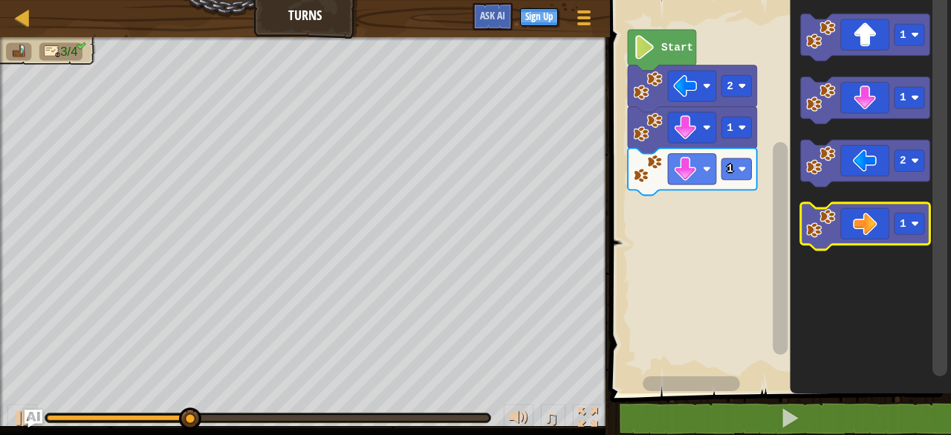
click at [886, 216] on icon "Blockly Workspace" at bounding box center [865, 226] width 129 height 47
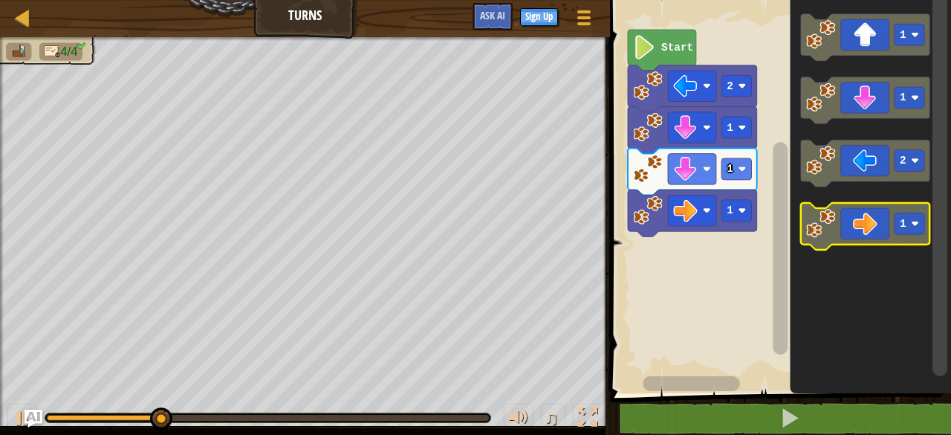
click at [881, 216] on icon "Blockly Workspace" at bounding box center [865, 226] width 129 height 47
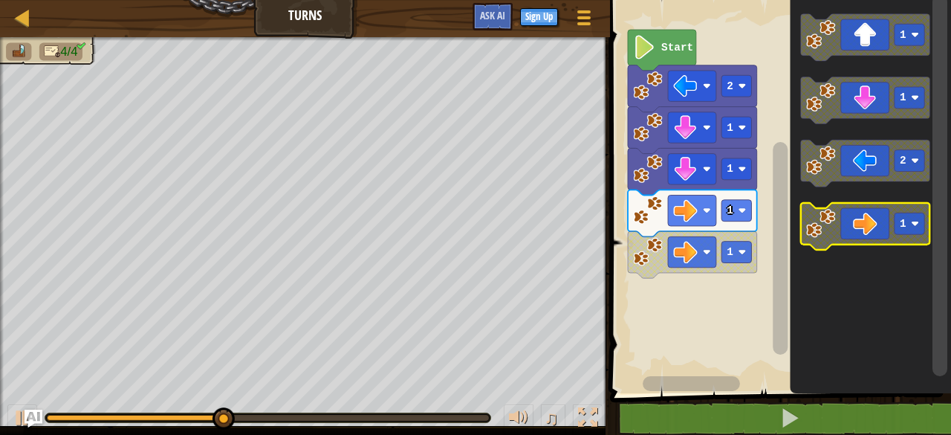
click at [867, 227] on icon "Blockly Workspace" at bounding box center [865, 226] width 129 height 47
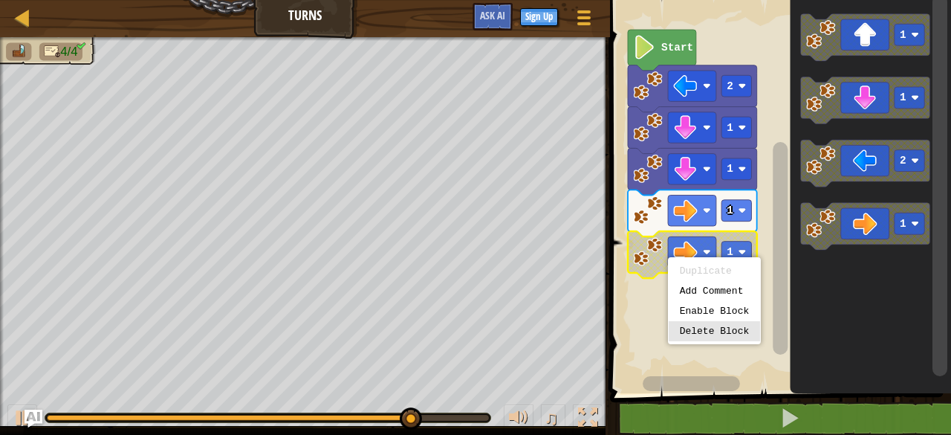
drag, startPoint x: 701, startPoint y: 328, endPoint x: 694, endPoint y: 317, distance: 13.4
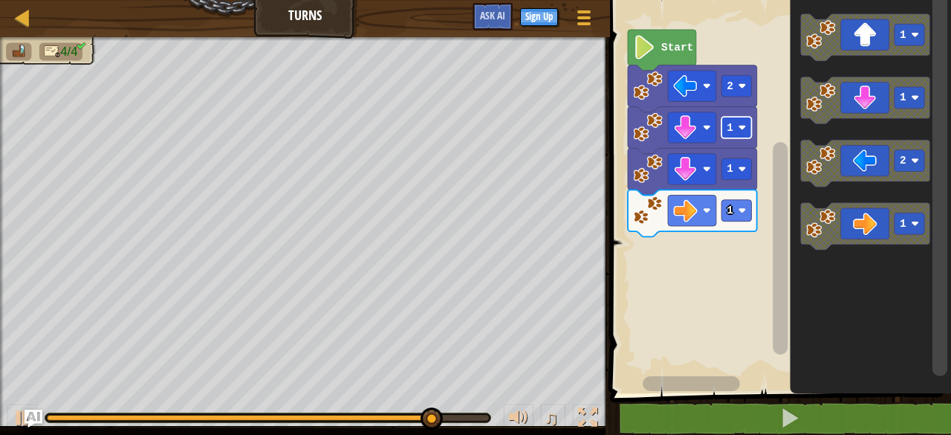
click at [736, 132] on rect "Blockly Workspace" at bounding box center [737, 128] width 30 height 22
click at [0, 0] on div at bounding box center [0, 0] width 0 height 0
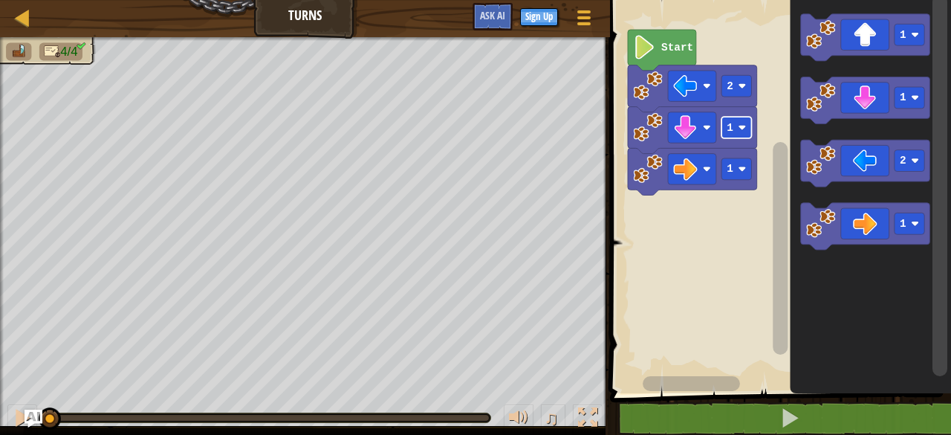
click at [725, 137] on rect "Blockly Workspace" at bounding box center [737, 128] width 30 height 22
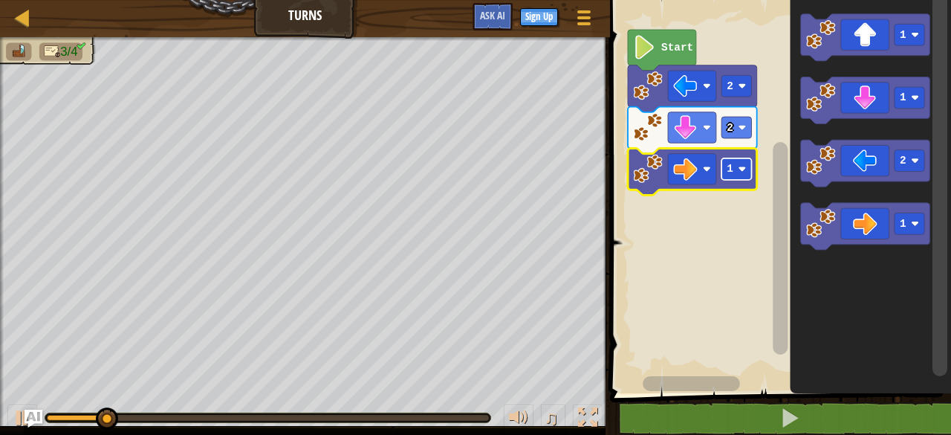
click at [724, 172] on rect "Blockly Workspace" at bounding box center [737, 169] width 30 height 22
click at [743, 167] on image "Blockly Workspace" at bounding box center [743, 169] width 8 height 8
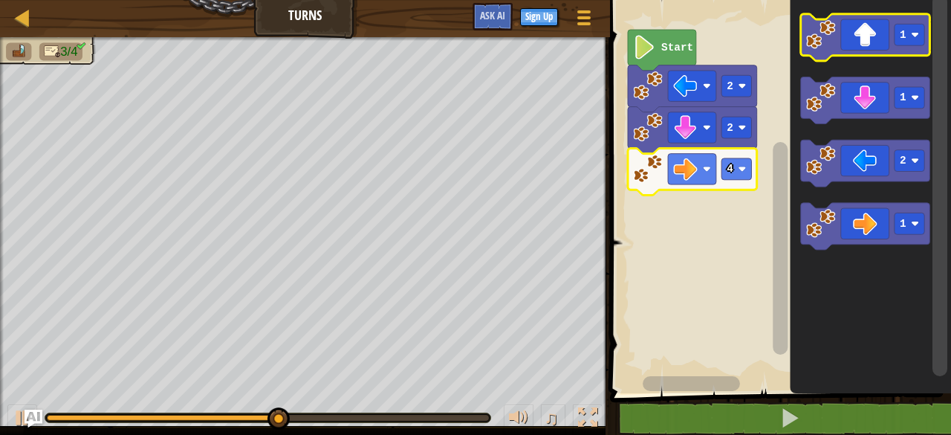
click at [878, 33] on icon "Blockly Workspace" at bounding box center [865, 37] width 129 height 47
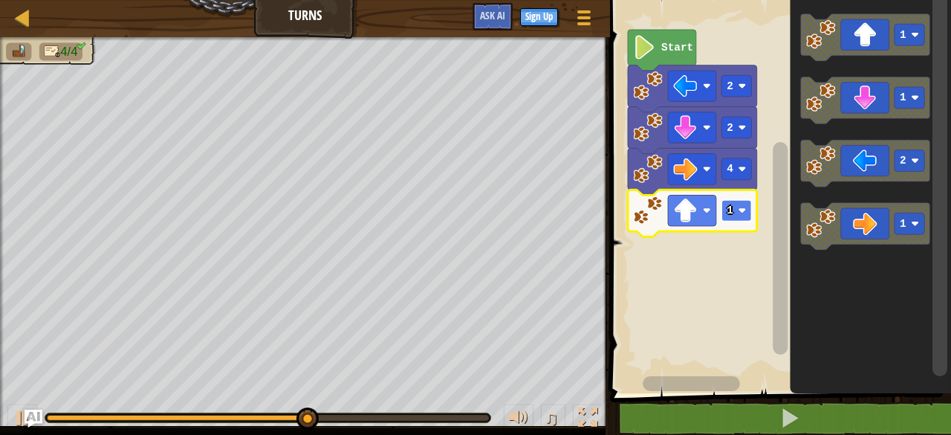
click at [730, 210] on text "1" at bounding box center [730, 210] width 7 height 12
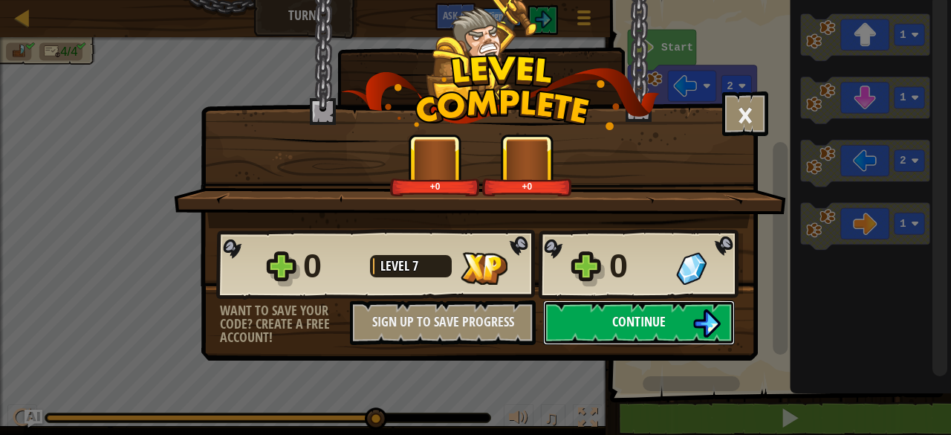
click at [633, 331] on button "Continue" at bounding box center [639, 322] width 192 height 45
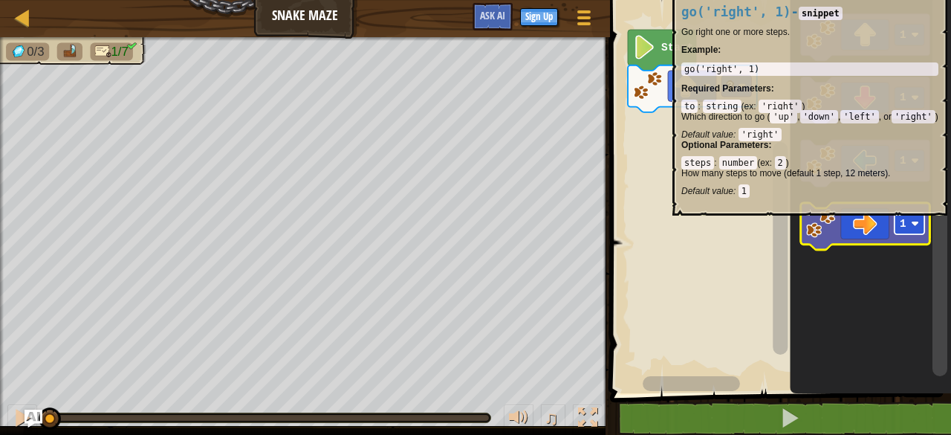
click at [906, 225] on rect "Blockly Workspace" at bounding box center [910, 223] width 30 height 22
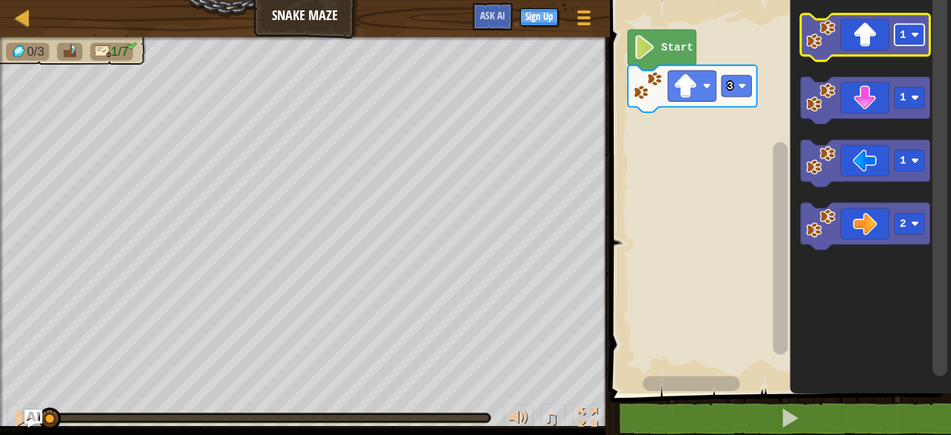
click at [909, 35] on rect "Blockly Workspace" at bounding box center [910, 35] width 30 height 22
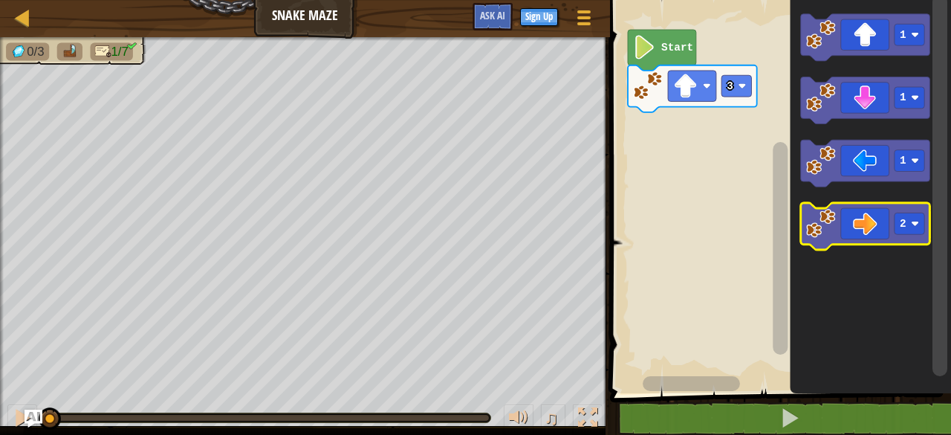
click at [863, 216] on icon "Blockly Workspace" at bounding box center [865, 226] width 129 height 47
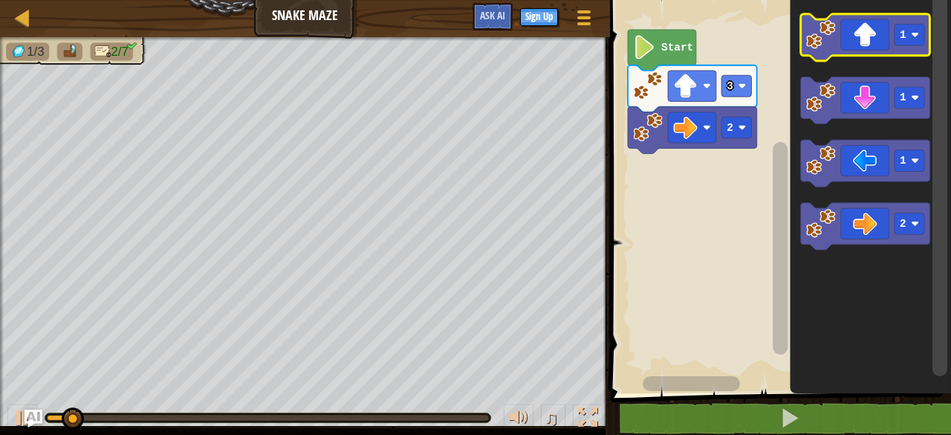
click at [873, 36] on icon "Blockly Workspace" at bounding box center [865, 37] width 129 height 47
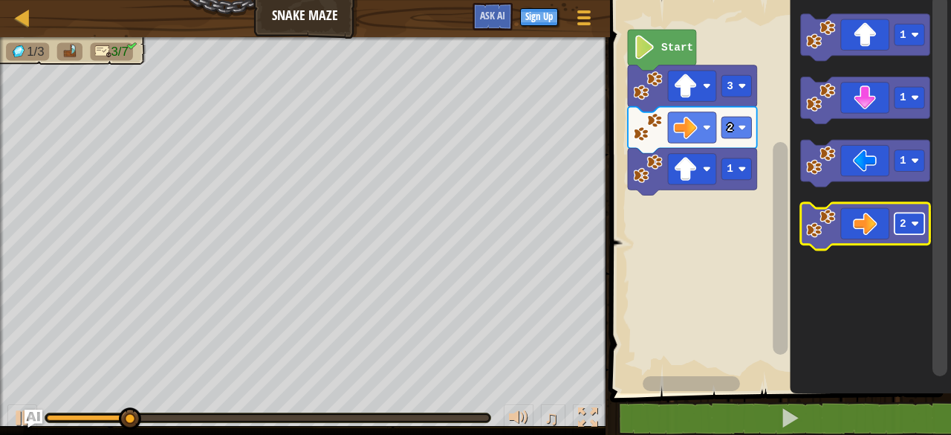
click at [903, 218] on text "2" at bounding box center [904, 224] width 7 height 12
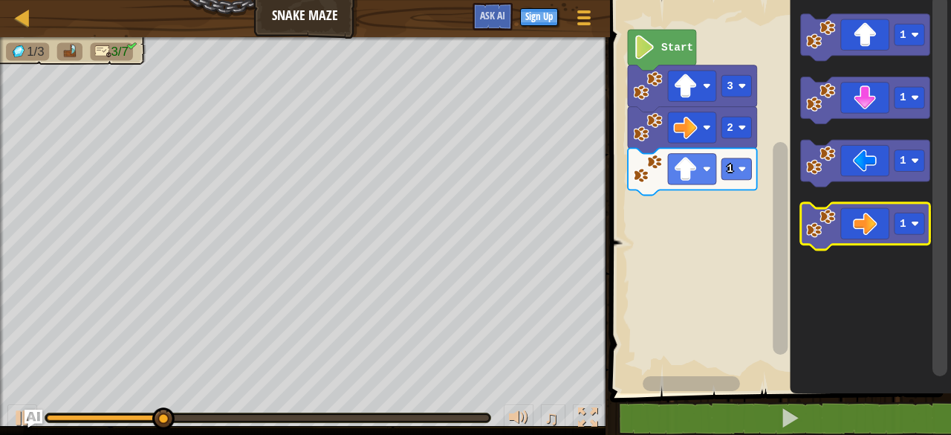
click at [853, 219] on icon "Blockly Workspace" at bounding box center [865, 226] width 129 height 47
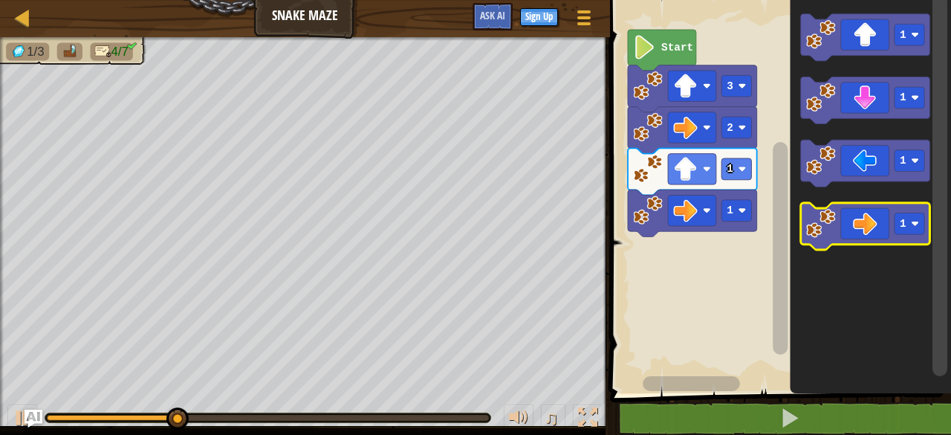
click at [905, 239] on icon "Blockly Workspace" at bounding box center [865, 226] width 129 height 47
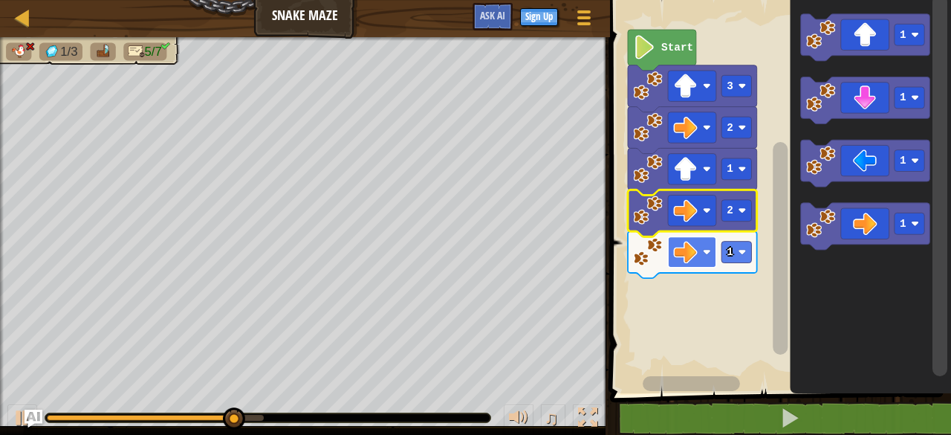
click at [697, 247] on image "Blockly Workspace" at bounding box center [686, 252] width 24 height 24
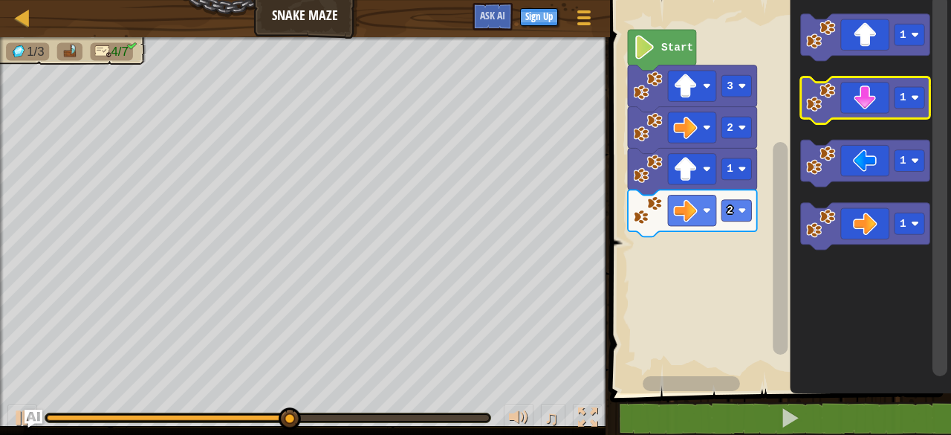
click at [871, 108] on icon "Blockly Workspace" at bounding box center [865, 100] width 129 height 47
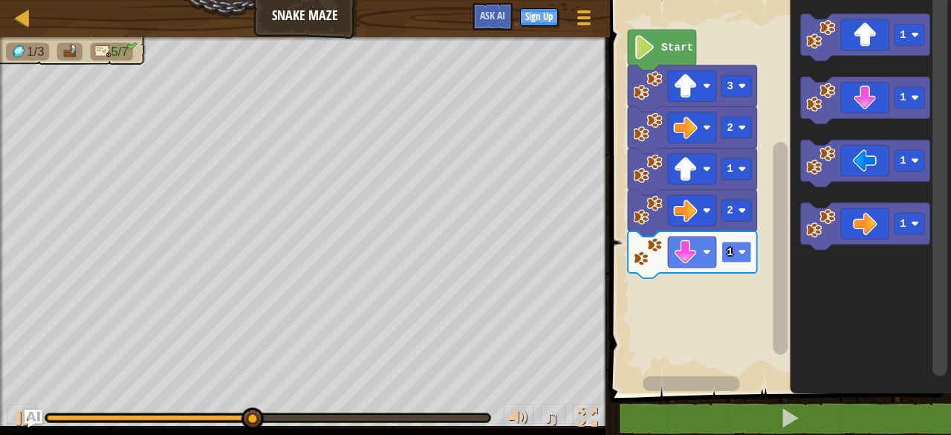
click at [736, 256] on rect "Blockly Workspace" at bounding box center [737, 252] width 30 height 22
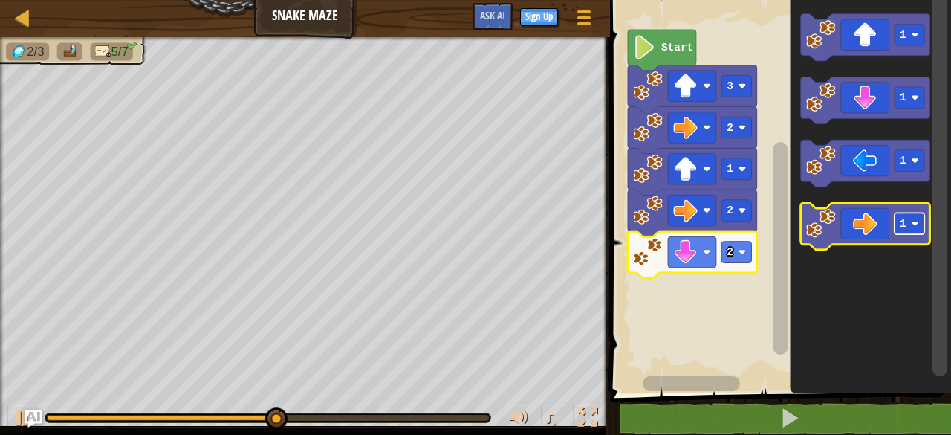
click at [901, 225] on text "1" at bounding box center [904, 224] width 7 height 12
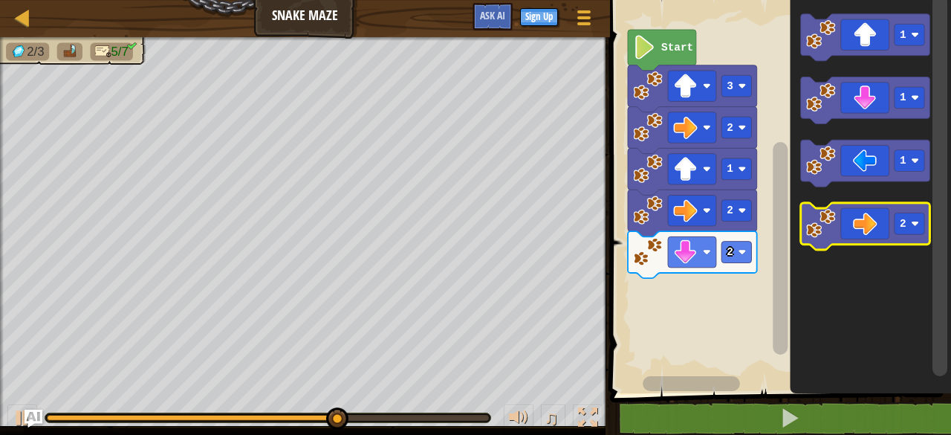
click at [850, 225] on icon "Blockly Workspace" at bounding box center [865, 226] width 129 height 47
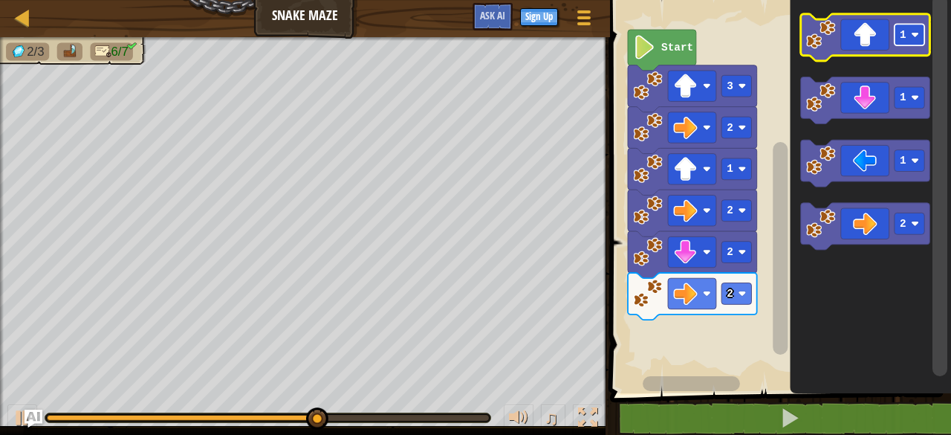
click at [909, 42] on rect "Blockly Workspace" at bounding box center [910, 35] width 30 height 22
click at [871, 51] on icon "Blockly Workspace" at bounding box center [865, 37] width 129 height 47
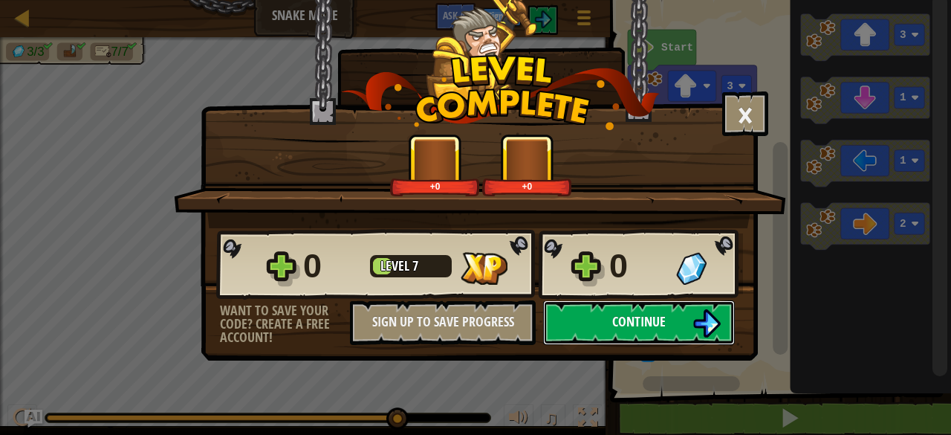
click at [604, 325] on button "Continue" at bounding box center [639, 322] width 192 height 45
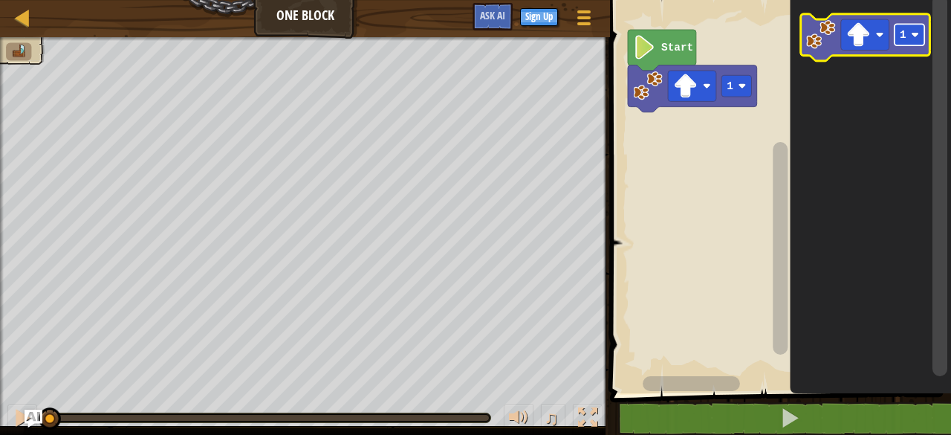
click at [907, 36] on rect "Blockly Workspace" at bounding box center [910, 35] width 30 height 22
click at [910, 35] on rect "Blockly Workspace" at bounding box center [910, 35] width 30 height 22
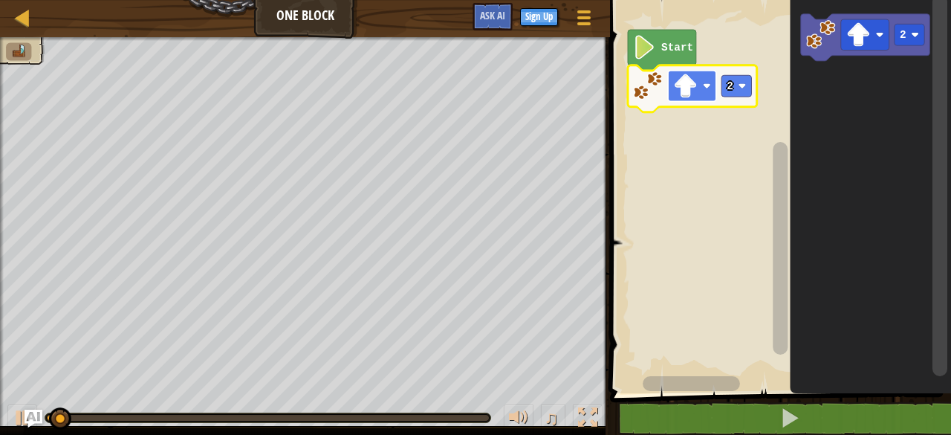
click at [704, 91] on rect "Blockly Workspace" at bounding box center [693, 86] width 48 height 30
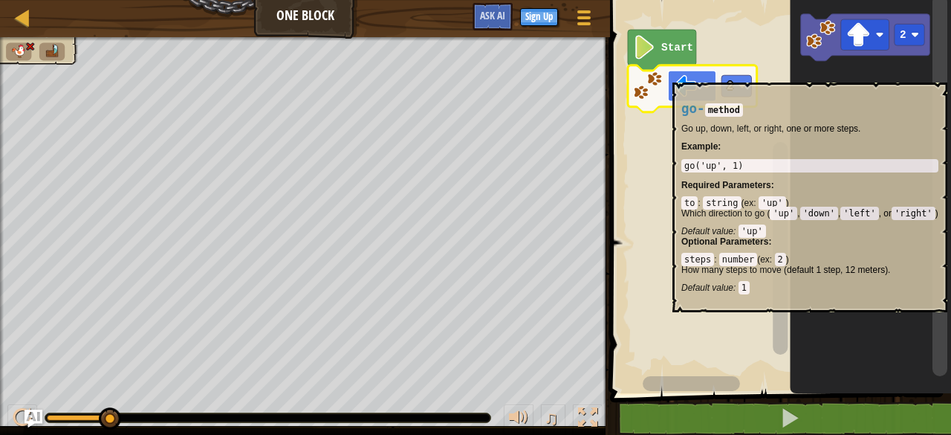
click at [700, 75] on rect "Blockly Workspace" at bounding box center [693, 86] width 48 height 30
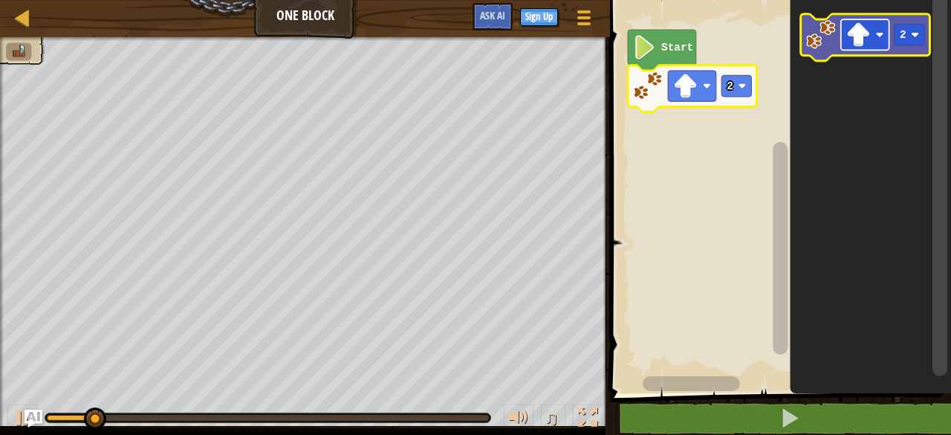
click at [879, 36] on image "Blockly Workspace" at bounding box center [880, 34] width 8 height 8
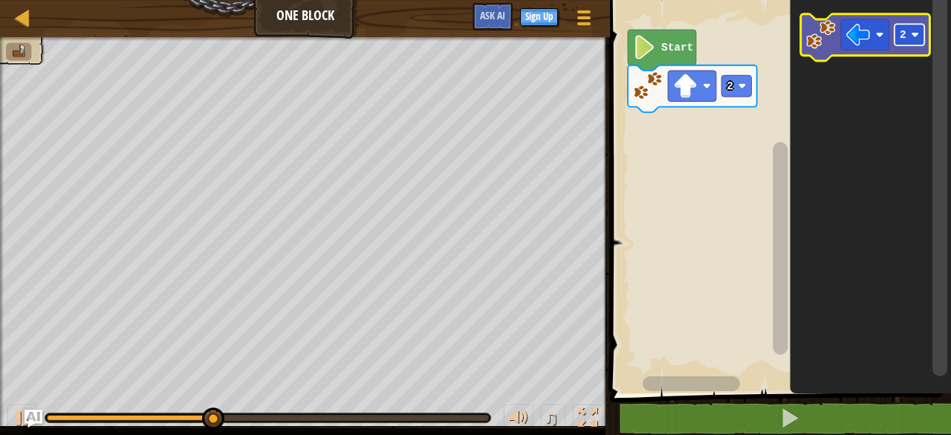
click at [913, 38] on image "Blockly Workspace" at bounding box center [916, 34] width 8 height 8
click at [857, 41] on image "Blockly Workspace" at bounding box center [858, 35] width 24 height 24
click at [832, 33] on image "Blockly Workspace" at bounding box center [821, 34] width 30 height 30
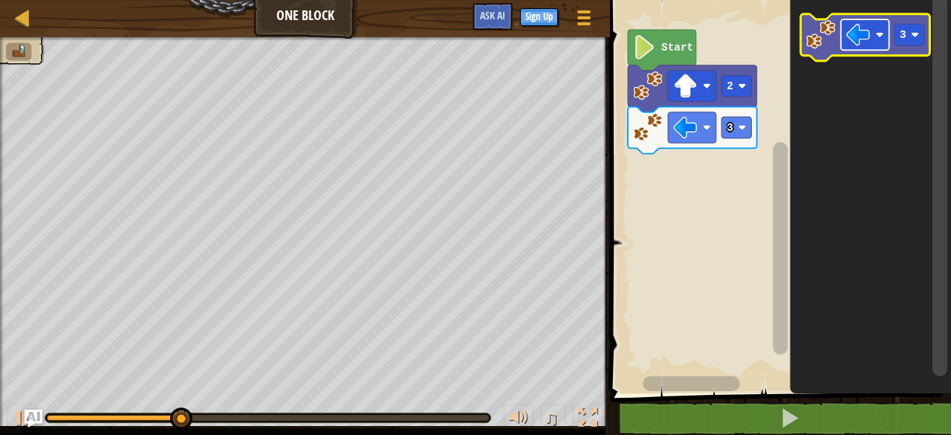
click at [883, 35] on image "Blockly Workspace" at bounding box center [880, 34] width 8 height 8
click at [854, 41] on image "Blockly Workspace" at bounding box center [858, 35] width 24 height 24
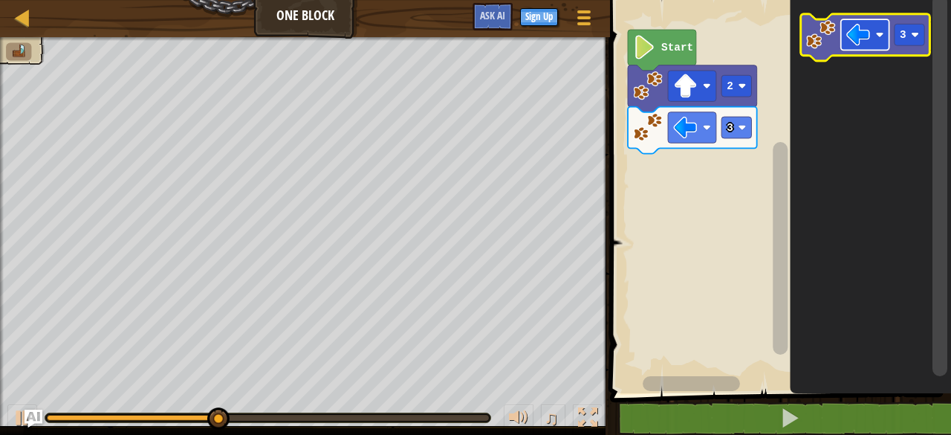
click at [854, 41] on image "Blockly Workspace" at bounding box center [858, 35] width 24 height 24
click at [854, 38] on image "Blockly Workspace" at bounding box center [858, 35] width 24 height 24
click at [902, 27] on rect "Blockly Workspace" at bounding box center [910, 35] width 30 height 22
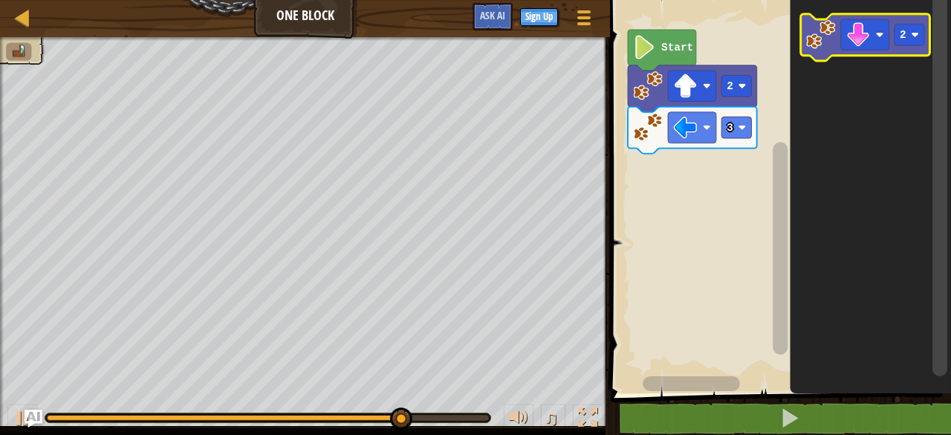
click at [835, 36] on image "Blockly Workspace" at bounding box center [821, 34] width 30 height 30
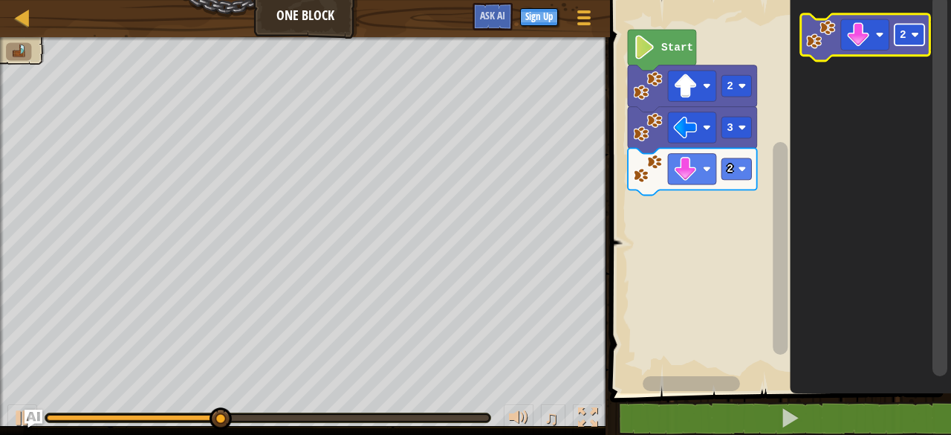
click at [908, 39] on rect "Blockly Workspace" at bounding box center [910, 35] width 30 height 22
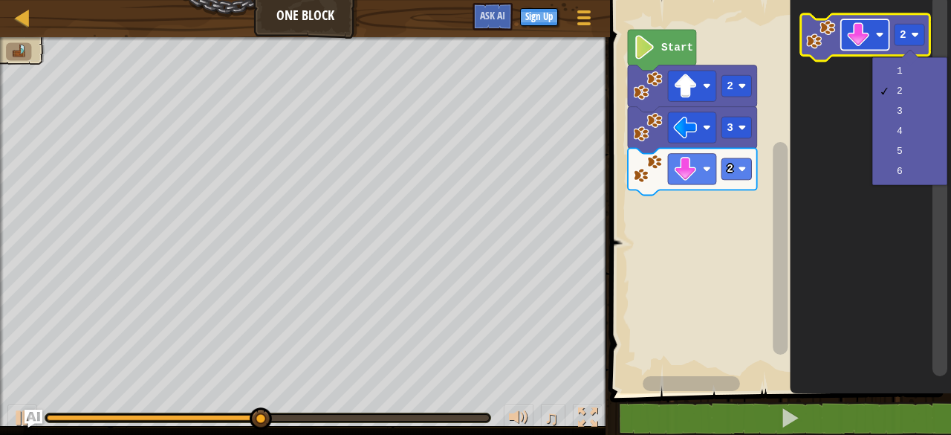
click at [868, 48] on rect "Blockly Workspace" at bounding box center [865, 34] width 48 height 30
click at [868, 0] on body "Map One Block Game Menu Sign Up Ask AI 1 הההההההההההההההההההההההההההההההההההההה…" at bounding box center [475, 0] width 951 height 0
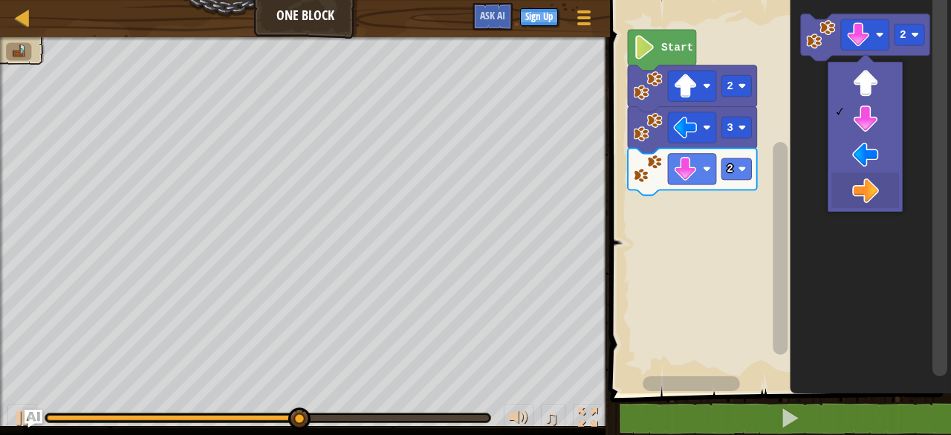
drag, startPoint x: 885, startPoint y: 188, endPoint x: 876, endPoint y: 146, distance: 43.3
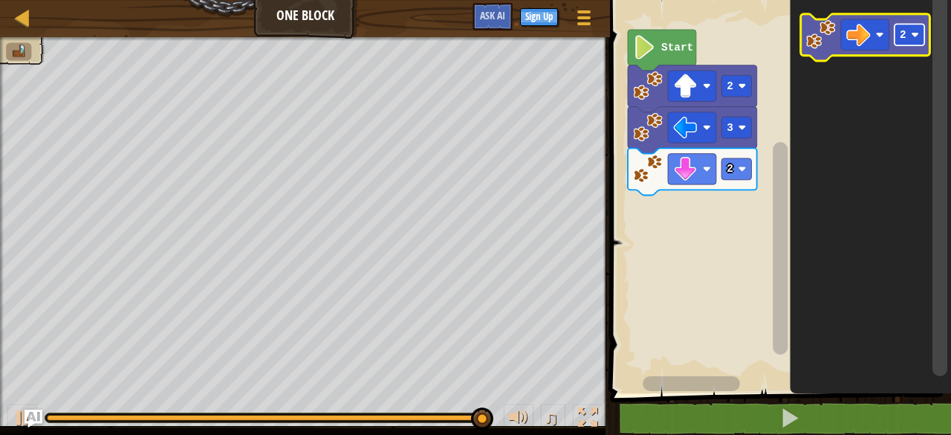
click at [914, 31] on image "Blockly Workspace" at bounding box center [916, 34] width 8 height 8
click at [826, 21] on image "Blockly Workspace" at bounding box center [821, 34] width 30 height 30
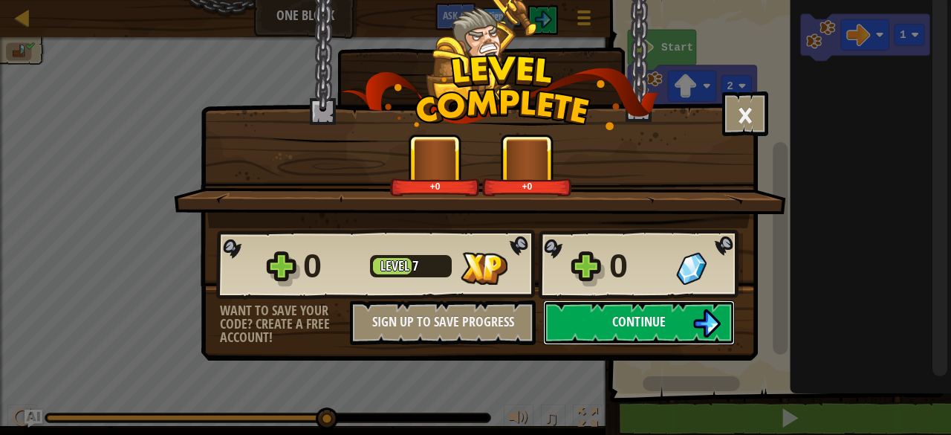
click at [686, 321] on button "Continue" at bounding box center [639, 322] width 192 height 45
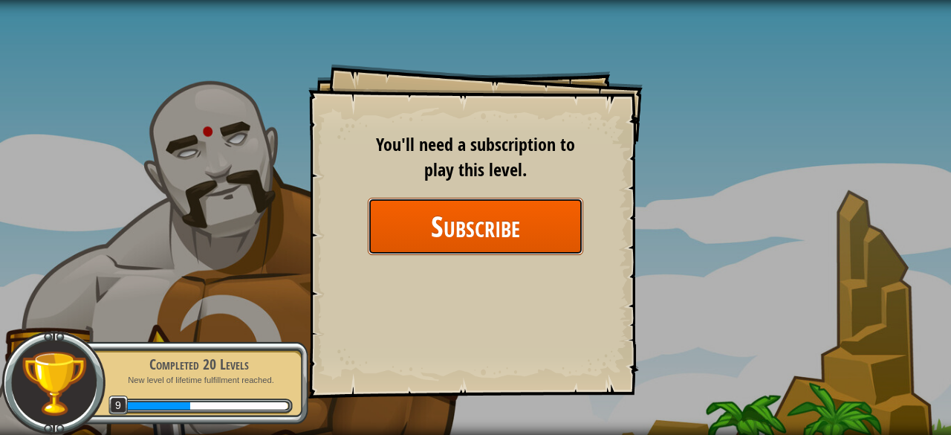
click at [509, 237] on button "Subscribe" at bounding box center [475, 226] width 215 height 57
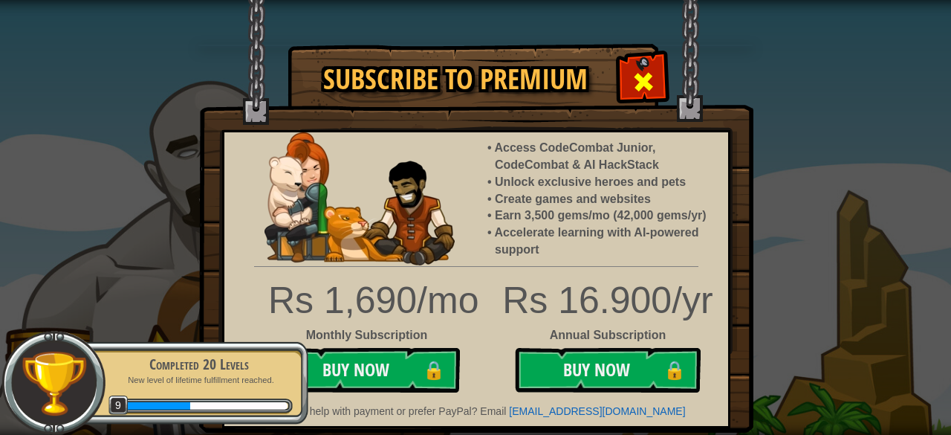
click at [630, 85] on div at bounding box center [643, 79] width 47 height 47
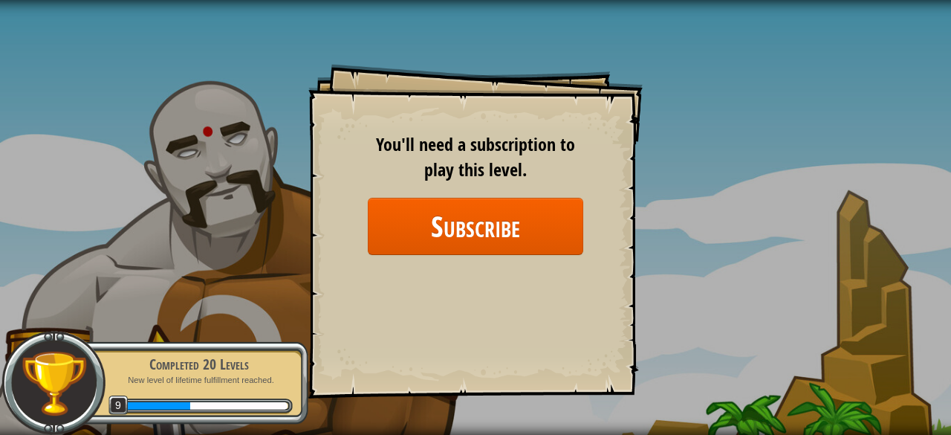
drag, startPoint x: 233, startPoint y: 335, endPoint x: 225, endPoint y: 313, distance: 23.5
click at [232, 334] on div "Completed 20 Levels New level of lifetime fulfillment reached. 9" at bounding box center [191, 383] width 234 height 104
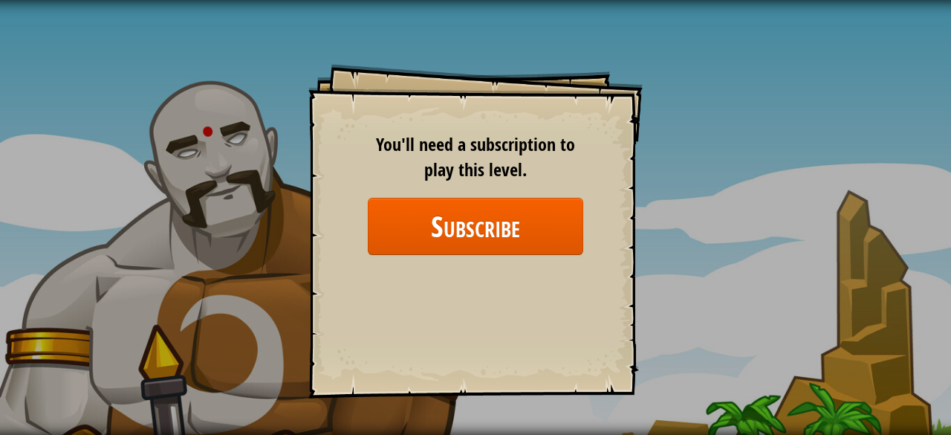
drag, startPoint x: 473, startPoint y: 119, endPoint x: 328, endPoint y: 131, distance: 145.4
drag, startPoint x: 328, startPoint y: 131, endPoint x: 187, endPoint y: 139, distance: 140.7
drag, startPoint x: 187, startPoint y: 139, endPoint x: 606, endPoint y: 76, distance: 423.0
click at [606, 76] on div "Goals Start Level Error loading from server. Try refreshing the page. You'll ne…" at bounding box center [475, 231] width 334 height 334
click at [468, 288] on div "Goals Start Level Error loading from server. Try refreshing the page. You'll ne…" at bounding box center [475, 231] width 334 height 334
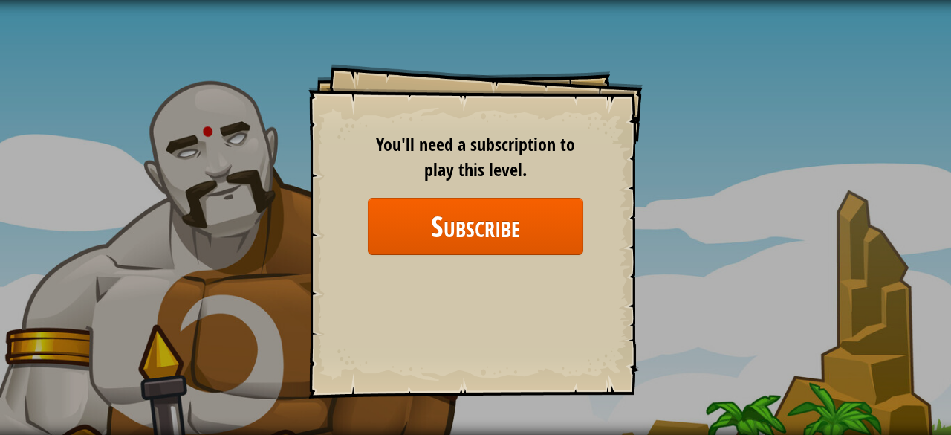
drag, startPoint x: 467, startPoint y: 306, endPoint x: 511, endPoint y: 304, distance: 44.6
click at [477, 308] on div "Goals Start Level Error loading from server. Try refreshing the page. You'll ne…" at bounding box center [475, 231] width 334 height 334
drag, startPoint x: 495, startPoint y: 318, endPoint x: 711, endPoint y: 256, distance: 224.8
click at [496, 317] on div "Goals Start Level Error loading from server. Try refreshing the page. You'll ne…" at bounding box center [475, 231] width 334 height 334
click at [794, 186] on div "Goals Start Level Error loading from server. Try refreshing the page. You'll ne…" at bounding box center [475, 217] width 951 height 435
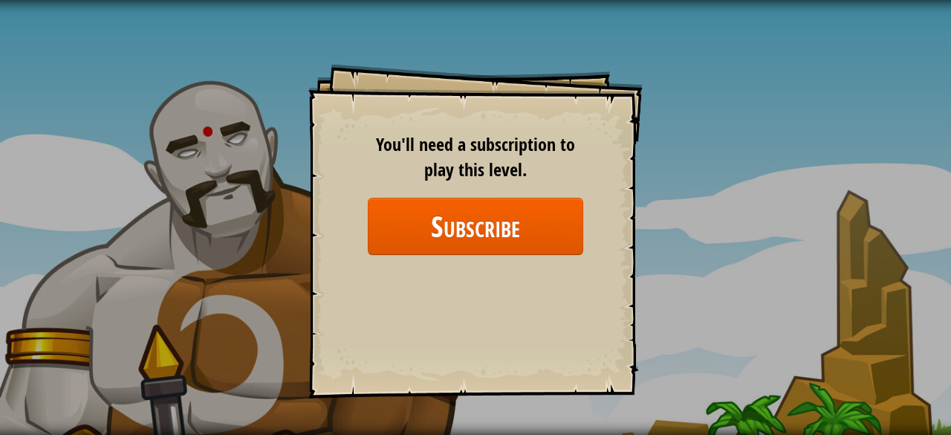
click at [611, 39] on div "Goals Start Level Error loading from server. Try refreshing the page. You'll ne…" at bounding box center [475, 217] width 951 height 435
